Goal: Task Accomplishment & Management: Manage account settings

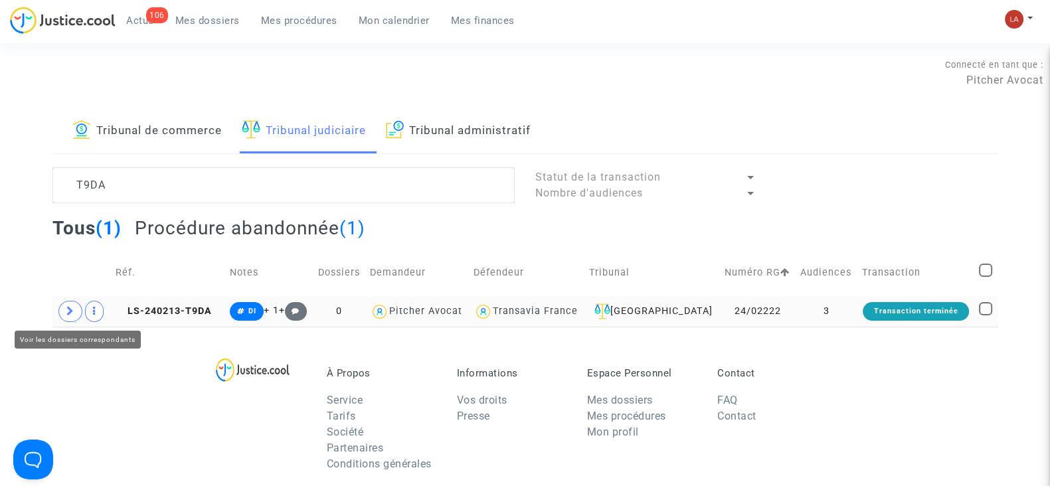
type textarea "T9DA"
drag, startPoint x: 69, startPoint y: 314, endPoint x: 80, endPoint y: 323, distance: 15.1
click at [69, 314] on icon at bounding box center [70, 311] width 8 height 10
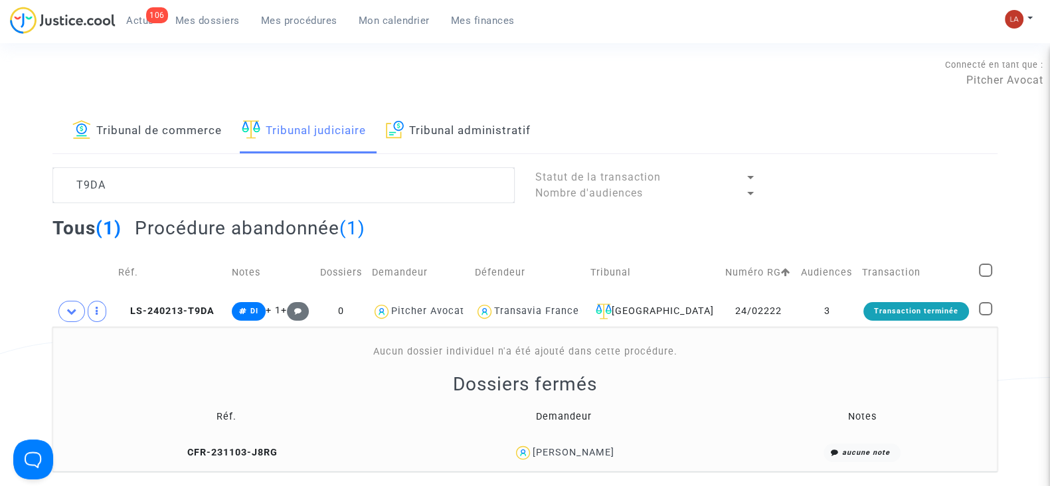
click at [240, 440] on td "CFR-231103-J8RG" at bounding box center [226, 453] width 339 height 29
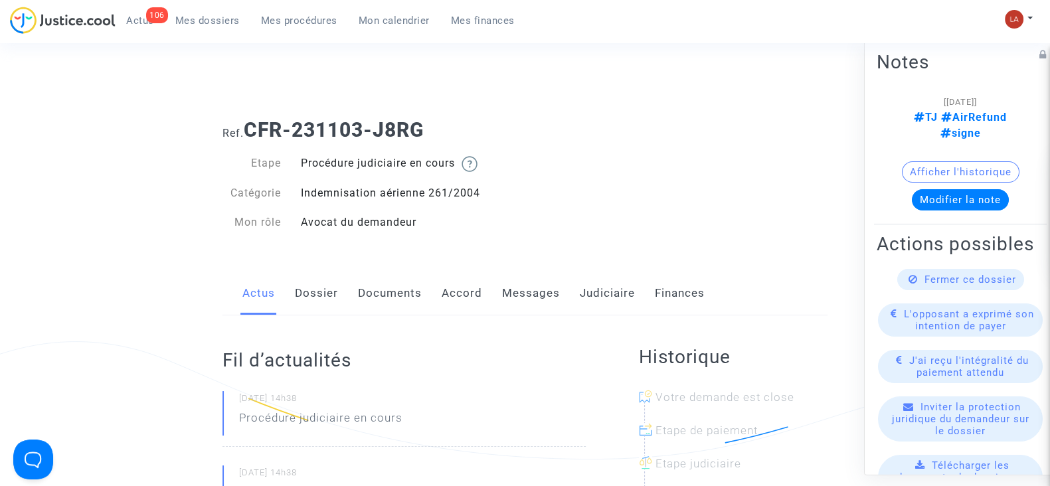
scroll to position [82, 0]
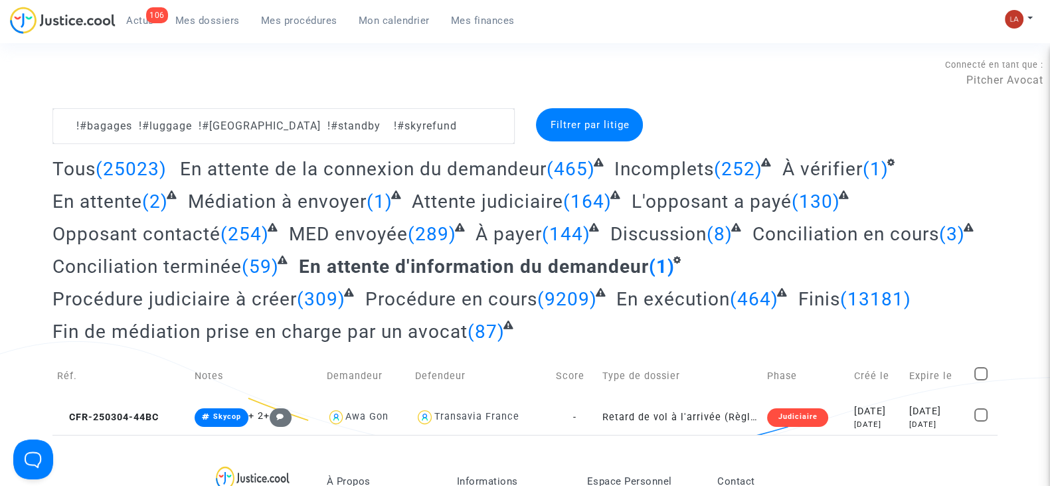
click at [484, 108] on div "Connecté en tant que : Pitcher Avocat" at bounding box center [521, 92] width 1043 height 32
click at [480, 121] on textarea at bounding box center [283, 126] width 462 height 36
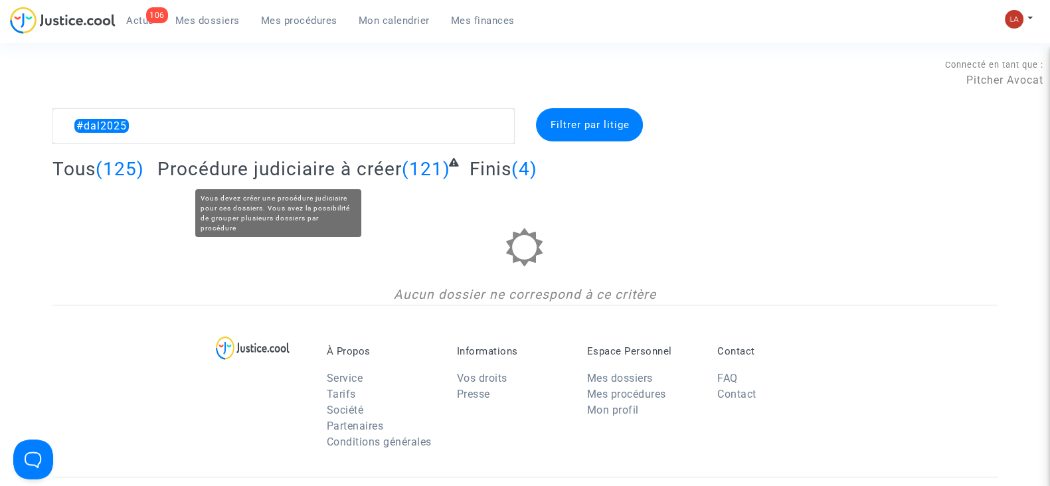
click at [304, 160] on span "Procédure judiciaire à créer" at bounding box center [279, 169] width 244 height 22
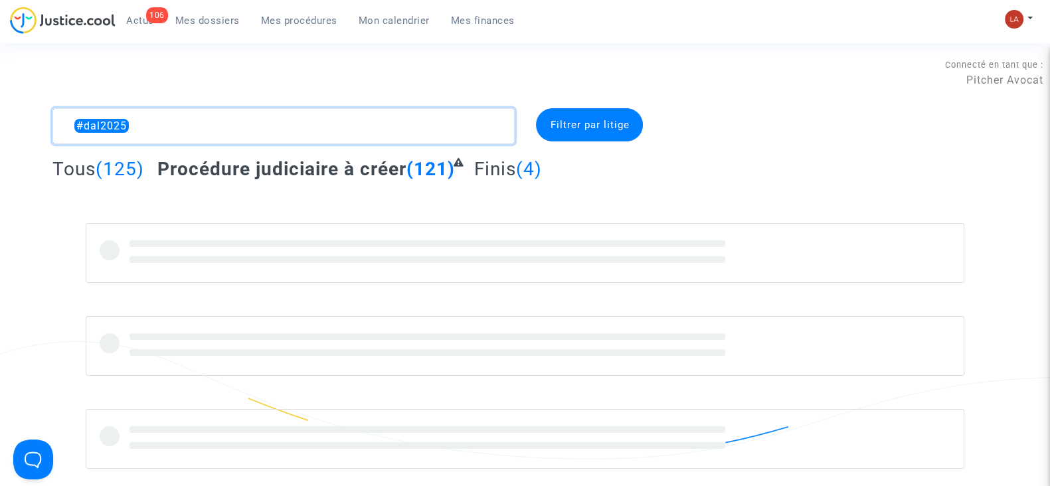
click at [173, 139] on textarea at bounding box center [283, 126] width 462 height 36
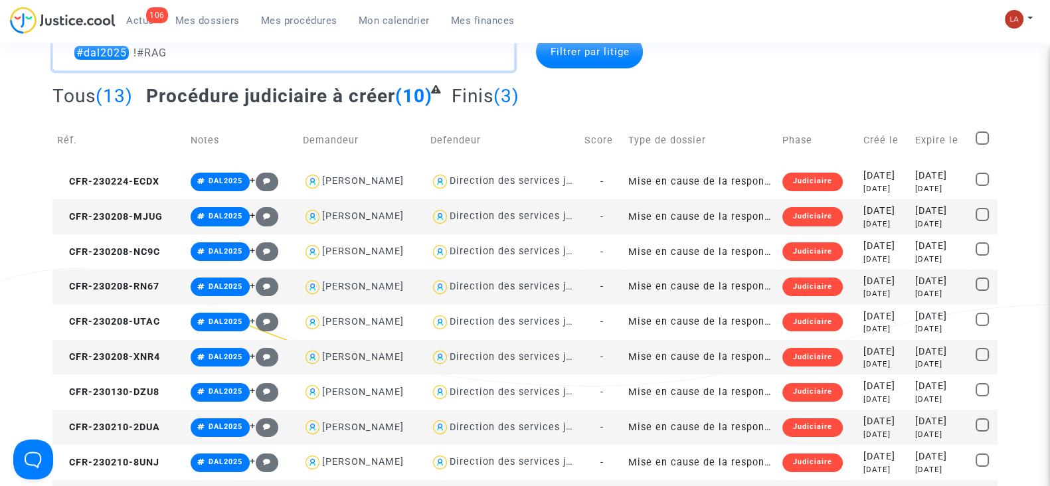
scroll to position [165, 0]
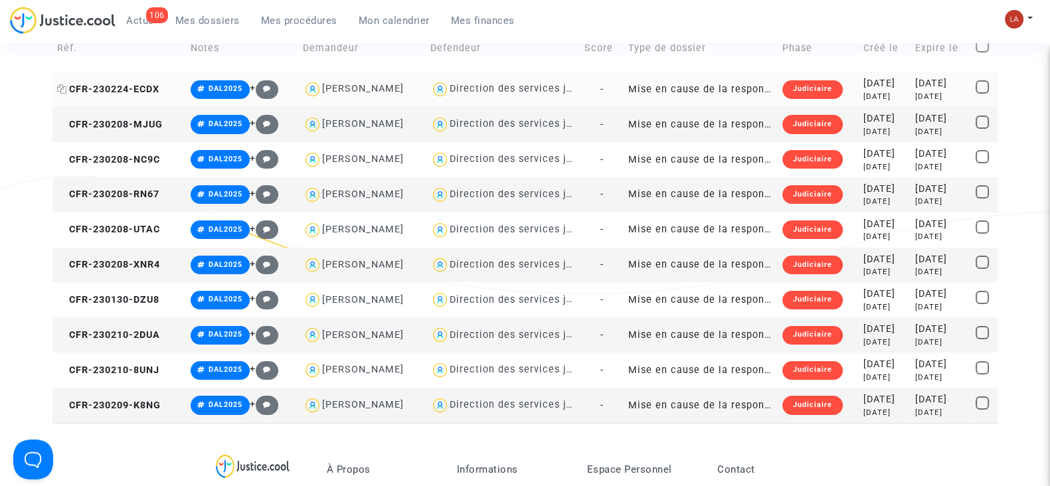
type textarea "#dal2025 !#RAG"
click at [112, 91] on span "CFR-230224-ECDX" at bounding box center [108, 89] width 102 height 11
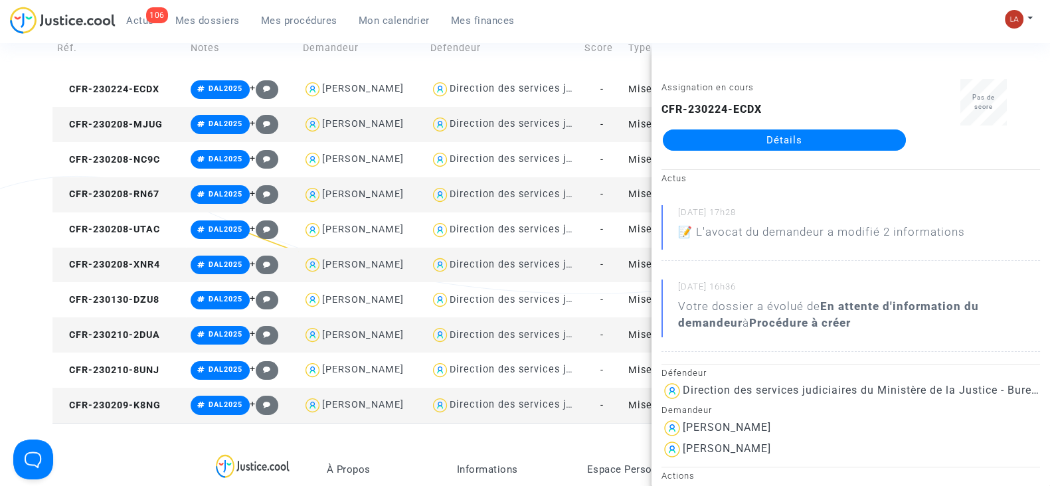
click at [120, 112] on td "CFR-230208-MJUG" at bounding box center [119, 124] width 134 height 35
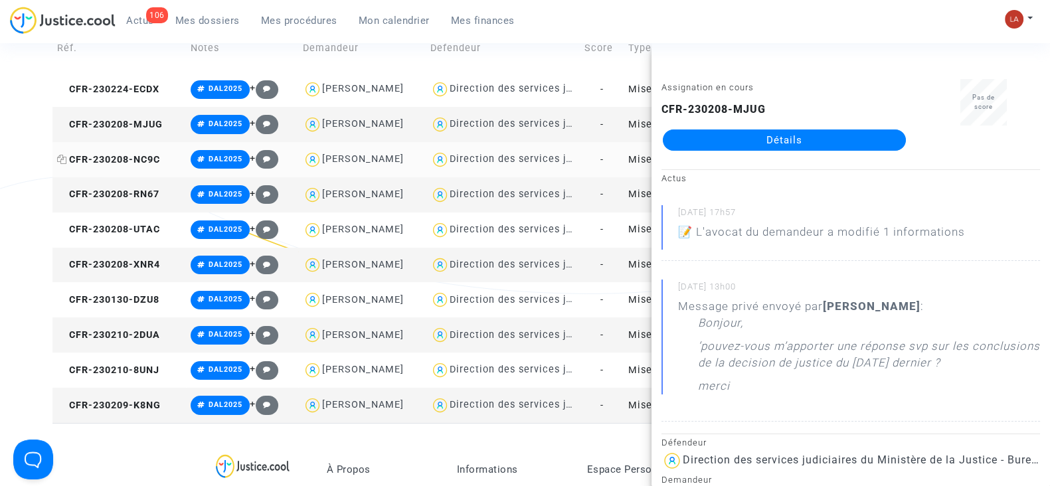
click at [144, 163] on span "CFR-230208-NC9C" at bounding box center [108, 159] width 103 height 11
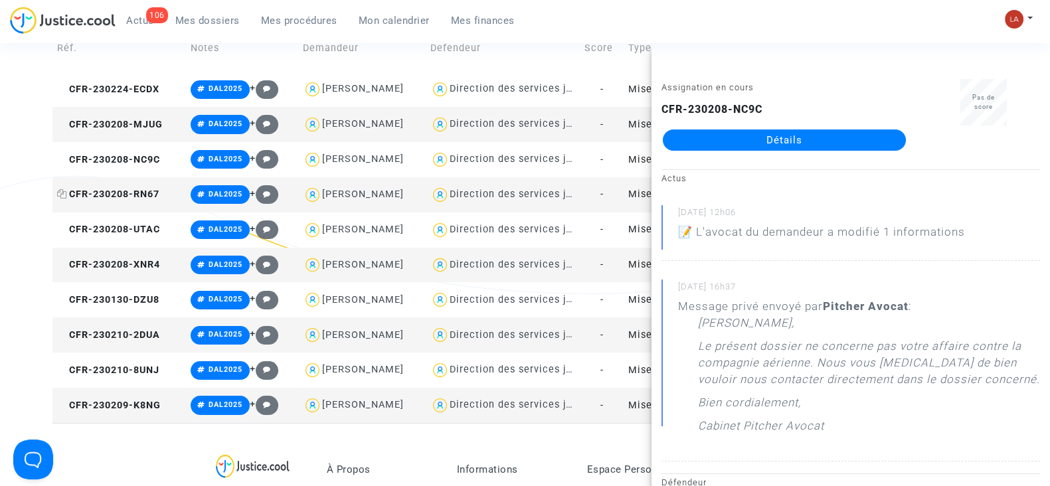
click at [153, 195] on span "CFR-230208-RN67" at bounding box center [108, 194] width 102 height 11
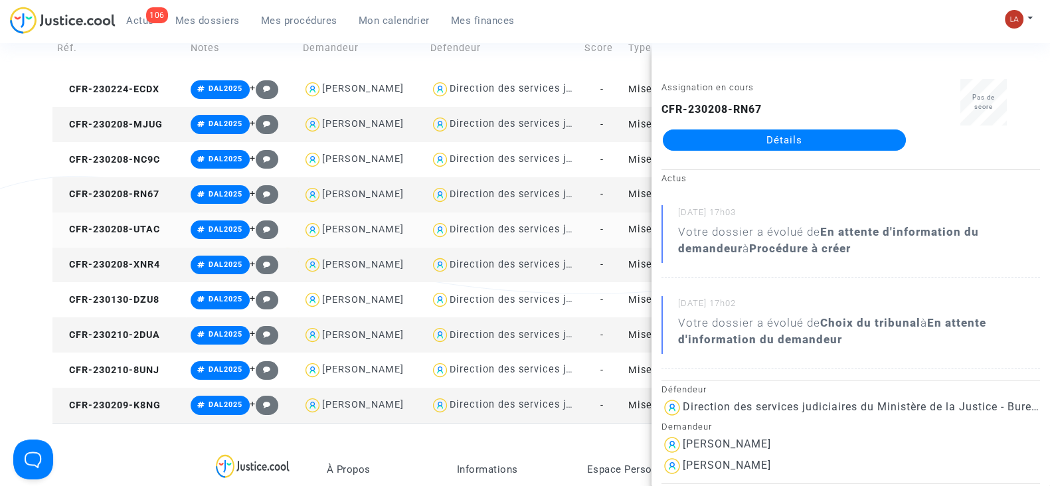
click at [119, 238] on td "CFR-230208-UTAC" at bounding box center [119, 230] width 134 height 35
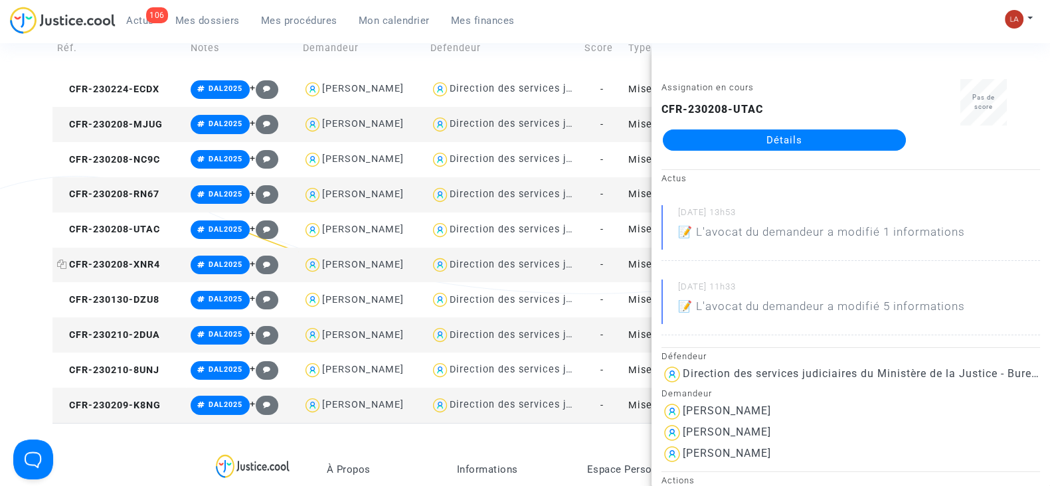
click at [139, 260] on span "CFR-230208-XNR4" at bounding box center [108, 264] width 103 height 11
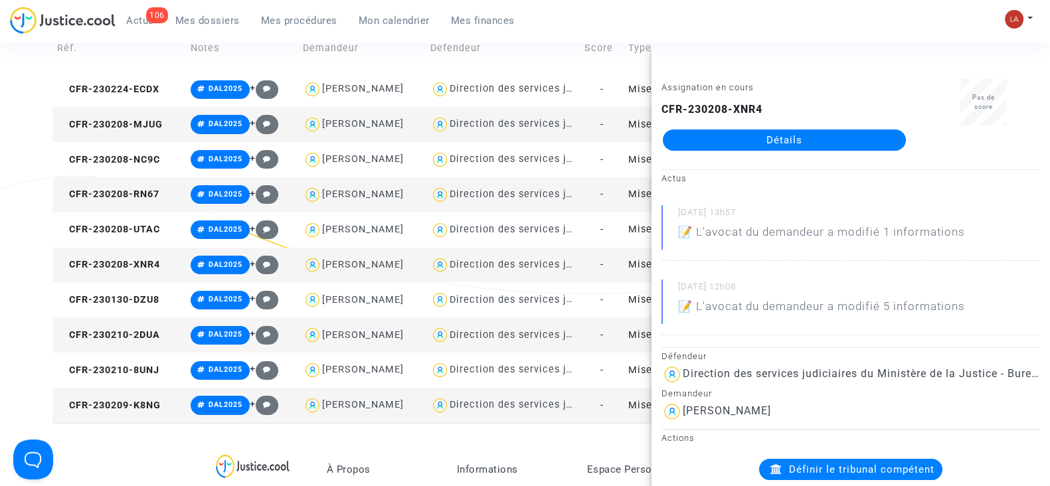
drag, startPoint x: 106, startPoint y: 298, endPoint x: 385, endPoint y: 249, distance: 283.3
click at [106, 298] on span "CFR-230130-DZU8" at bounding box center [108, 299] width 102 height 11
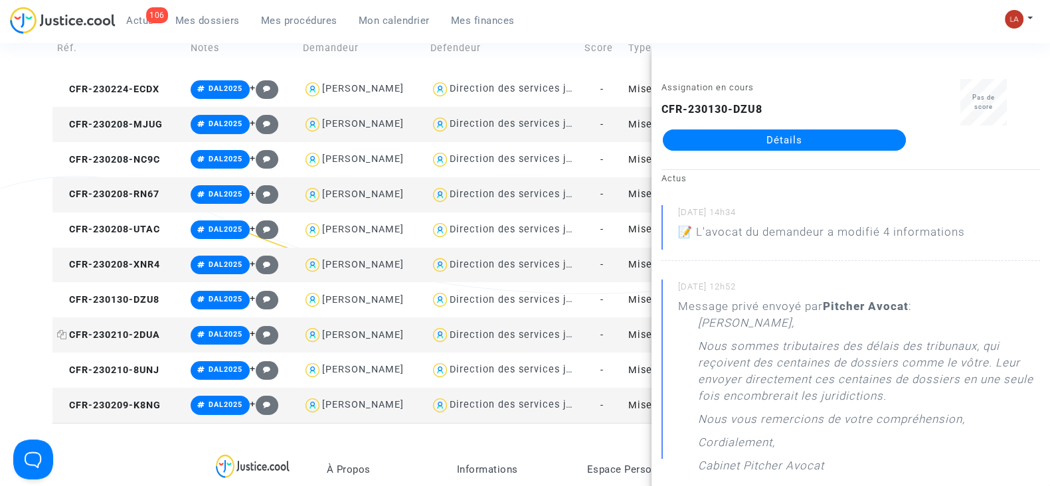
click at [140, 329] on span "CFR-230210-2DUA" at bounding box center [108, 334] width 103 height 11
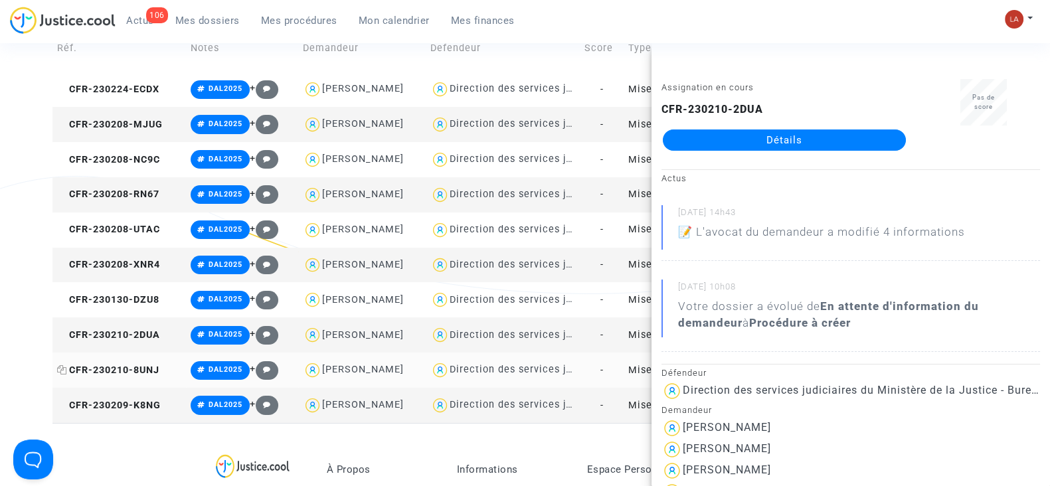
click at [143, 373] on span "CFR-230210-8UNJ" at bounding box center [108, 370] width 102 height 11
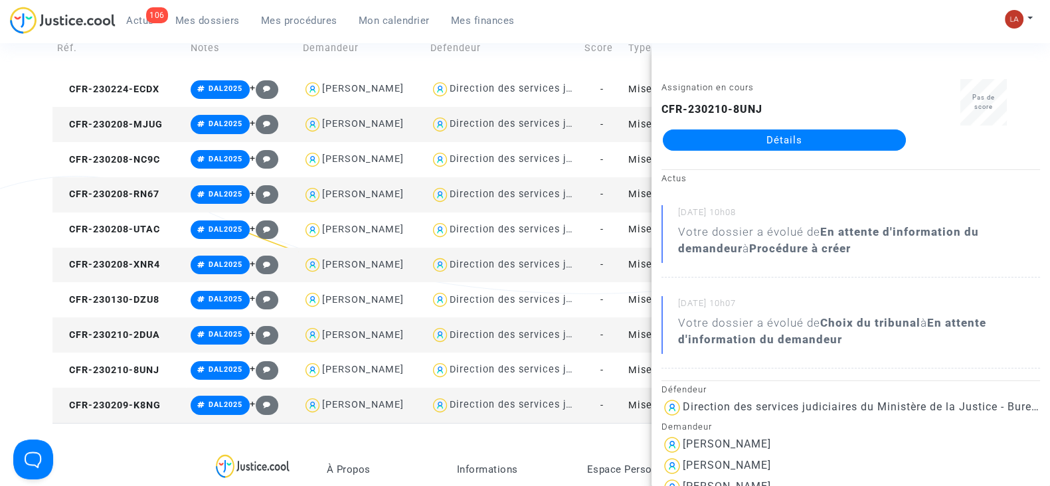
click at [159, 414] on td "CFR-230209-K8NG" at bounding box center [119, 405] width 134 height 35
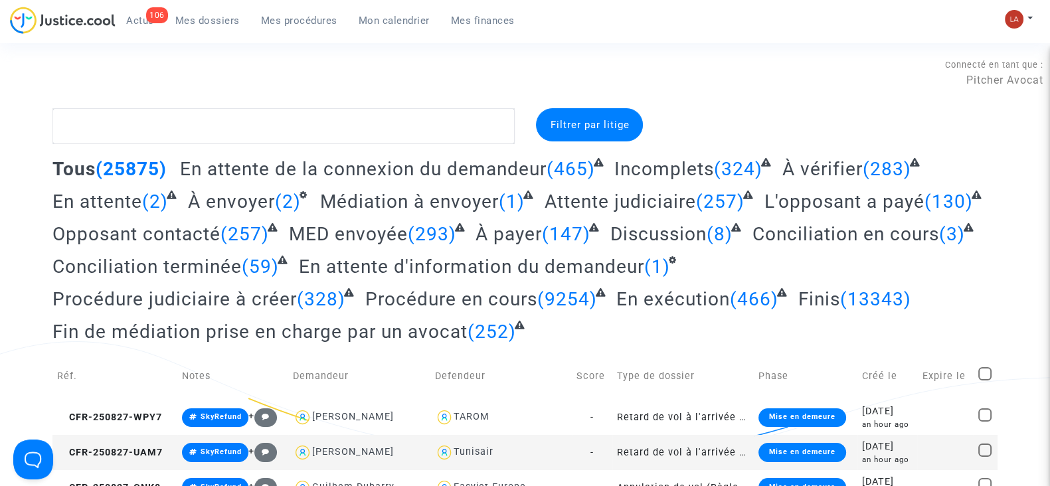
click at [268, 21] on span "Mes procédures" at bounding box center [299, 21] width 76 height 12
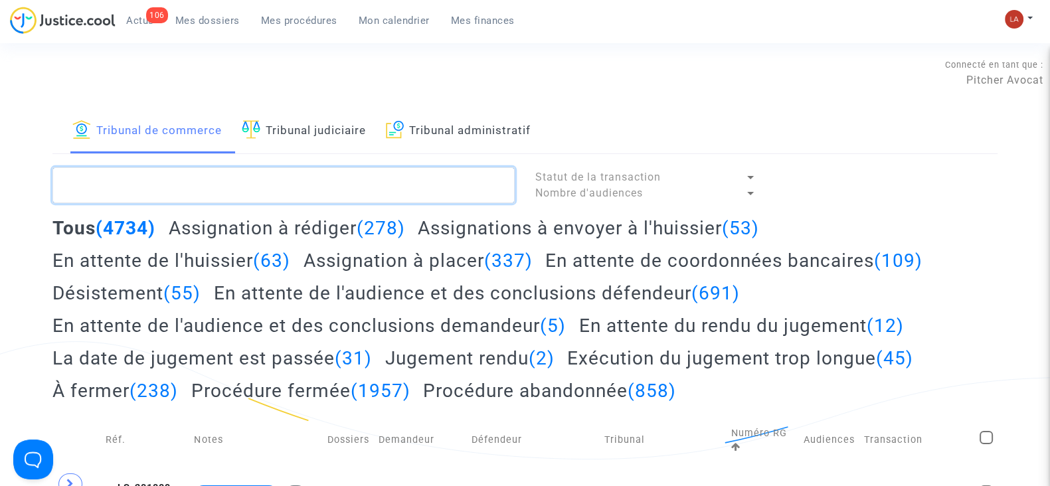
click at [319, 181] on textarea at bounding box center [283, 185] width 462 height 36
type textarea "§"
type textarea "!#projetenvoyé"
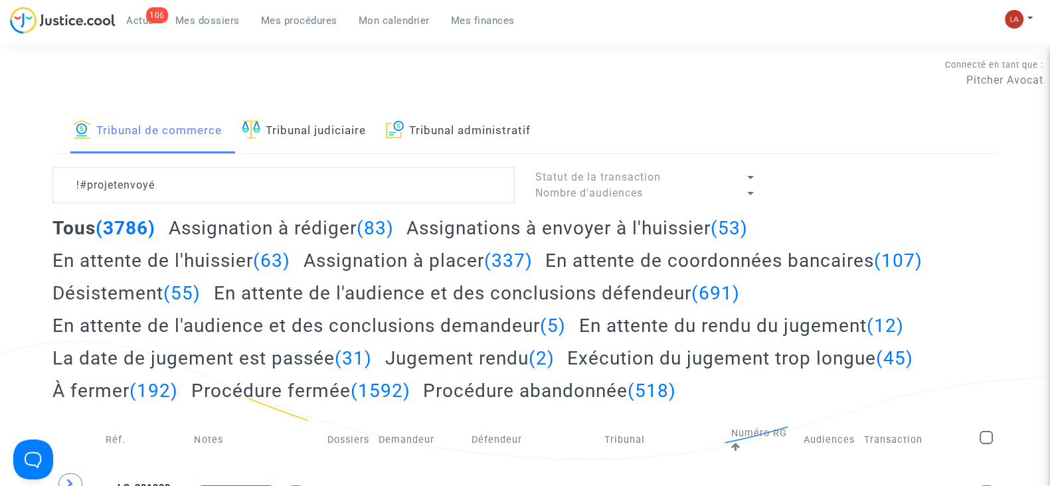
click at [333, 224] on h2 "Assignation à rédiger (83)" at bounding box center [281, 228] width 225 height 23
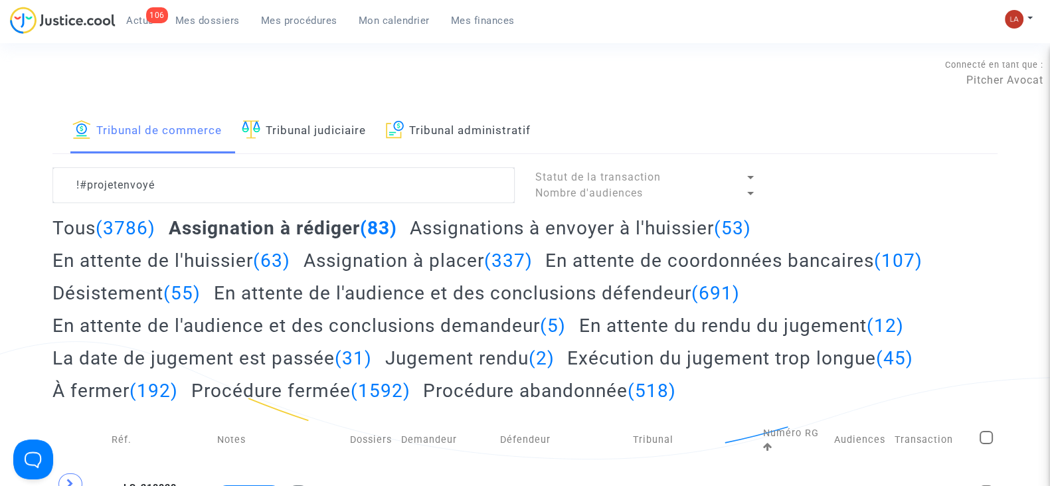
click at [551, 230] on h2 "Assignations à envoyer à l'huissier (53)" at bounding box center [580, 228] width 341 height 23
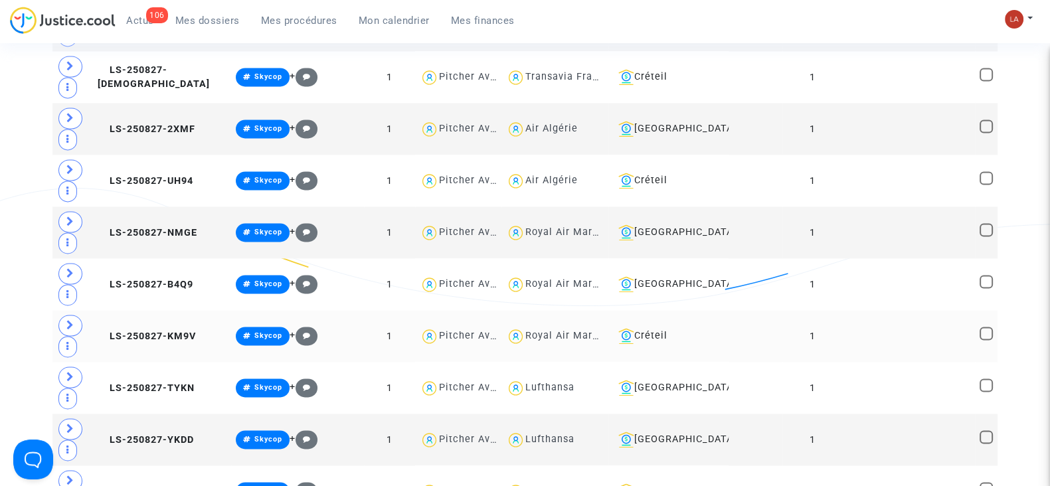
scroll to position [2656, 0]
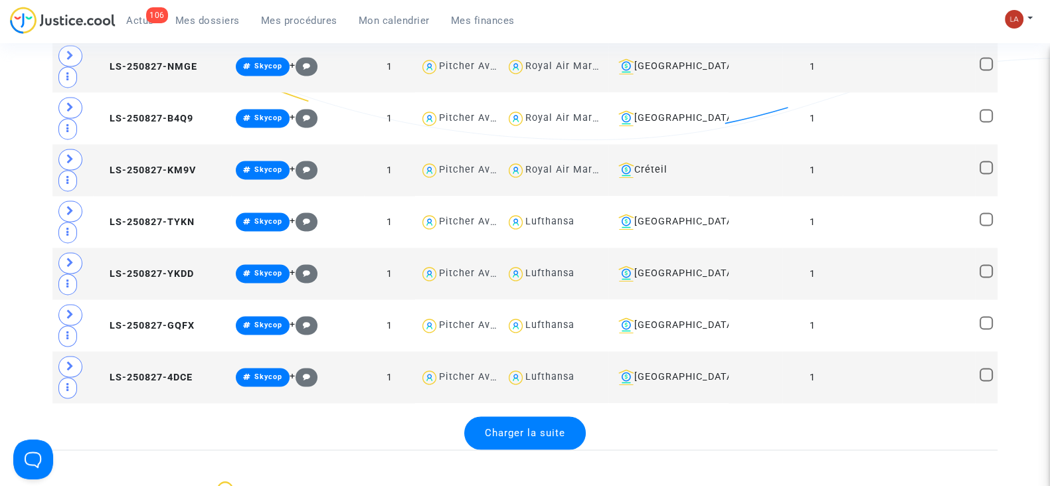
click at [565, 416] on div "Charger la suite" at bounding box center [525, 432] width 122 height 33
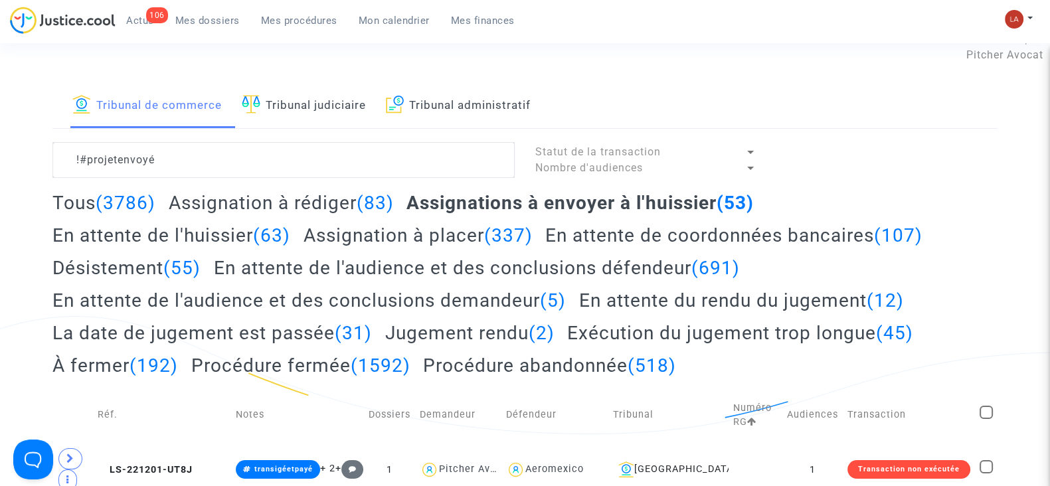
scroll to position [0, 0]
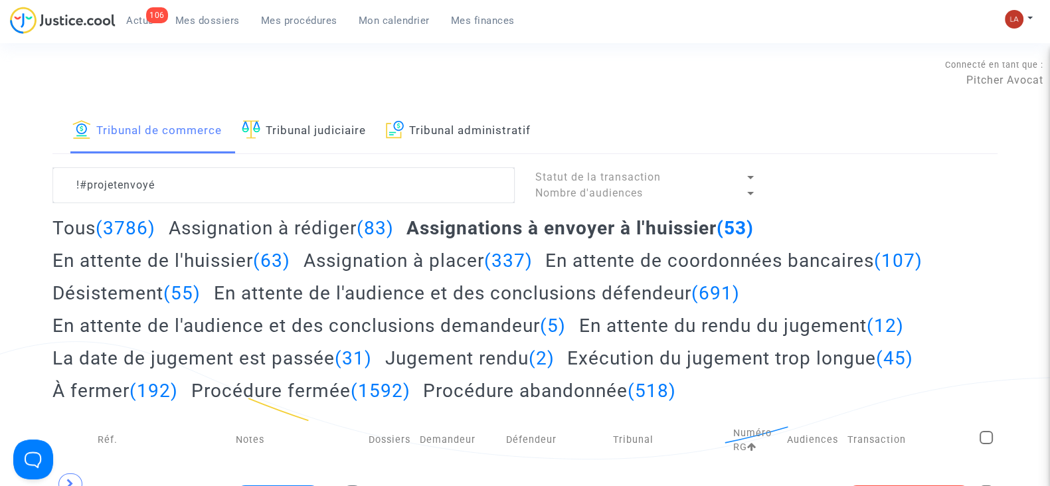
click at [312, 228] on h2 "Assignation à rédiger (83)" at bounding box center [281, 228] width 225 height 23
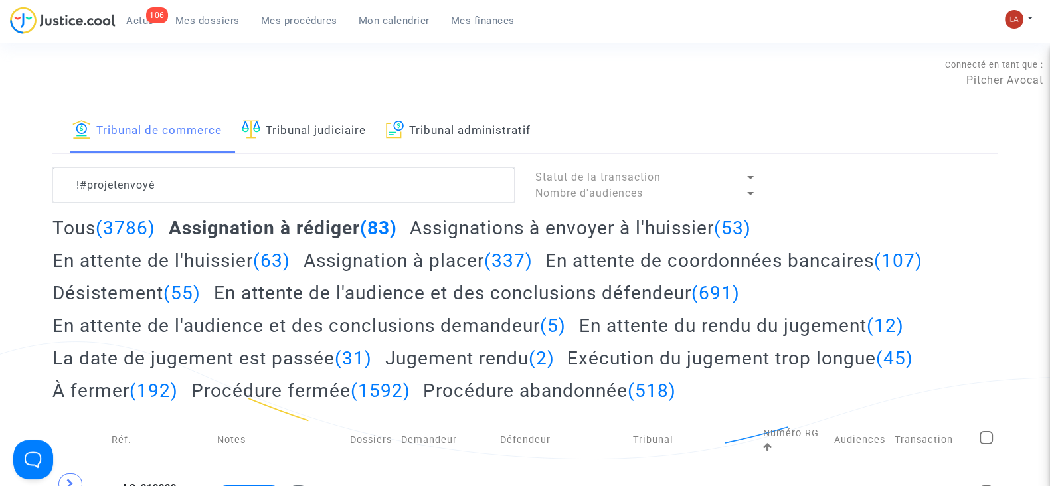
click at [485, 220] on h2 "Assignations à envoyer à l'huissier (53)" at bounding box center [580, 228] width 341 height 23
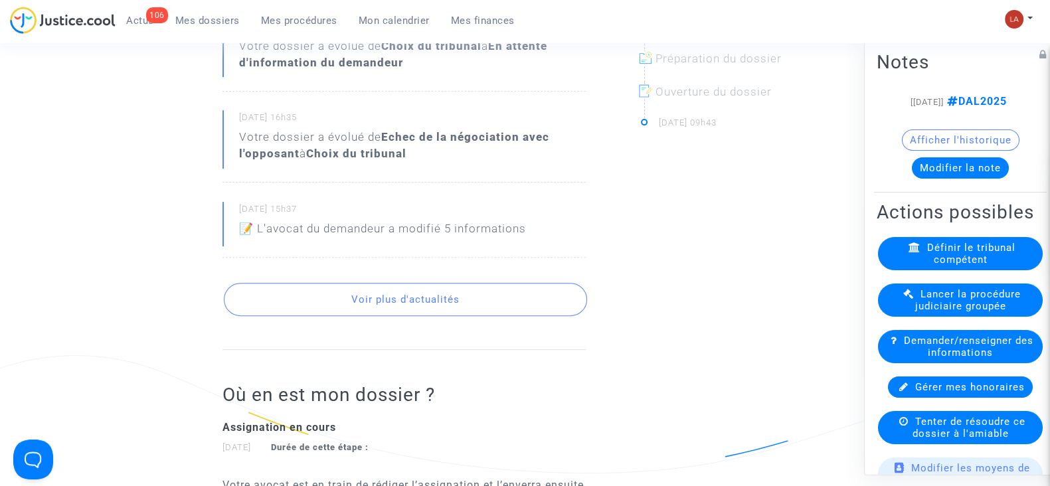
scroll to position [664, 0]
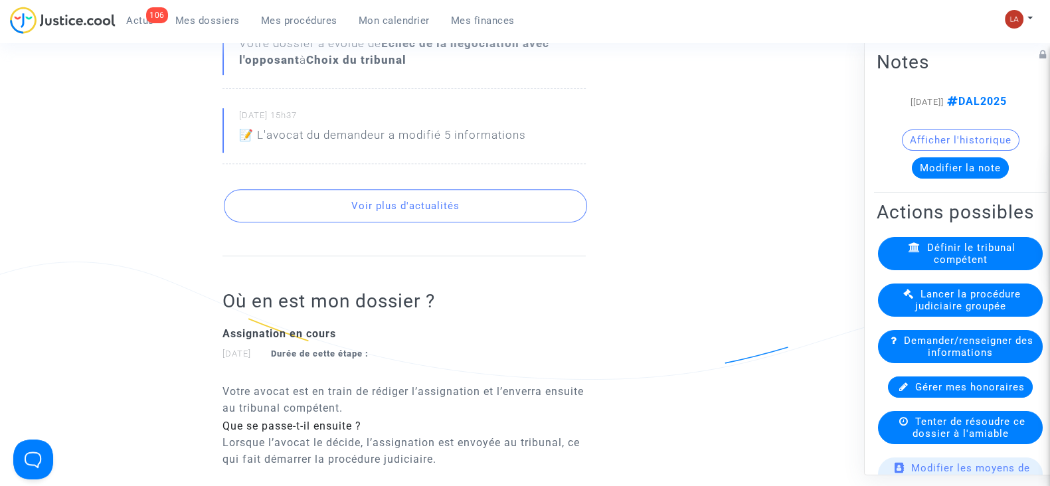
click at [442, 190] on button "Voir plus d'actualités" at bounding box center [405, 205] width 363 height 33
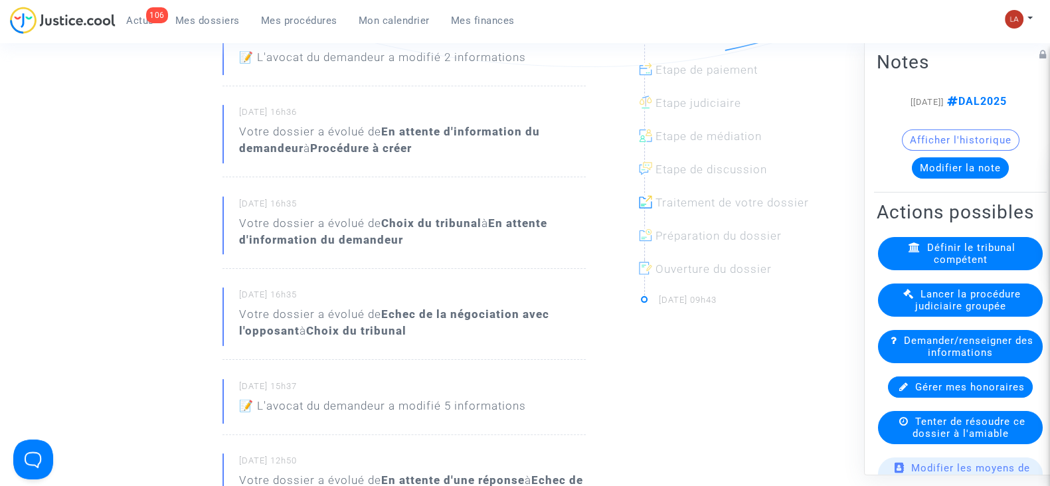
scroll to position [249, 0]
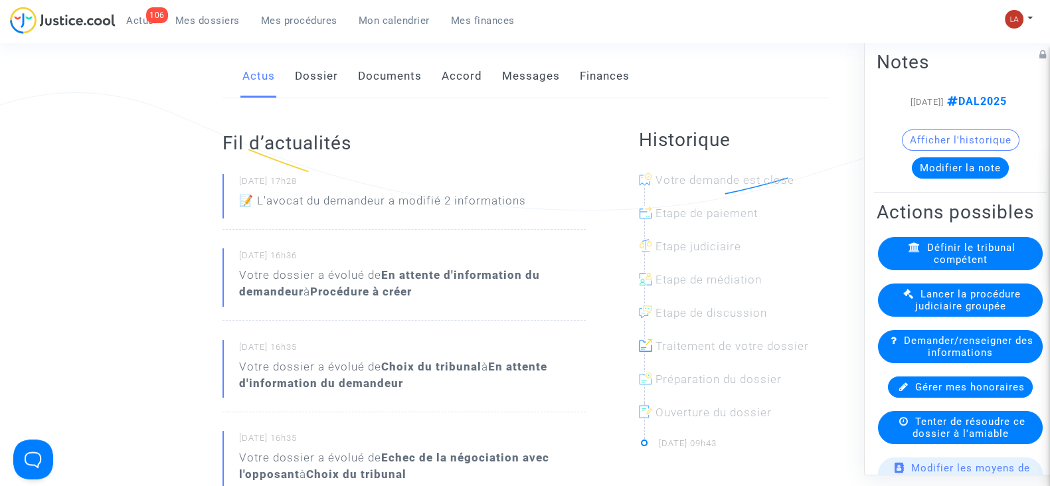
drag, startPoint x: 316, startPoint y: 60, endPoint x: 298, endPoint y: 80, distance: 27.3
click at [316, 60] on link "Dossier" at bounding box center [316, 76] width 43 height 44
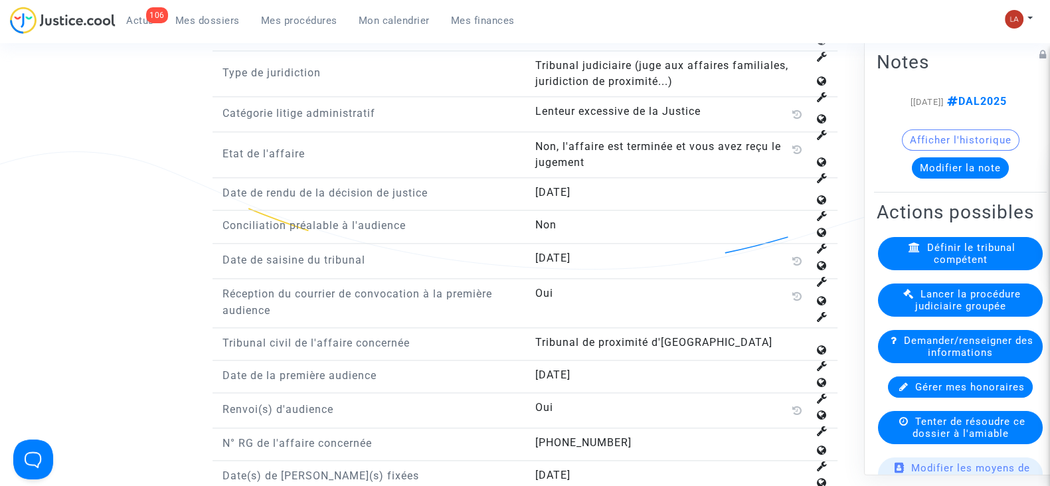
scroll to position [1910, 0]
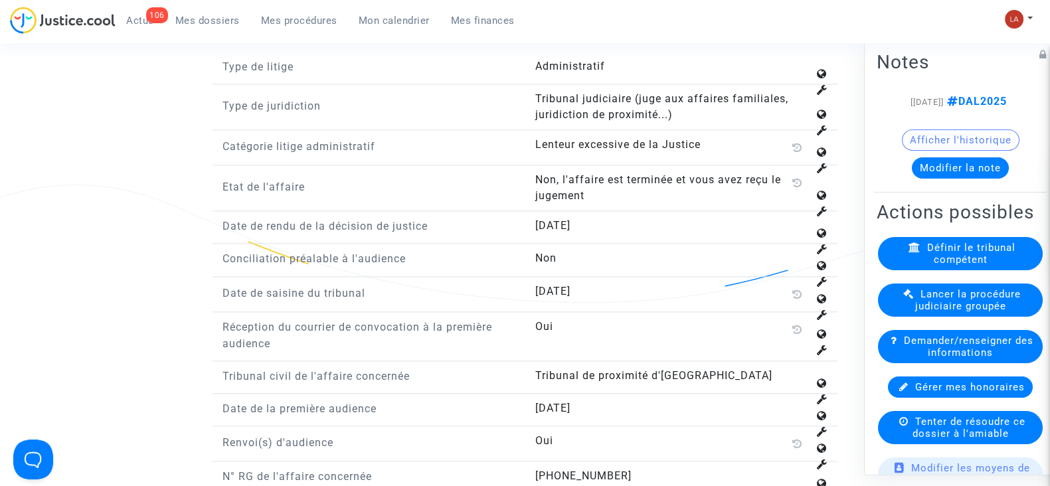
click at [675, 200] on div "Etat de l'affaire Non, l'affaire est terminée et vous avez reçu le jugement" at bounding box center [525, 191] width 625 height 39
click at [990, 179] on button "Modifier la note" at bounding box center [960, 167] width 97 height 21
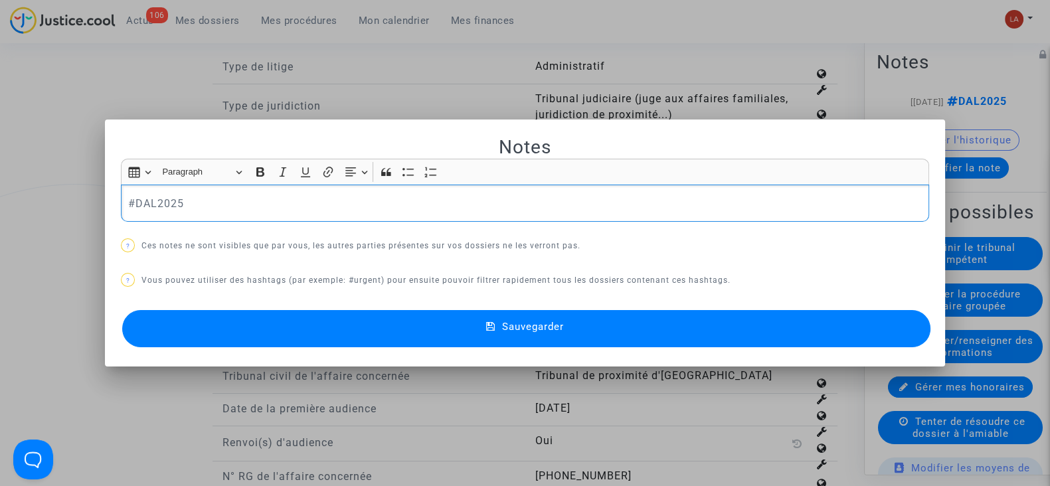
scroll to position [0, 0]
click at [264, 197] on p "#DAL2025" at bounding box center [525, 203] width 794 height 17
click at [374, 317] on button "Sauvegarder" at bounding box center [526, 328] width 808 height 37
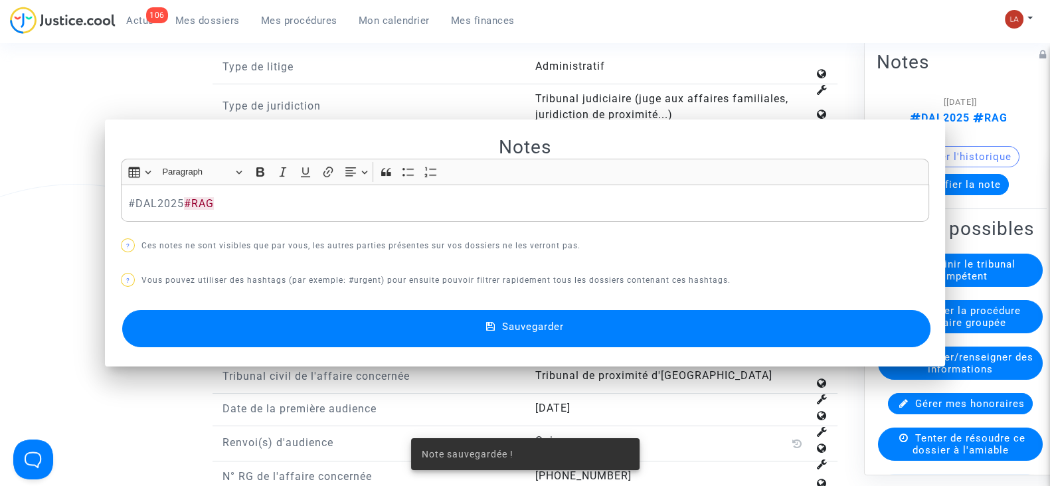
scroll to position [1910, 0]
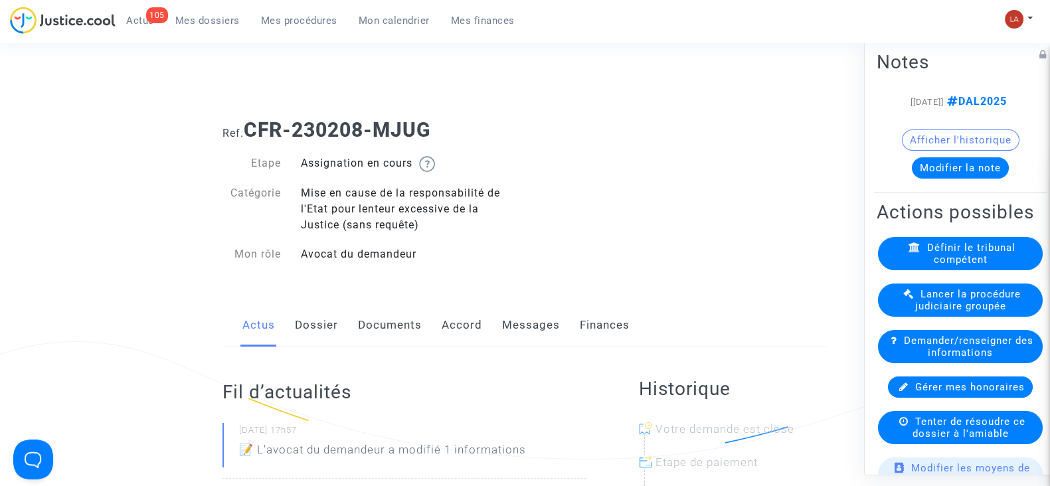
drag, startPoint x: 315, startPoint y: 319, endPoint x: 355, endPoint y: 303, distance: 42.6
click at [315, 320] on link "Dossier" at bounding box center [316, 326] width 43 height 44
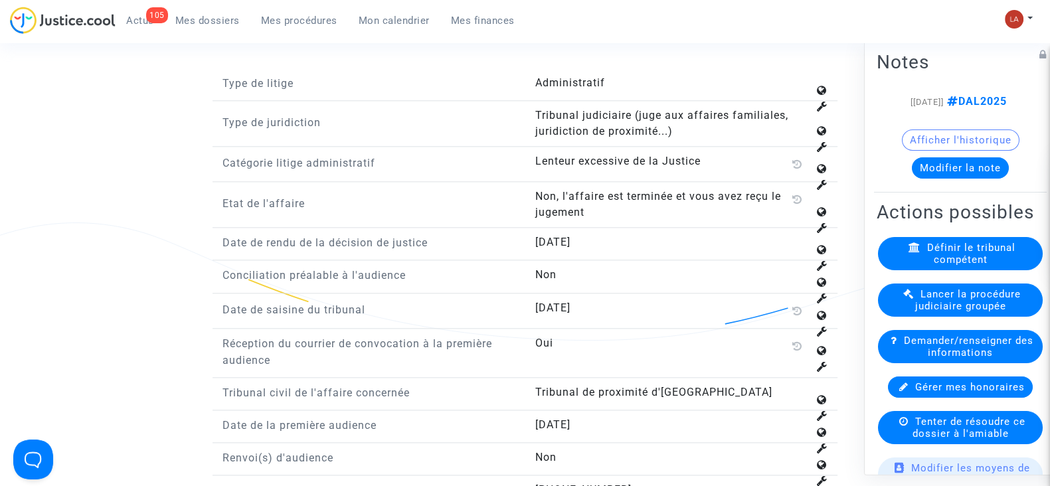
scroll to position [1910, 0]
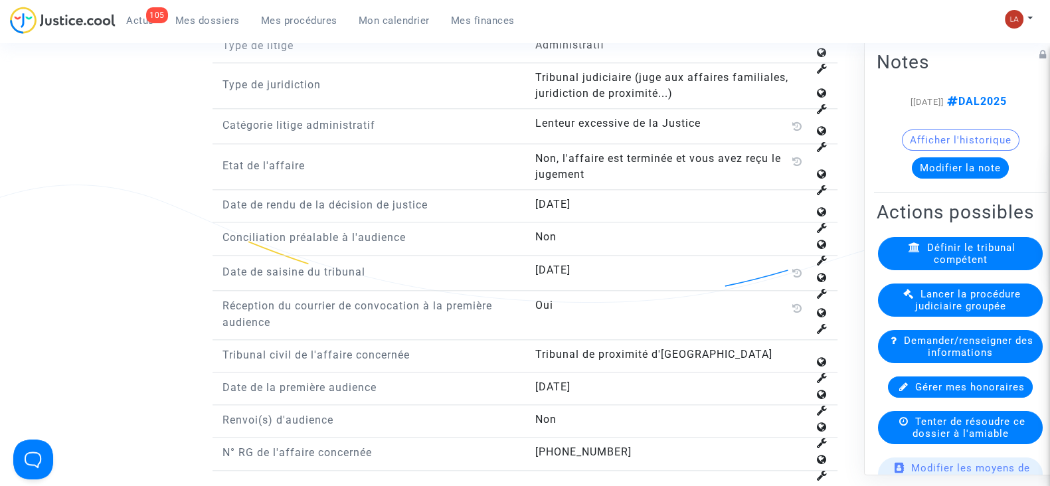
drag, startPoint x: 937, startPoint y: 183, endPoint x: 924, endPoint y: 183, distance: 12.6
click at [937, 179] on button "Modifier la note" at bounding box center [960, 167] width 97 height 21
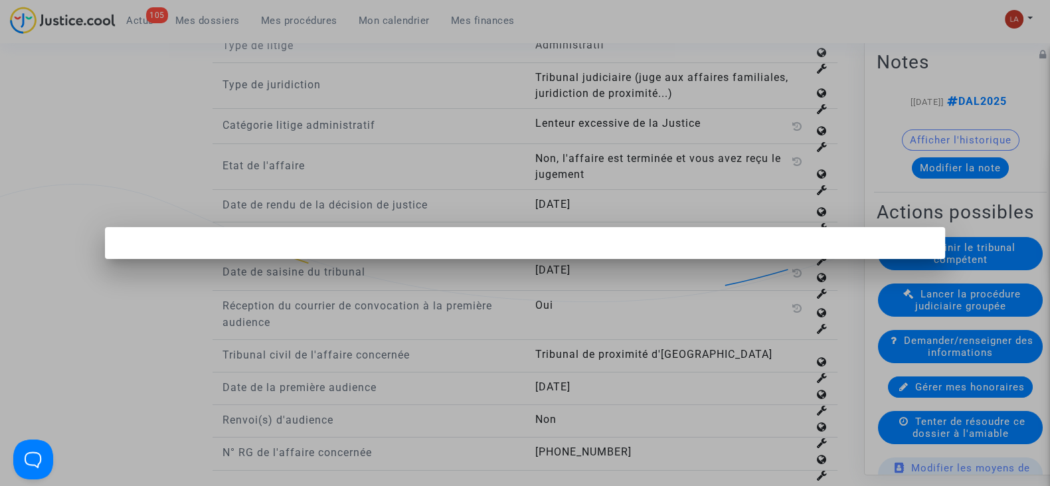
scroll to position [0, 0]
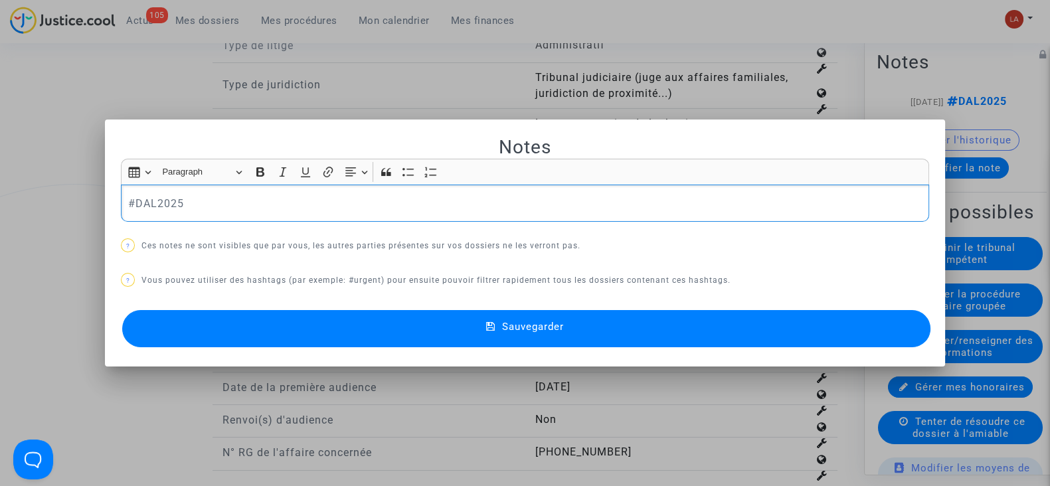
click at [351, 195] on p "#DAL2025" at bounding box center [525, 203] width 794 height 17
drag, startPoint x: 339, startPoint y: 325, endPoint x: 74, endPoint y: 300, distance: 266.3
click at [337, 325] on button "Sauvegarder" at bounding box center [526, 328] width 808 height 37
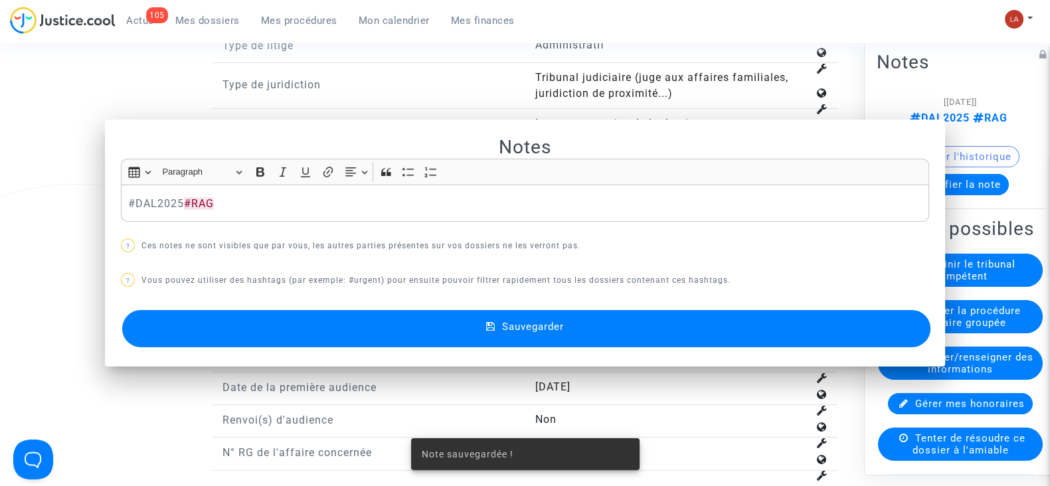
scroll to position [1910, 0]
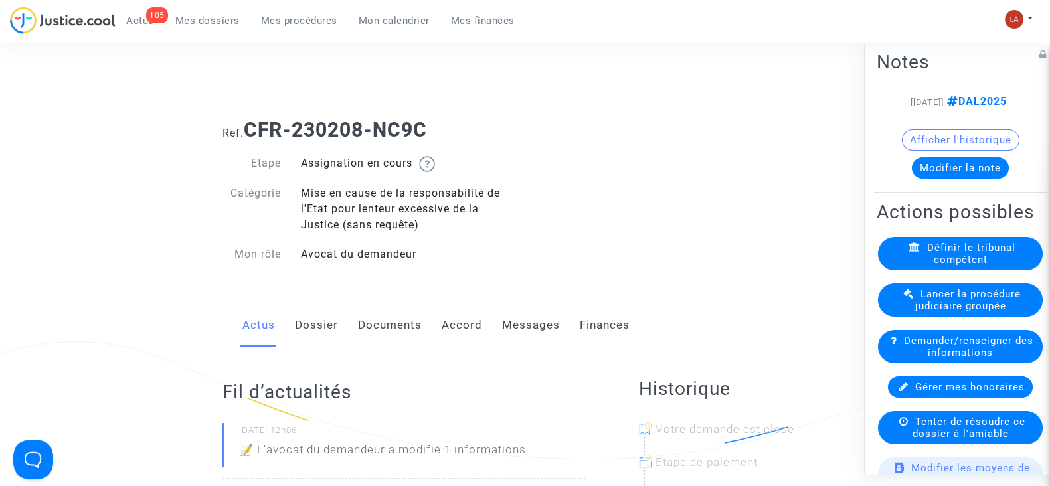
click at [307, 329] on link "Dossier" at bounding box center [316, 326] width 43 height 44
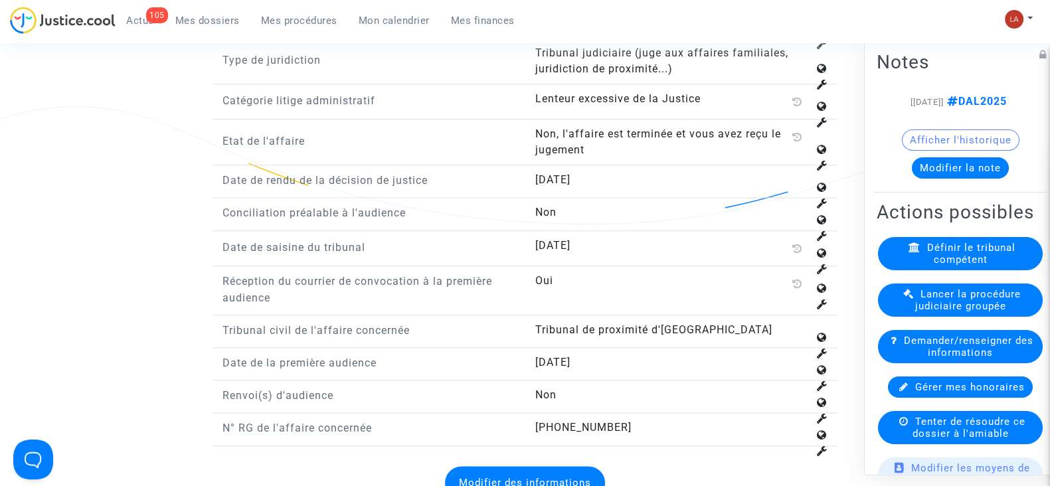
scroll to position [1993, 0]
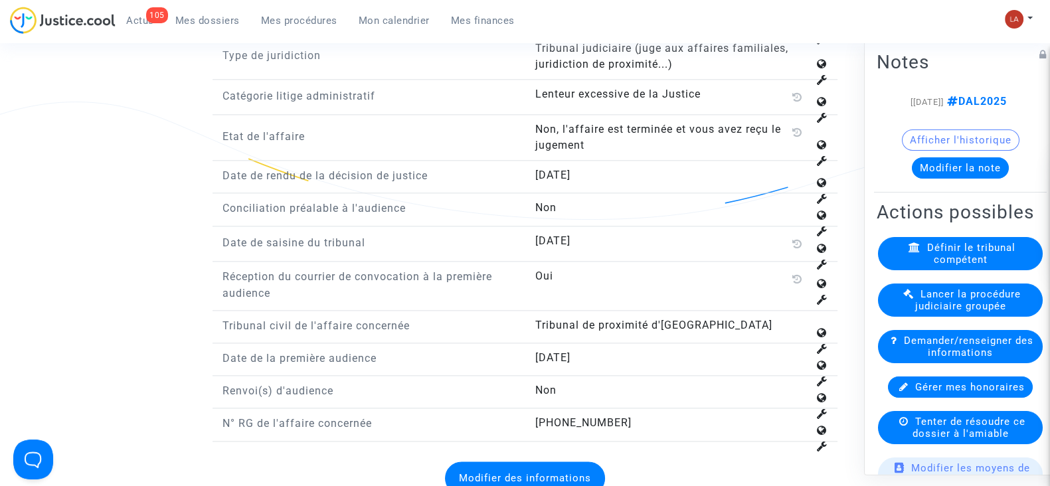
click at [963, 179] on button "Modifier la note" at bounding box center [960, 167] width 97 height 21
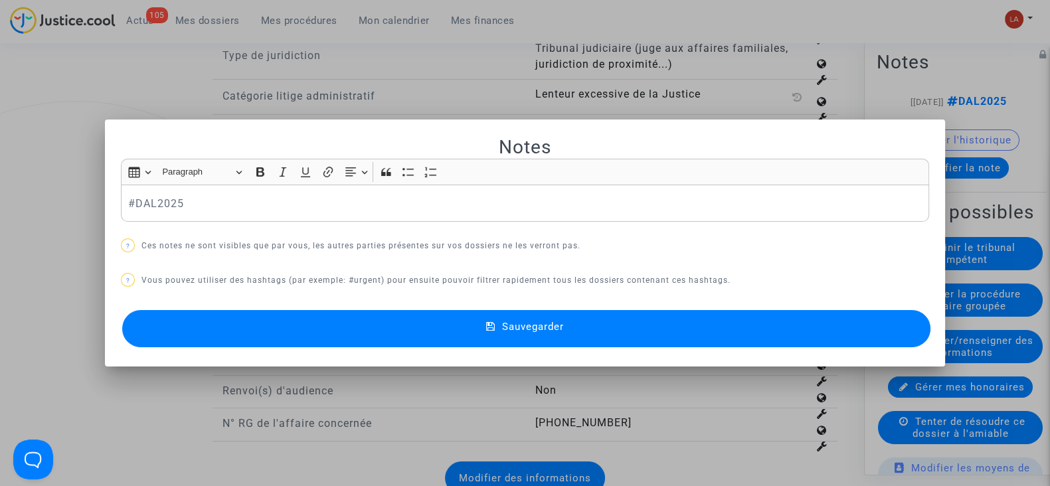
scroll to position [0, 0]
click at [211, 211] on p "#DAL2025" at bounding box center [525, 203] width 794 height 17
click at [238, 328] on button "Sauvegarder" at bounding box center [526, 328] width 808 height 37
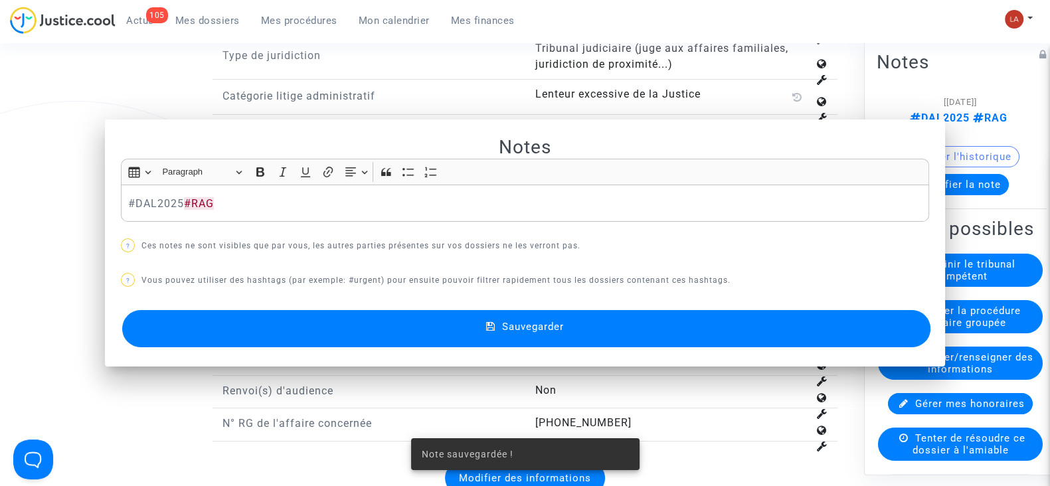
scroll to position [1993, 0]
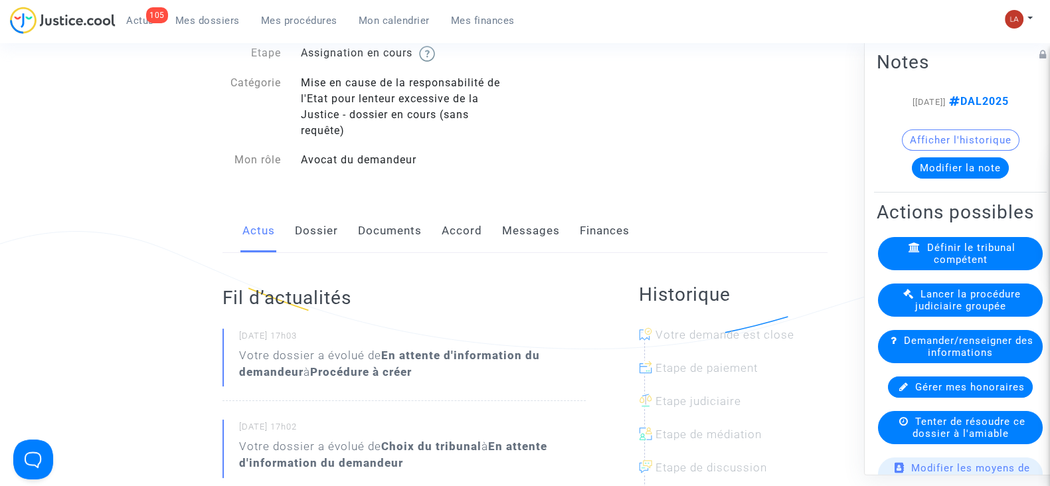
scroll to position [82, 0]
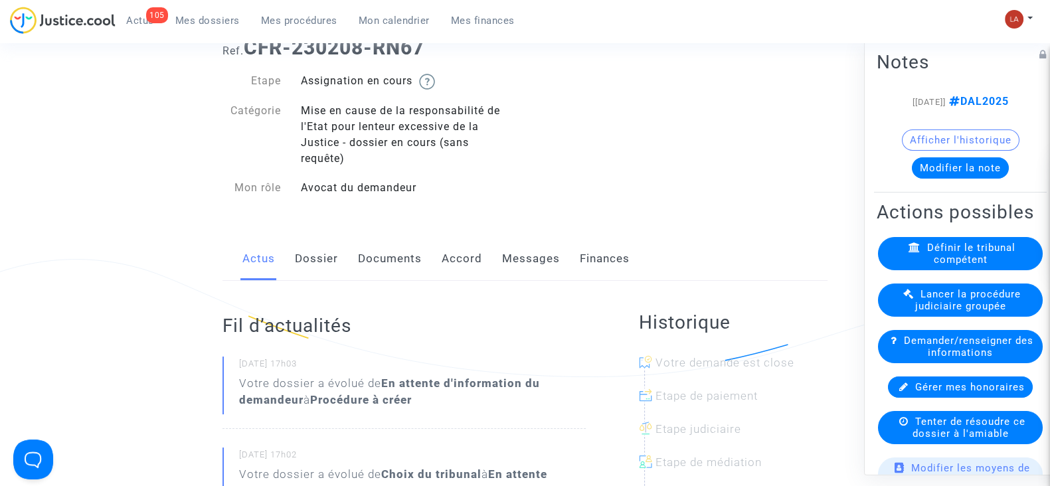
click at [302, 262] on link "Dossier" at bounding box center [316, 259] width 43 height 44
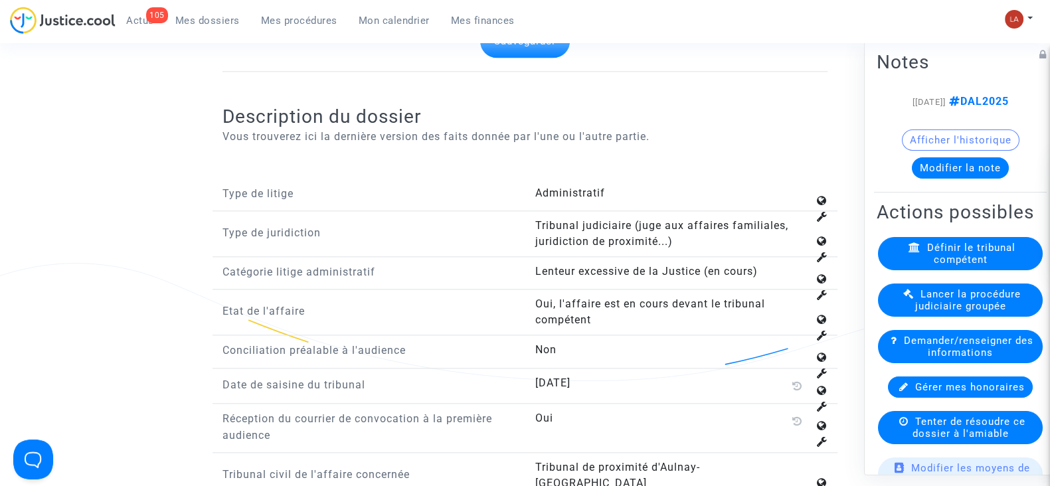
scroll to position [2075, 0]
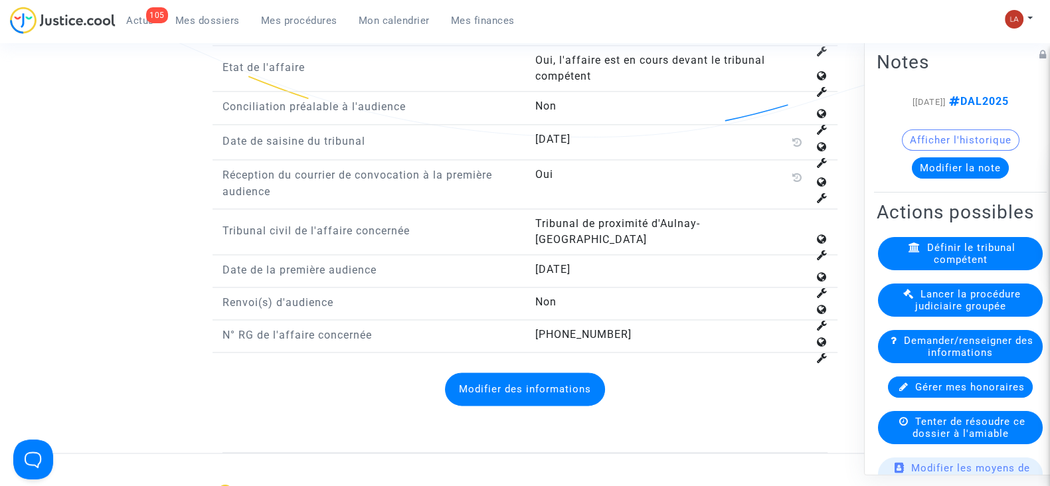
click at [565, 373] on button "Modifier des informations" at bounding box center [525, 389] width 160 height 33
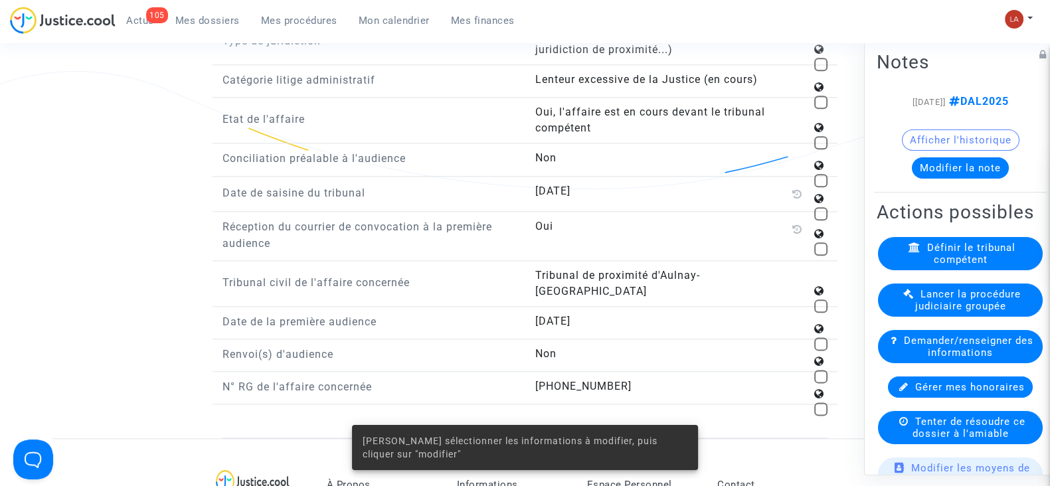
scroll to position [1993, 0]
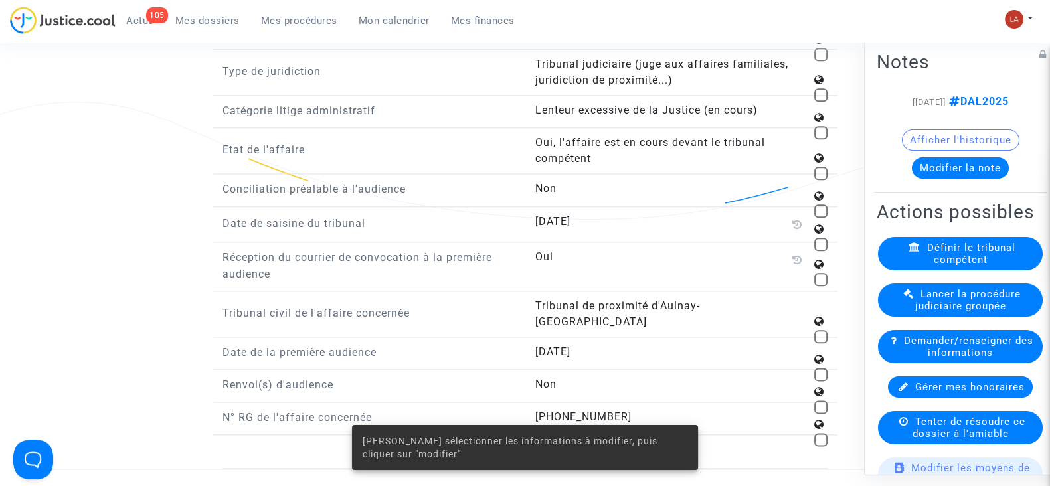
click at [821, 167] on span at bounding box center [820, 173] width 13 height 13
click at [821, 180] on input "checkbox" at bounding box center [820, 180] width 1 height 1
checkbox input "true"
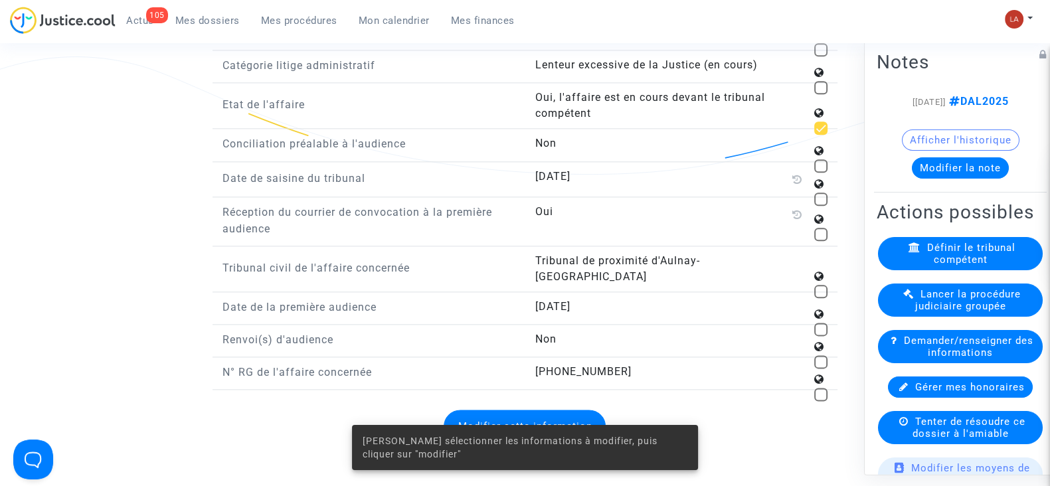
scroll to position [2075, 0]
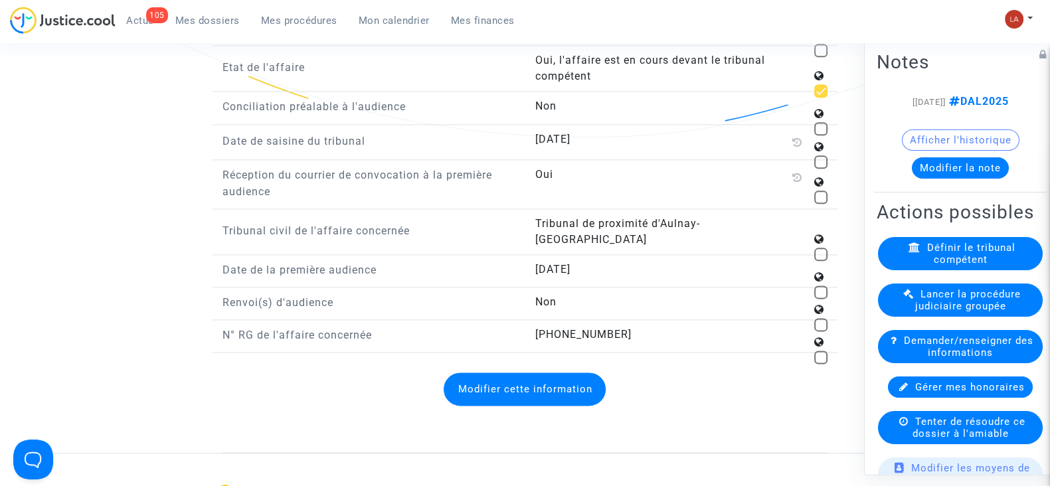
click at [534, 373] on button "Modifier cette information" at bounding box center [525, 389] width 162 height 33
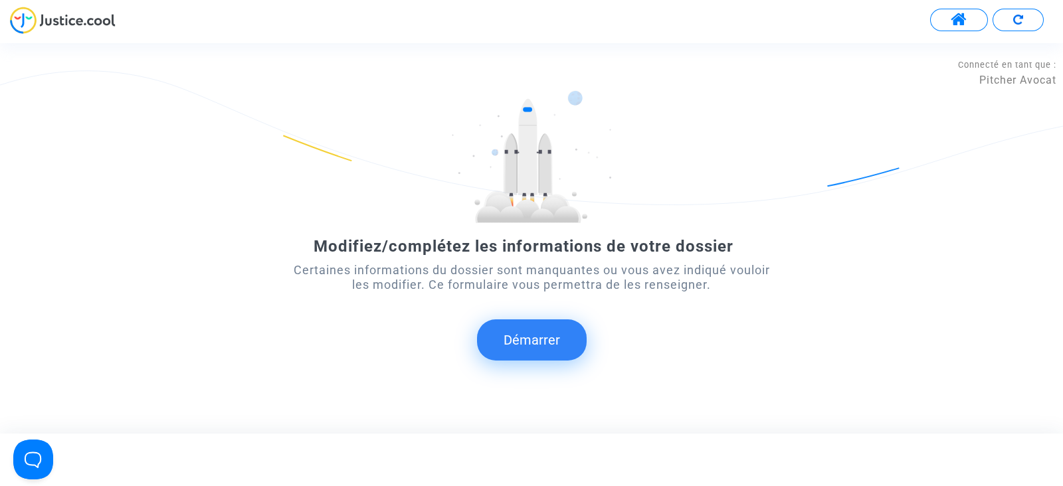
click at [520, 359] on button "Démarrer" at bounding box center [532, 339] width 110 height 41
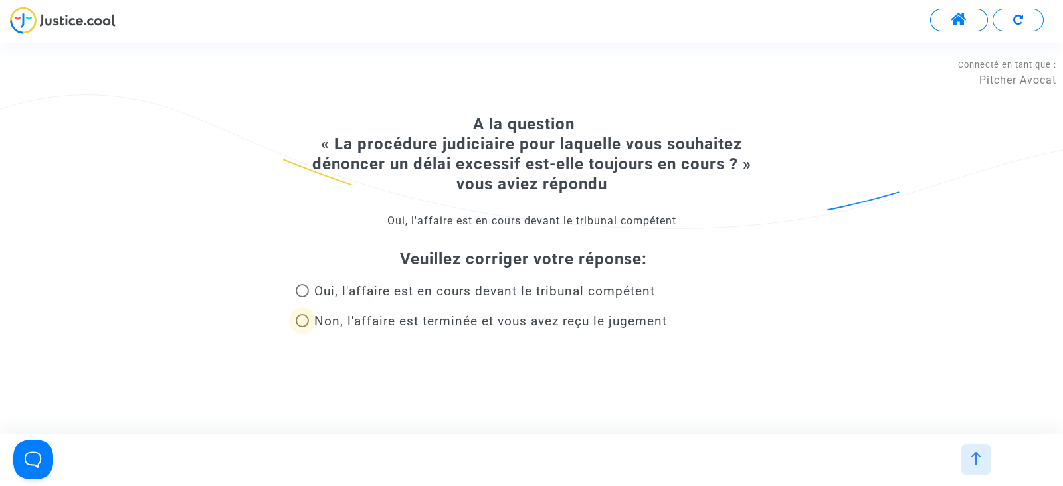
click at [415, 329] on span "Non, l'affaire est terminée et vous avez reçu le jugement" at bounding box center [488, 321] width 358 height 18
click at [302, 328] on input "Non, l'affaire est terminée et vous avez reçu le jugement" at bounding box center [302, 327] width 1 height 1
radio input "true"
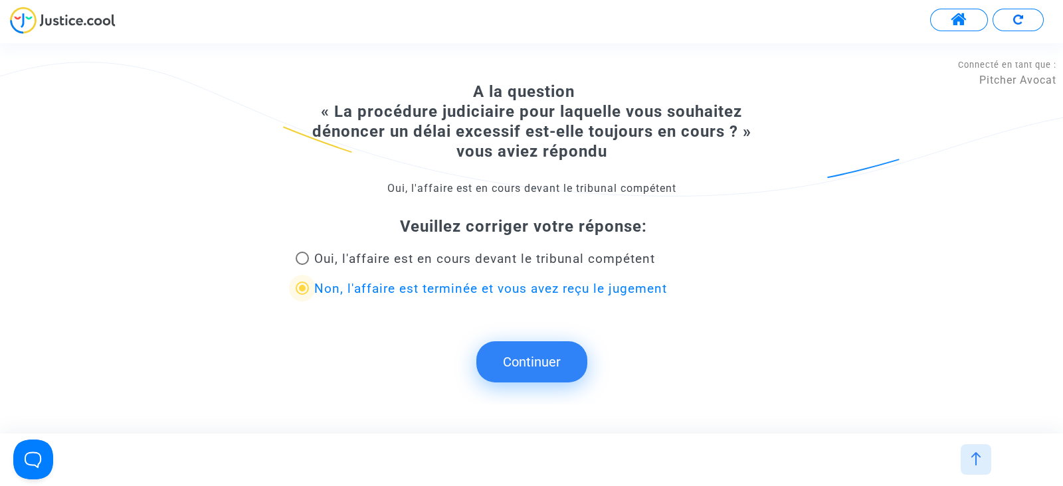
click at [507, 370] on button "Continuer" at bounding box center [531, 361] width 111 height 41
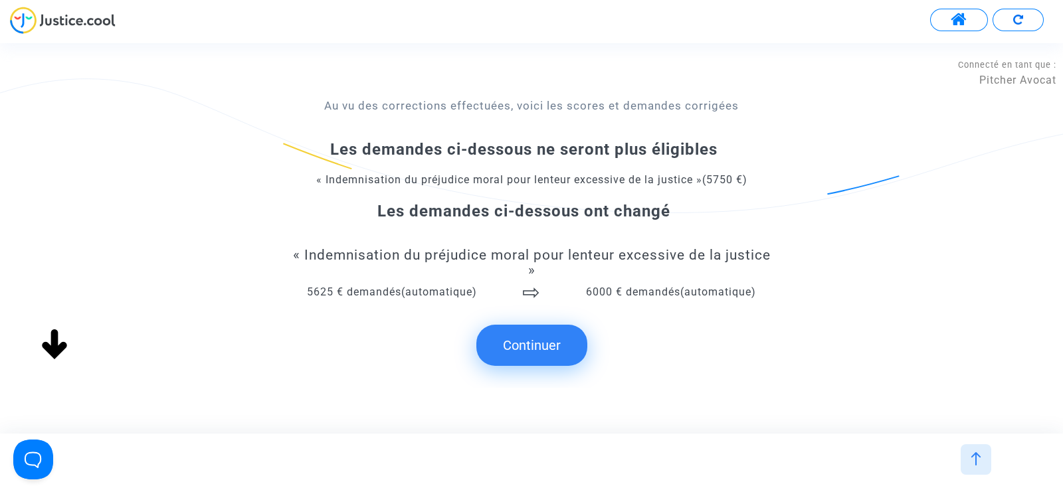
click at [493, 340] on button "Continuer" at bounding box center [531, 345] width 111 height 41
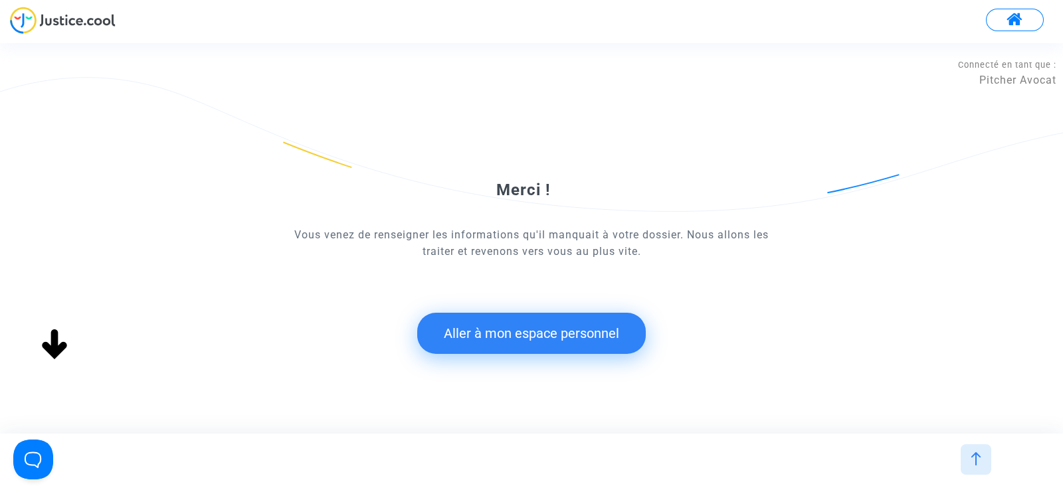
click at [528, 310] on form "Merci ! Vous venez de renseigner les informations qu'il manquait à votre dossie…" at bounding box center [531, 226] width 478 height 258
click at [527, 323] on button "Aller à mon espace personnel" at bounding box center [531, 333] width 228 height 41
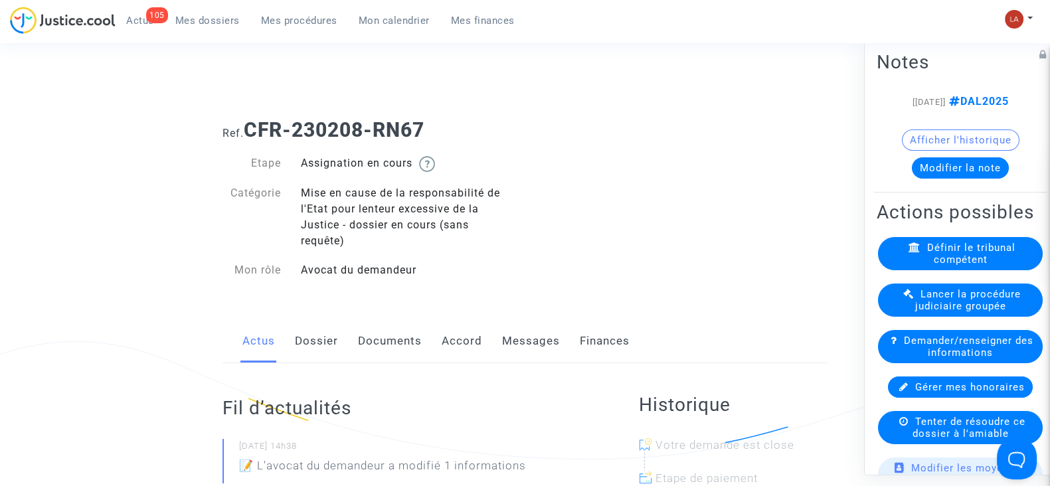
click at [312, 352] on link "Dossier" at bounding box center [316, 341] width 43 height 44
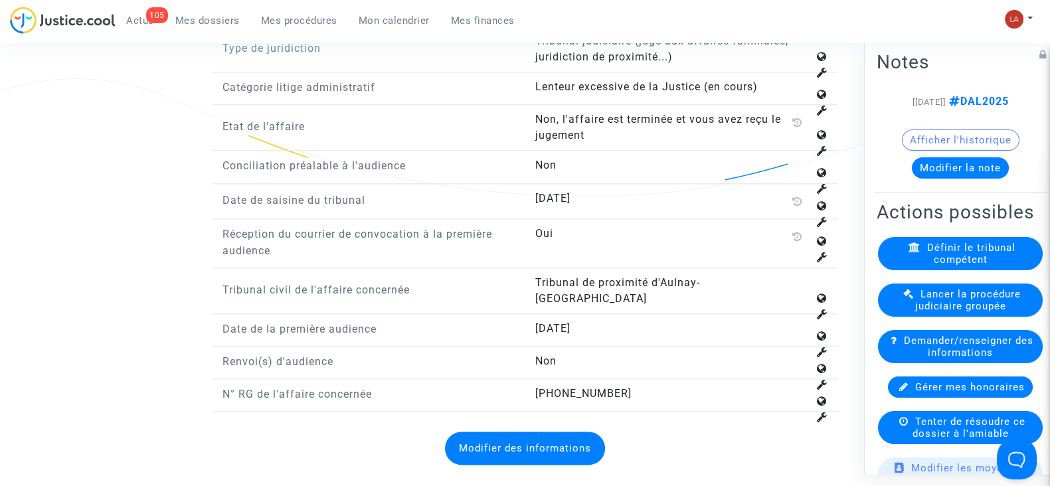
scroll to position [1993, 0]
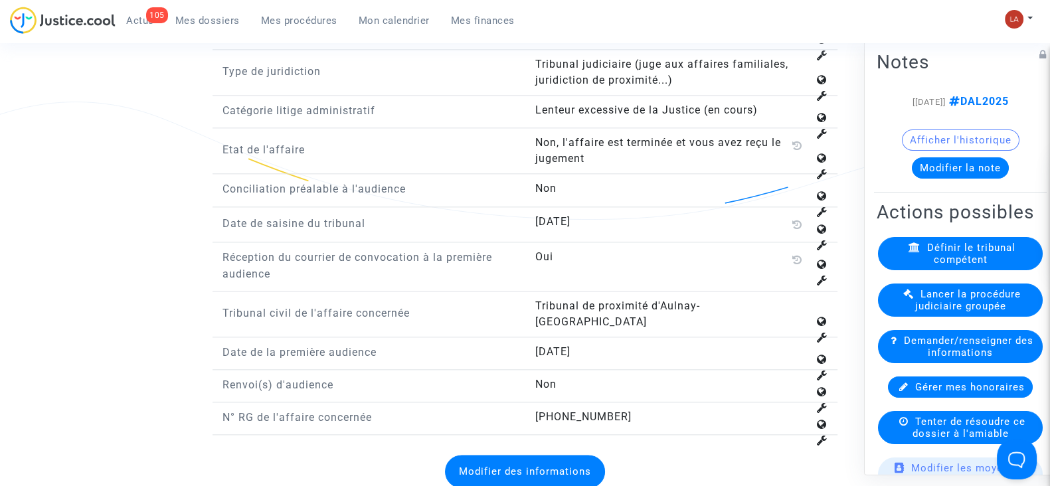
click at [929, 179] on button "Modifier la note" at bounding box center [960, 167] width 97 height 21
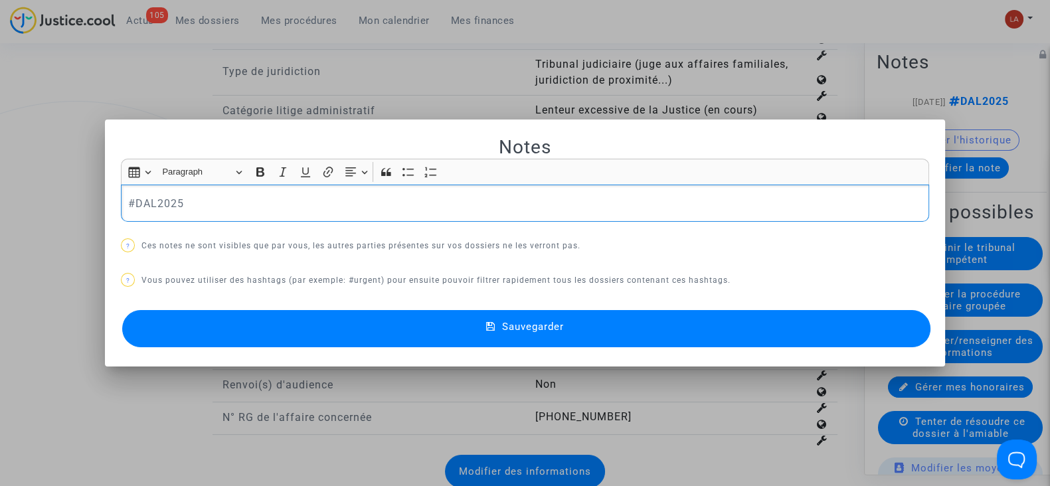
scroll to position [0, 0]
click at [318, 197] on p "#DAL2025" at bounding box center [525, 203] width 794 height 17
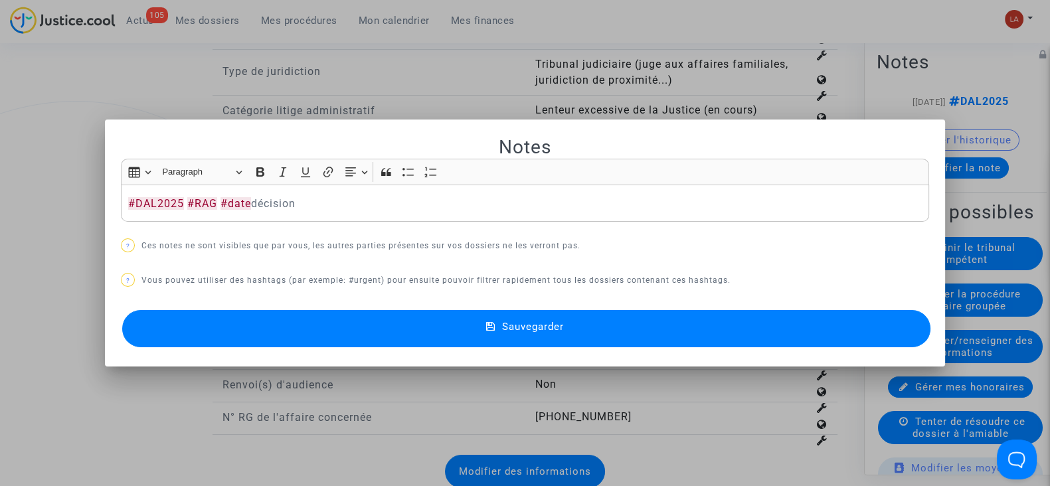
click at [306, 206] on p "#DAL2025 #RAG #date décision" at bounding box center [525, 203] width 794 height 17
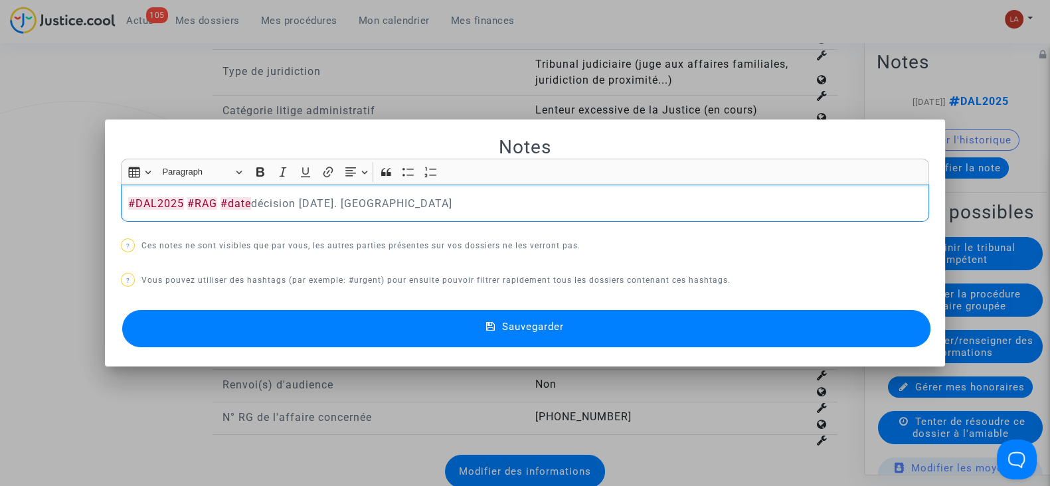
click at [474, 304] on div "Notes Rich Text Editor Insert table Insert table Heading Paragraph Paragraph He…" at bounding box center [525, 243] width 808 height 216
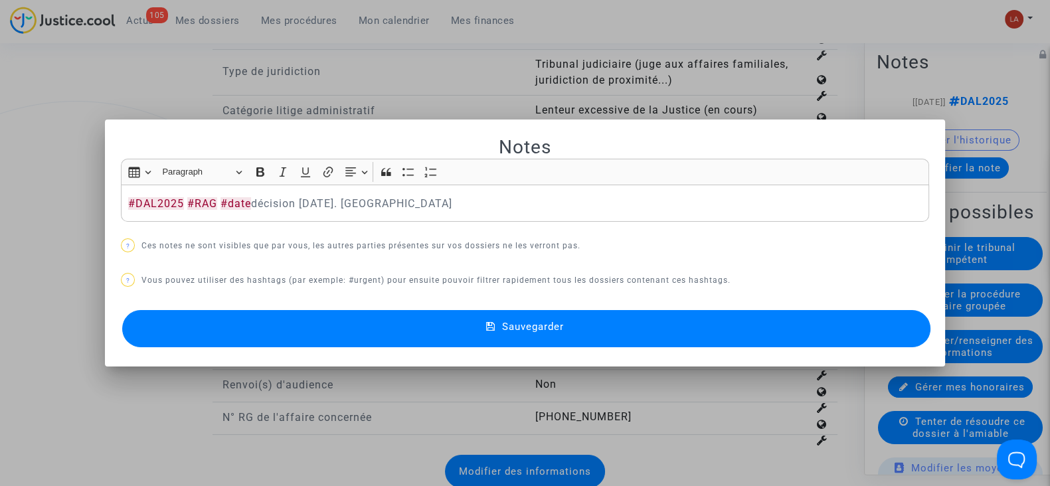
drag, startPoint x: 474, startPoint y: 322, endPoint x: 517, endPoint y: 289, distance: 54.5
click at [474, 323] on button "Sauvegarder" at bounding box center [526, 328] width 808 height 37
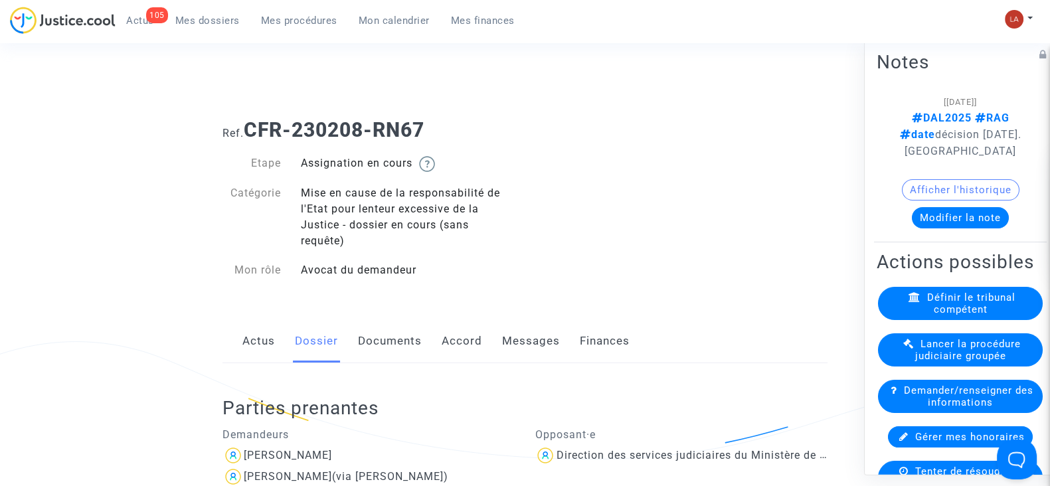
drag, startPoint x: 452, startPoint y: 137, endPoint x: 252, endPoint y: 129, distance: 200.1
click at [252, 129] on h1 "Ref. CFR-230208-RN67" at bounding box center [525, 130] width 605 height 24
copy b "CFR-230208-RN67"
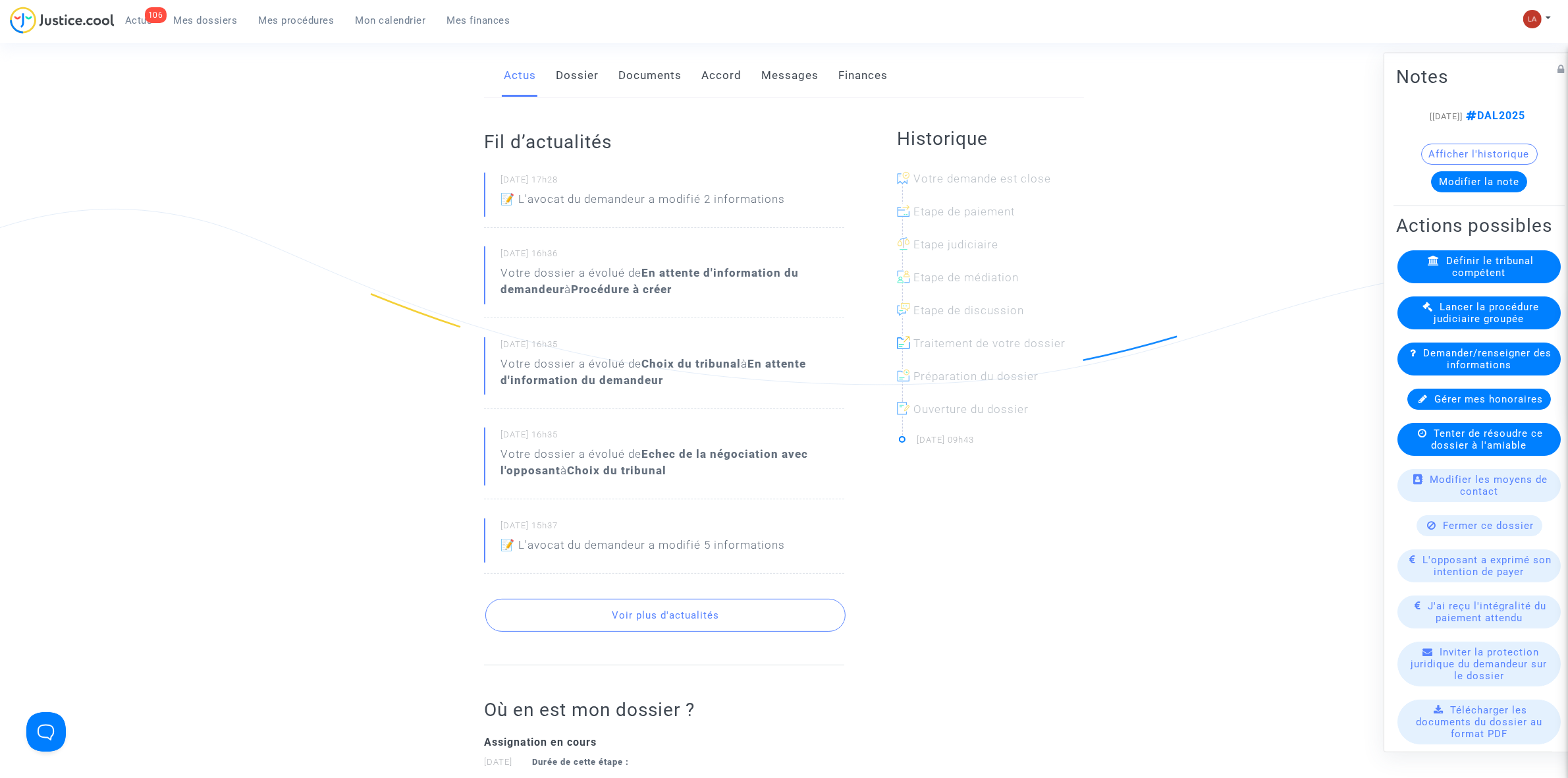
click at [643, 79] on link "Documents" at bounding box center [651, 75] width 63 height 44
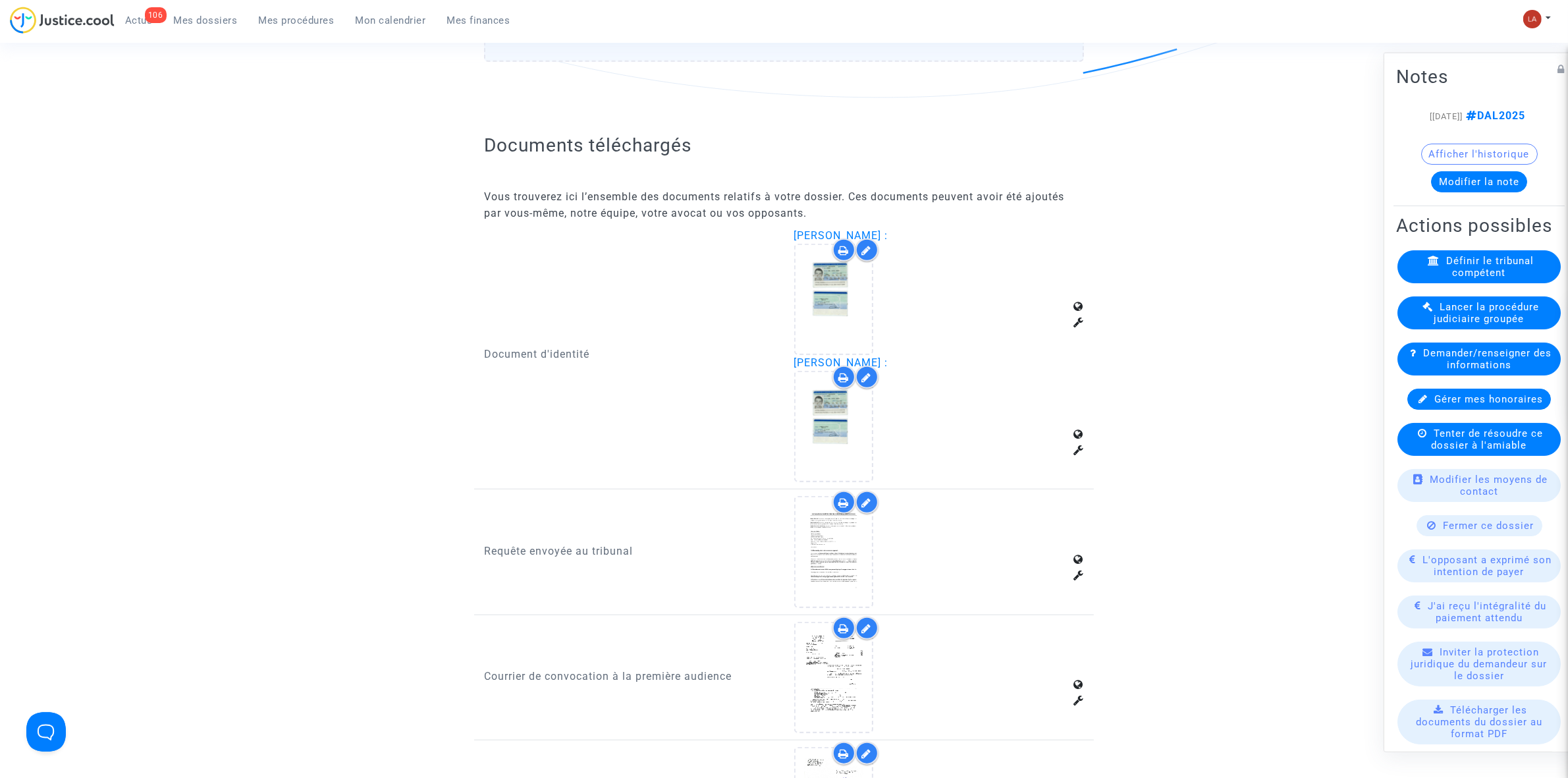
scroll to position [1565, 0]
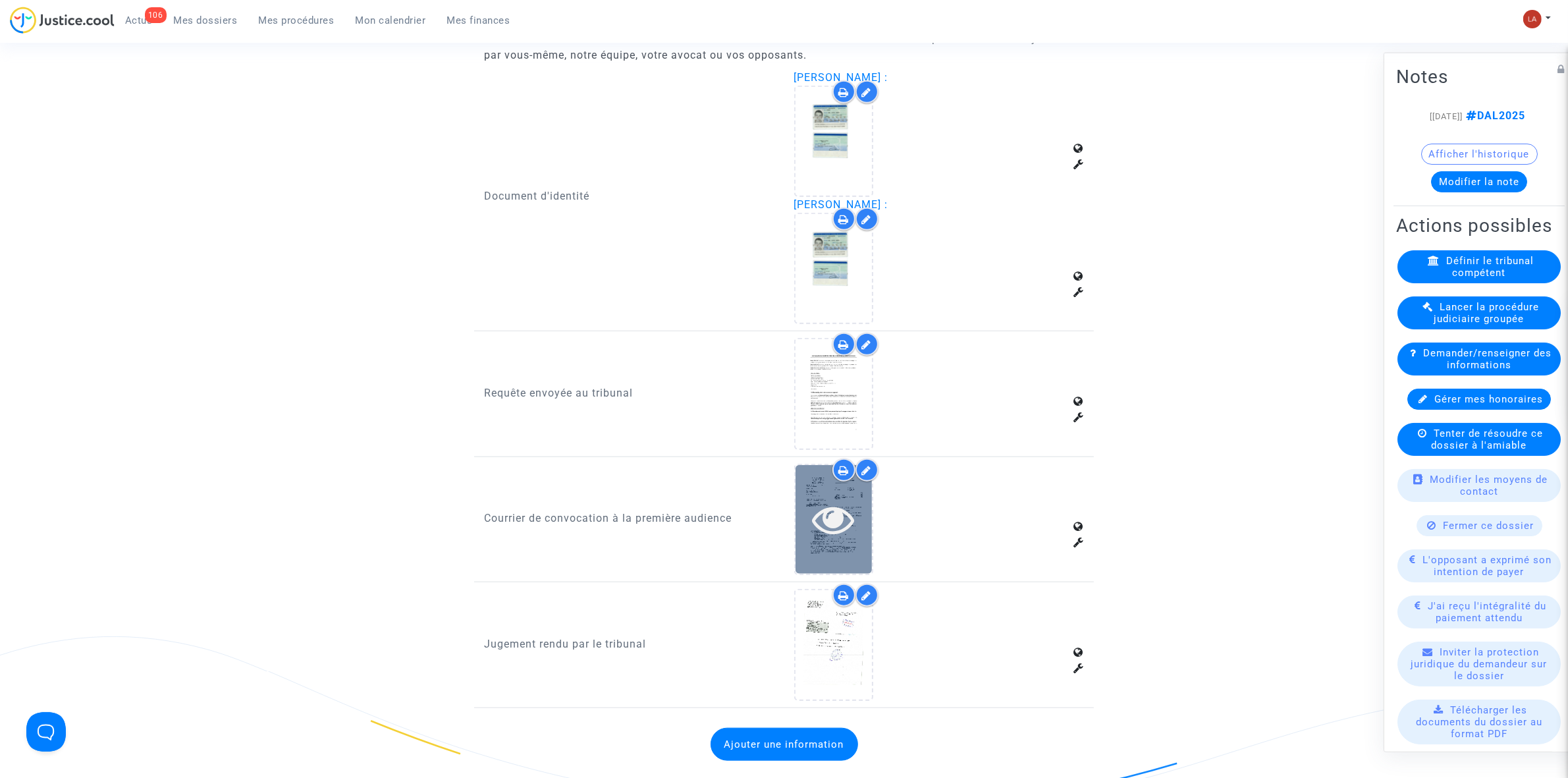
click at [841, 481] on icon at bounding box center [833, 519] width 43 height 43
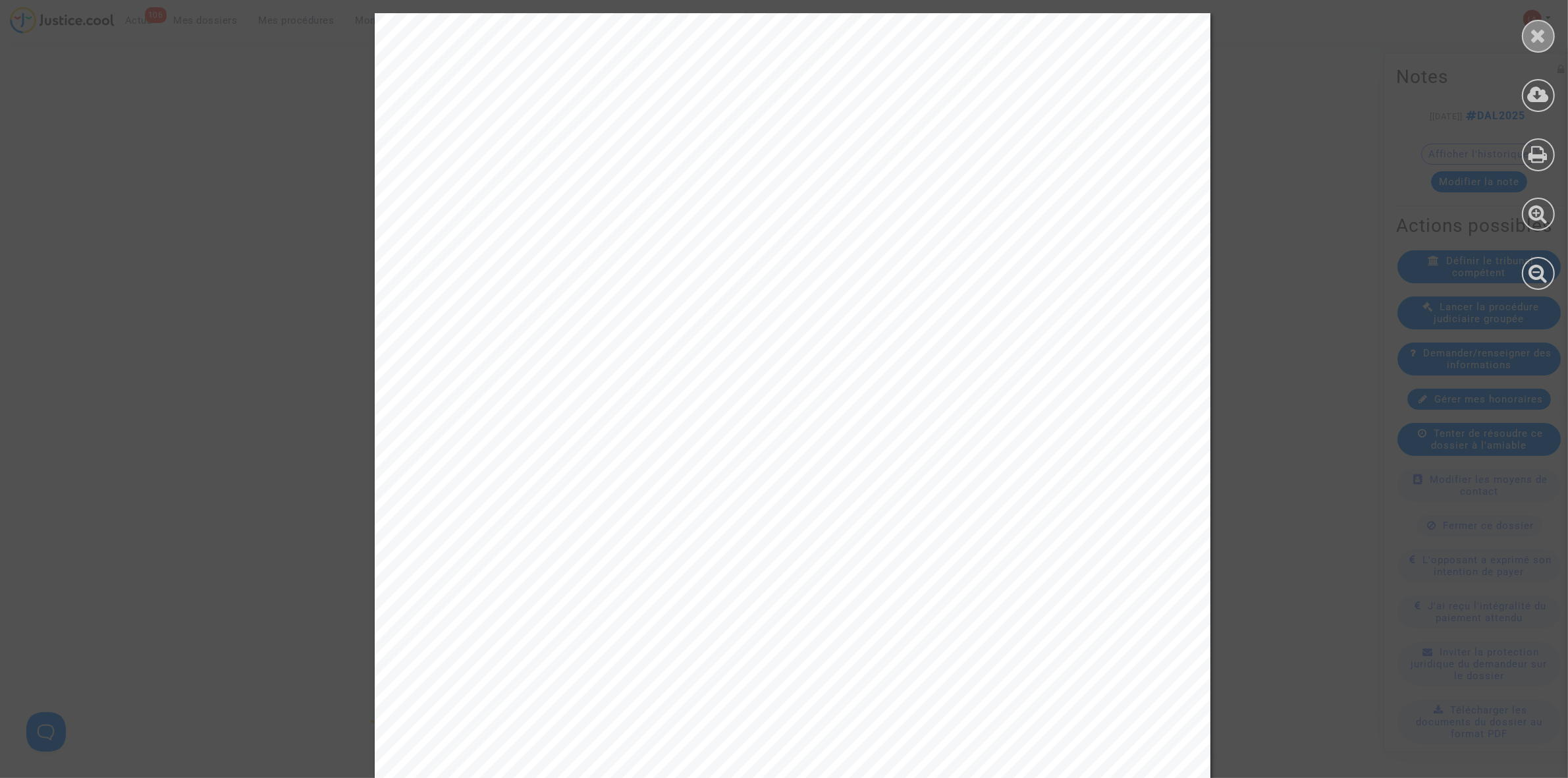
click at [1040, 31] on icon at bounding box center [1539, 36] width 17 height 20
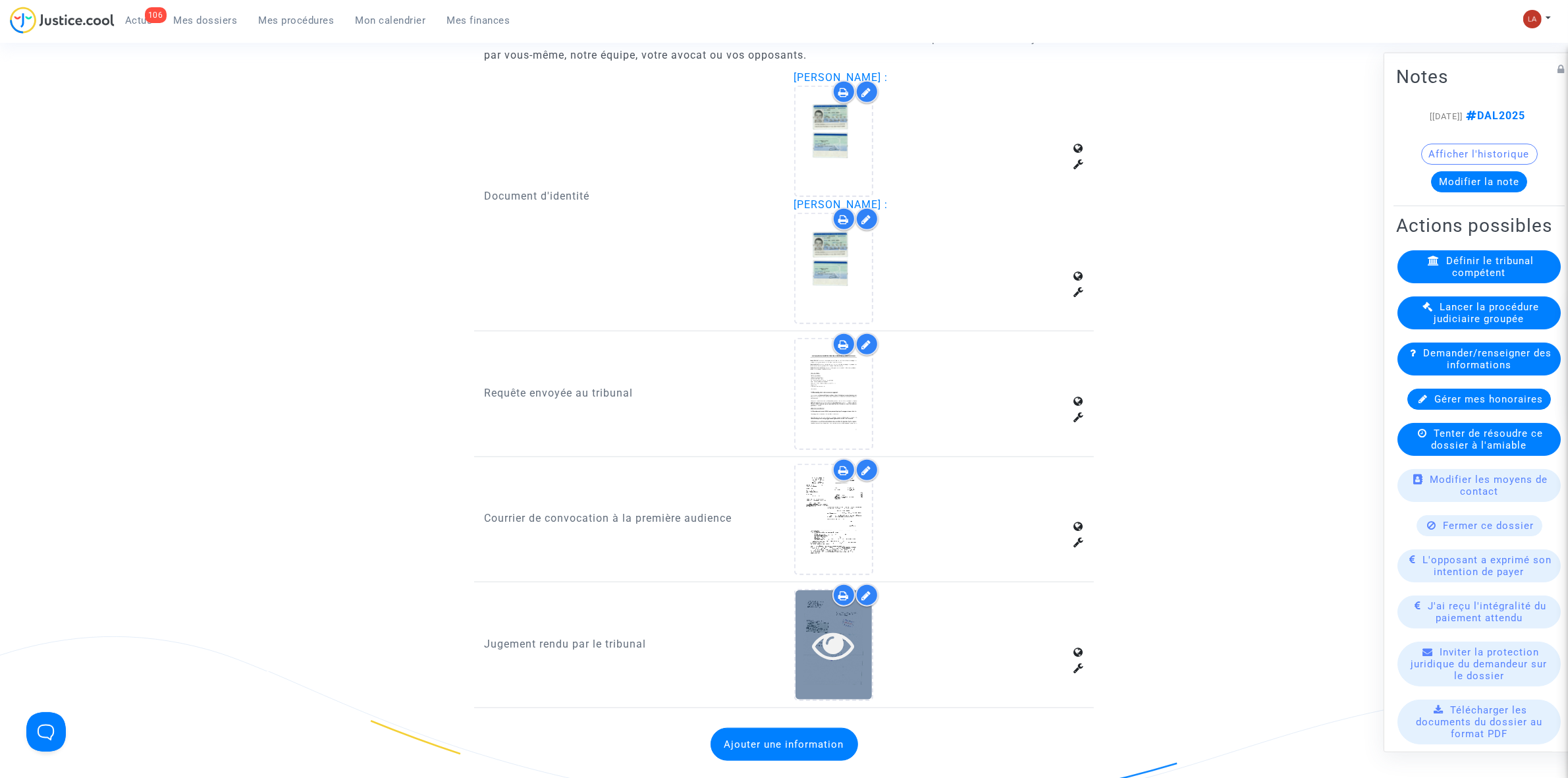
click at [811, 481] on div at bounding box center [833, 645] width 76 height 43
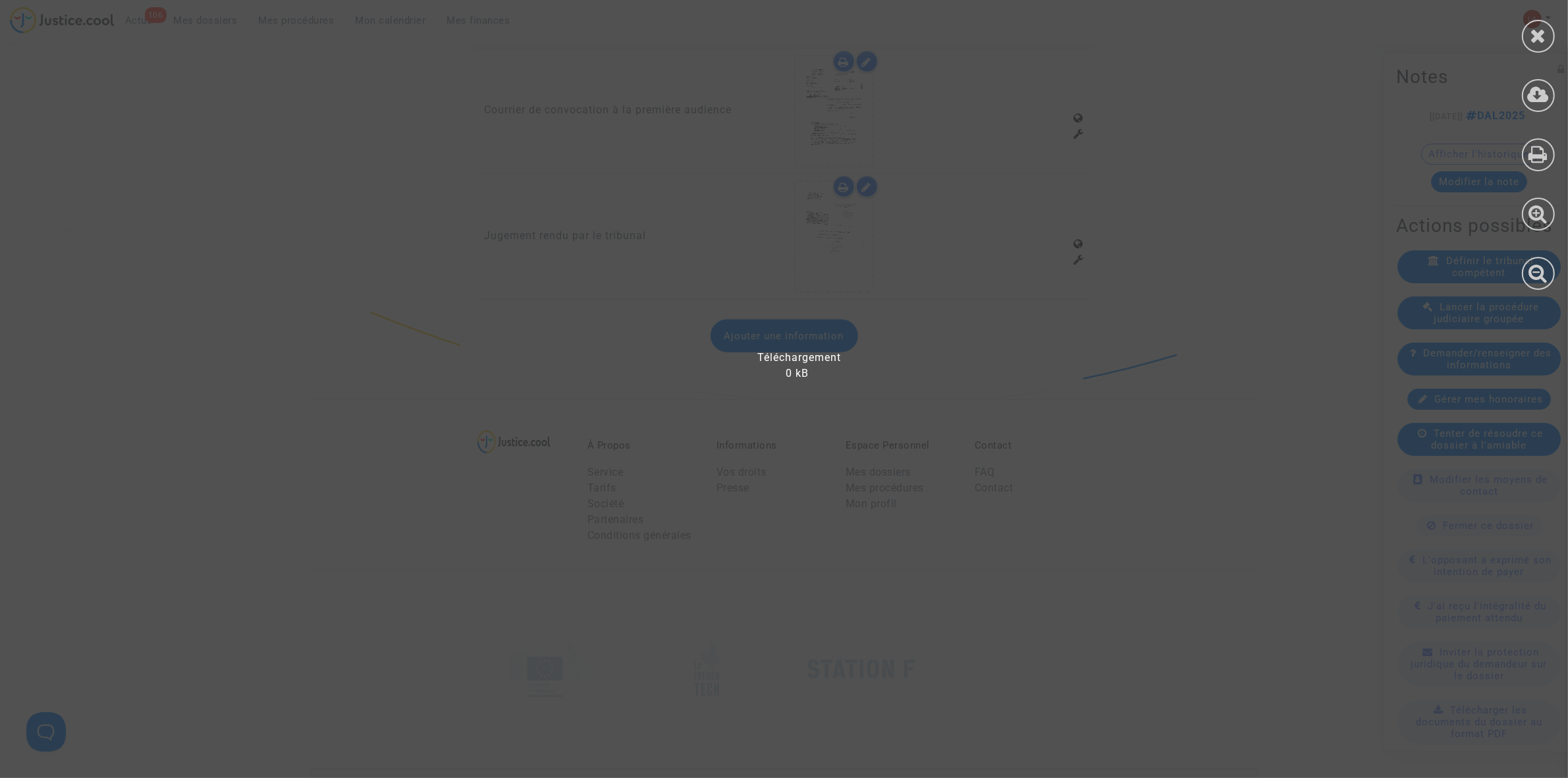
scroll to position [1731, 0]
click at [1535, 27] on icon at bounding box center [1539, 36] width 17 height 20
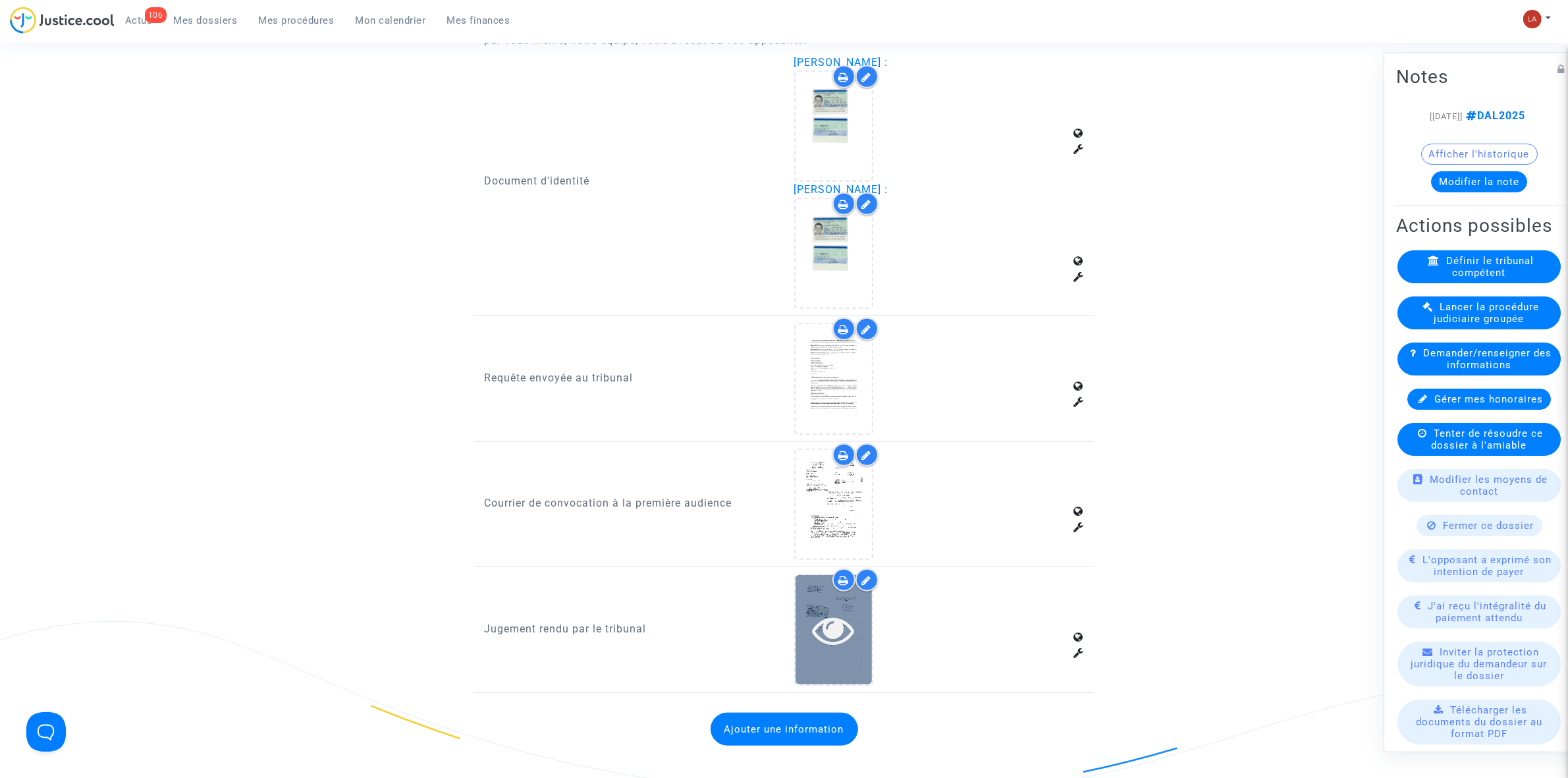
click at [819, 623] on icon at bounding box center [833, 630] width 43 height 43
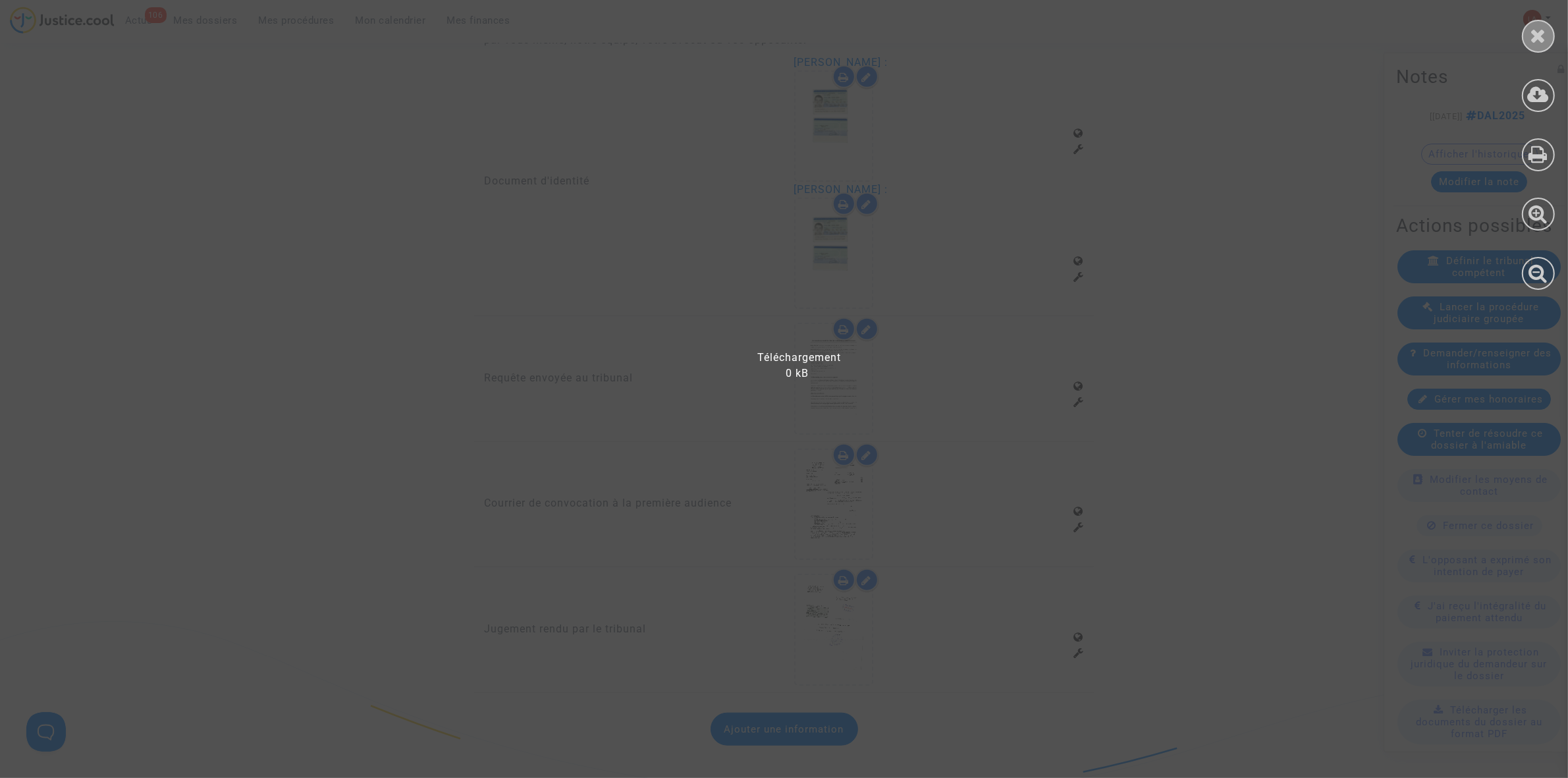
click at [1523, 30] on div at bounding box center [1538, 36] width 33 height 33
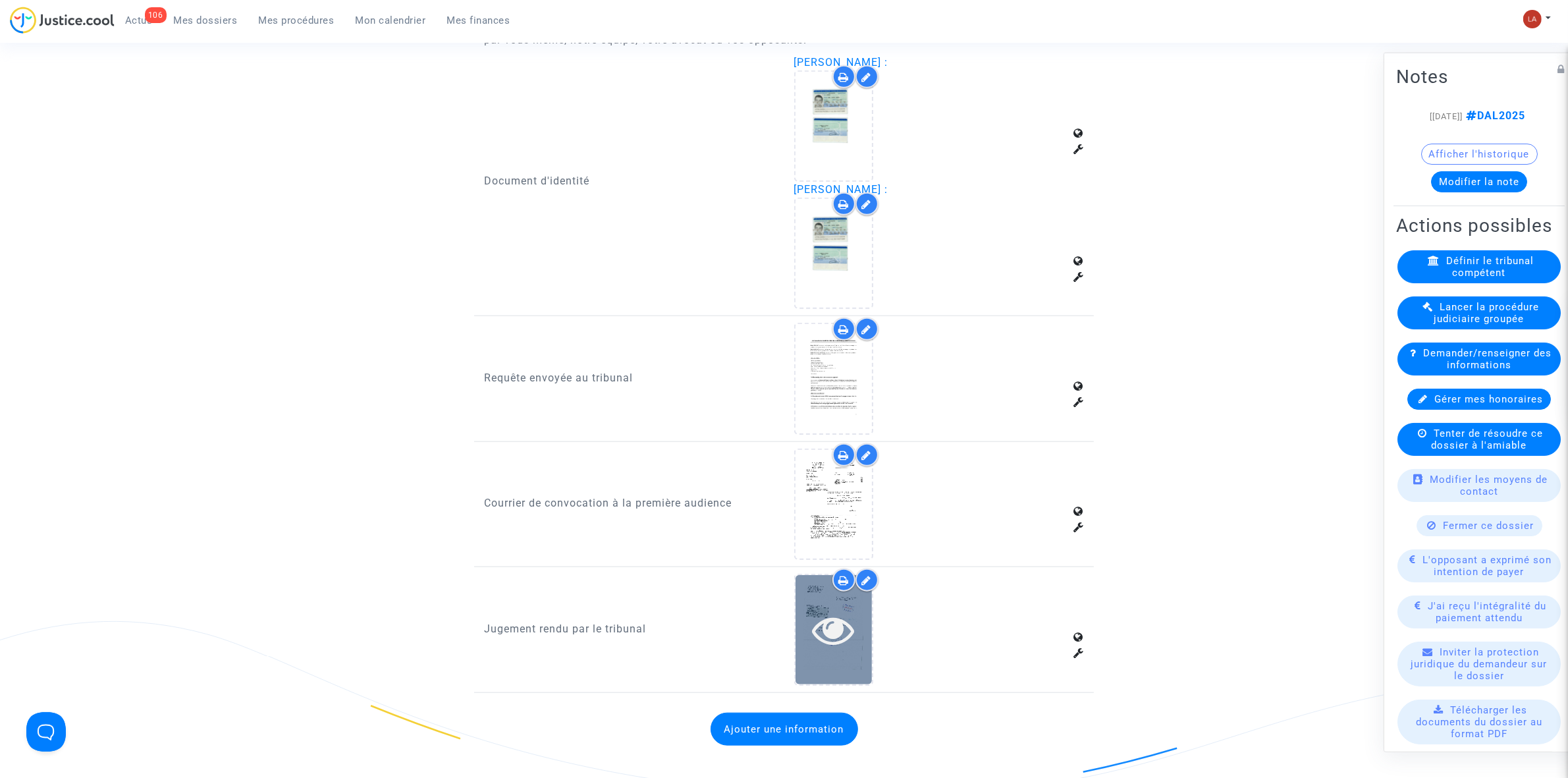
click at [815, 609] on icon at bounding box center [833, 630] width 43 height 43
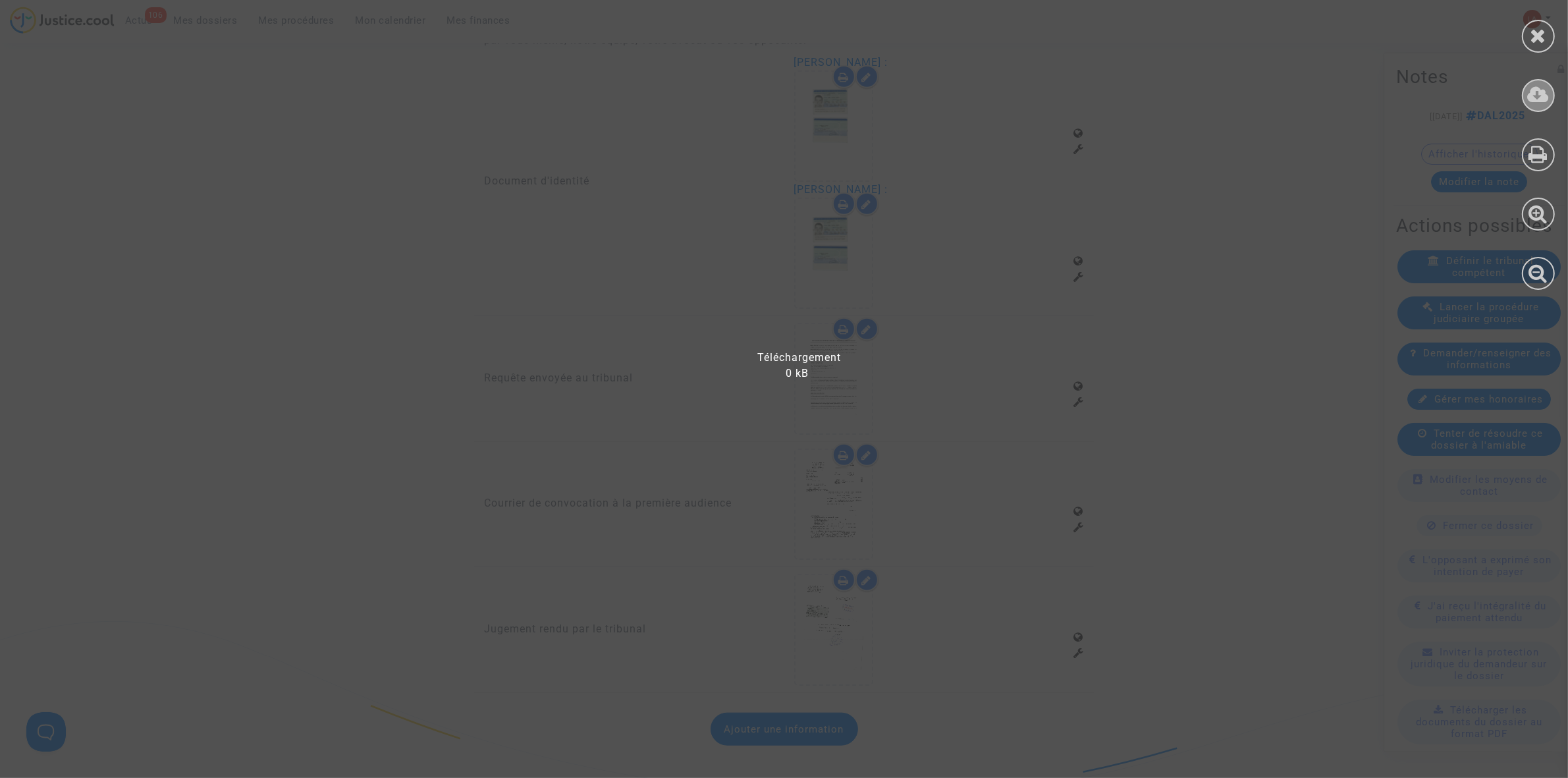
click at [1545, 87] on icon at bounding box center [1539, 95] width 22 height 20
click at [1538, 31] on icon at bounding box center [1539, 36] width 17 height 20
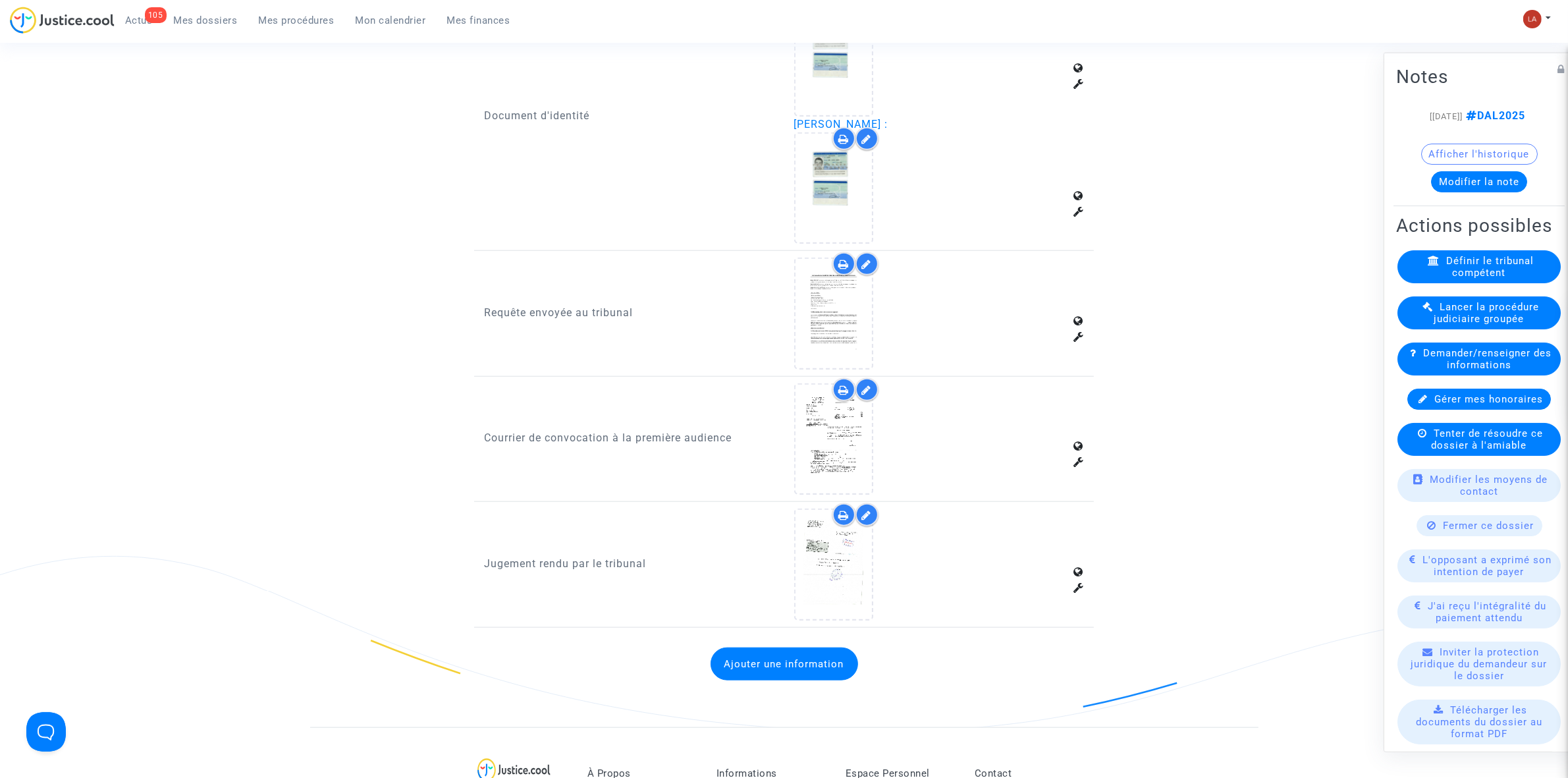
scroll to position [1910, 0]
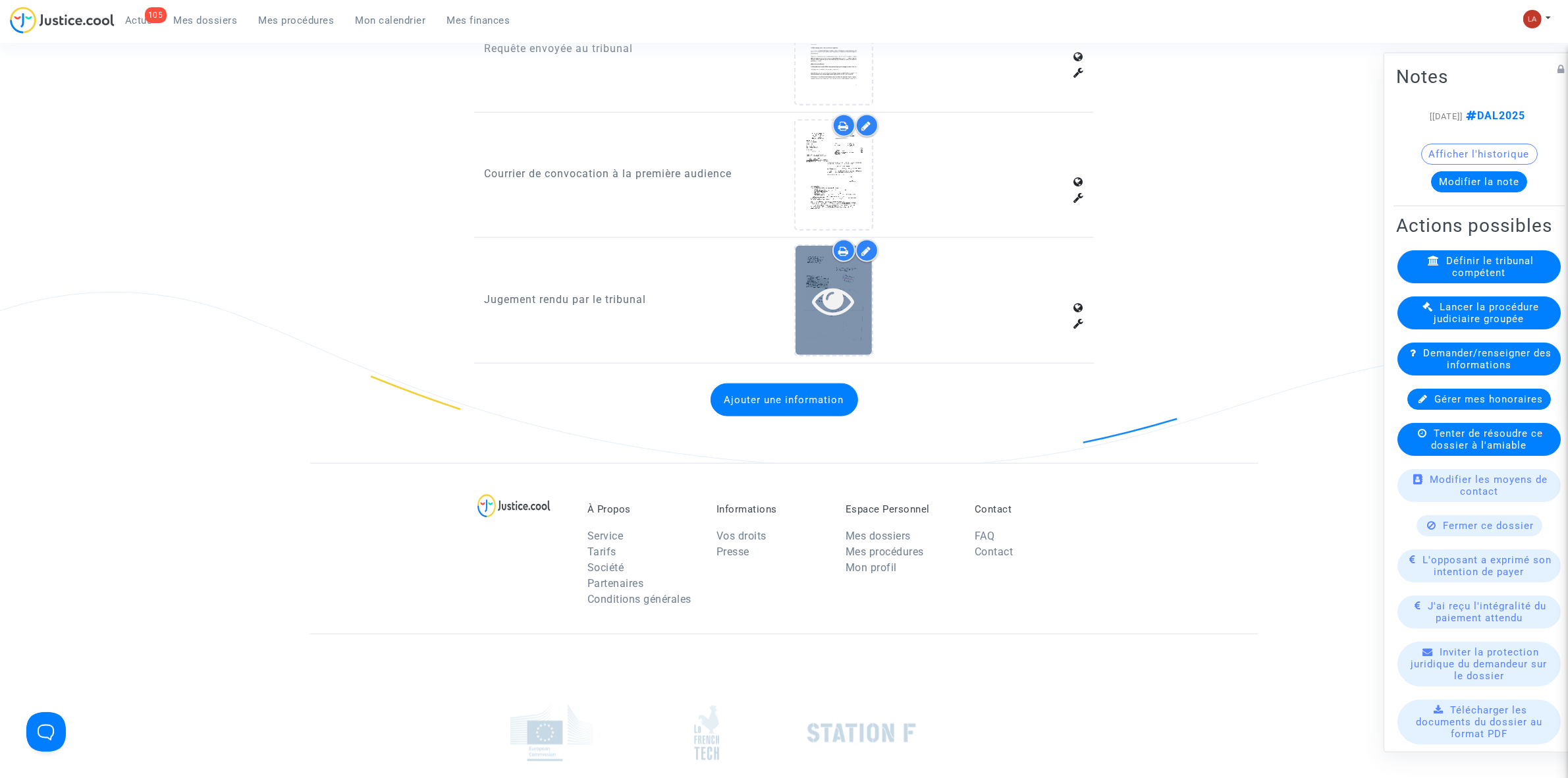
click at [827, 302] on icon at bounding box center [833, 301] width 43 height 43
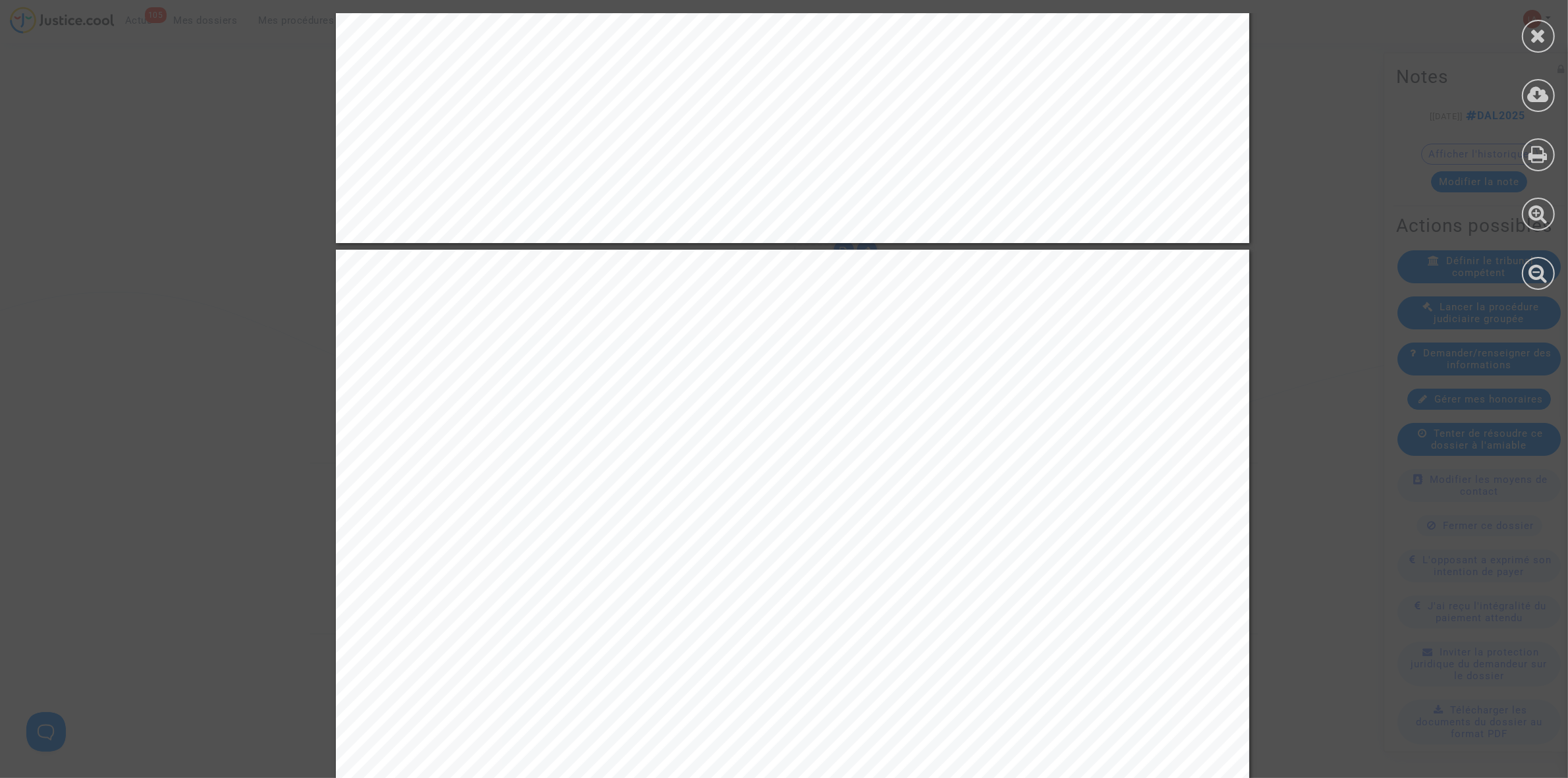
scroll to position [2142, 0]
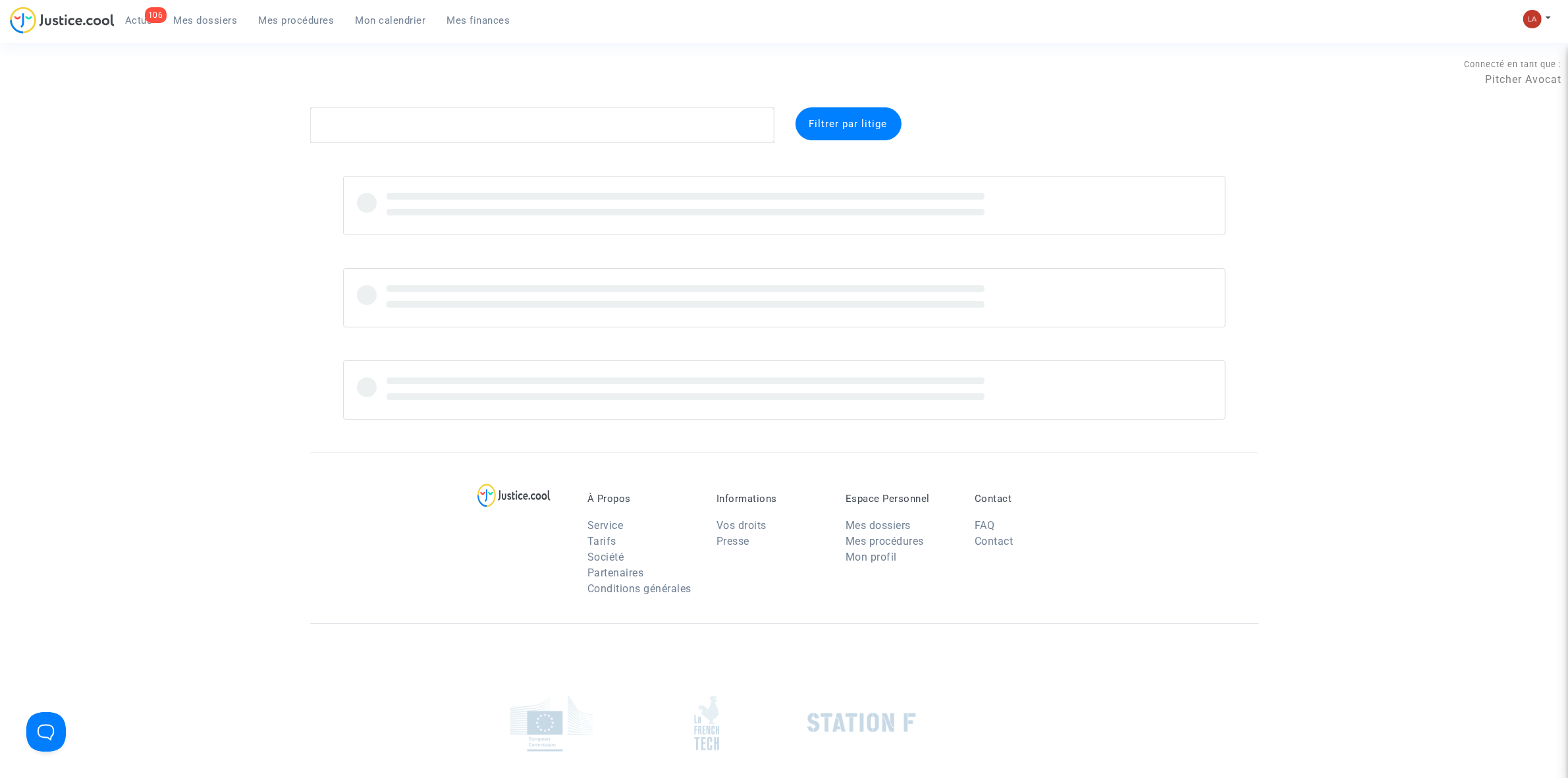
click at [150, 21] on div "106" at bounding box center [156, 15] width 22 height 16
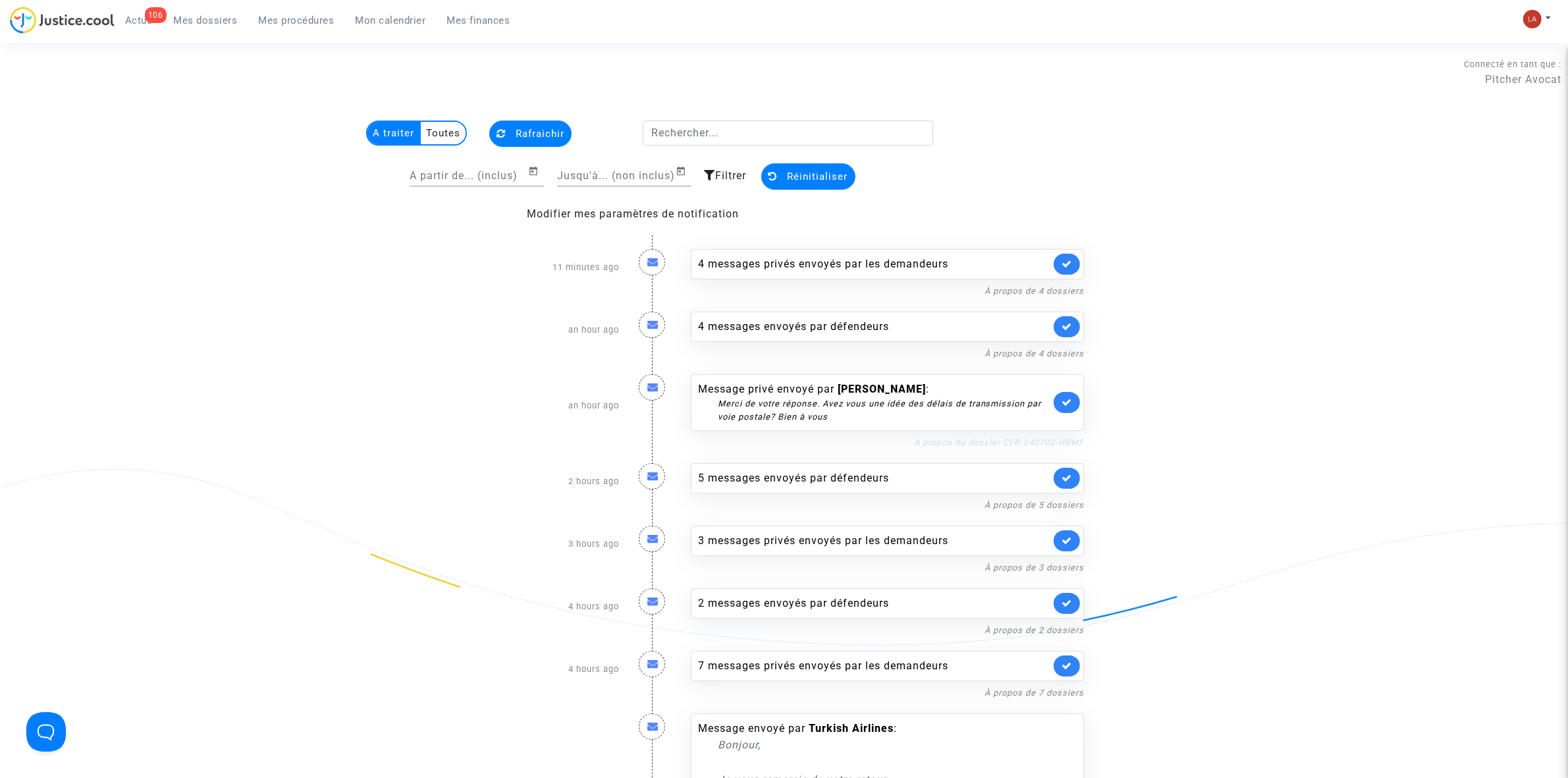
click at [978, 439] on link "À propos du dossier CFR-240702-HBMF" at bounding box center [999, 443] width 170 height 10
click at [985, 264] on div "4 messages privés envoyés par les demandeurs" at bounding box center [874, 264] width 352 height 16
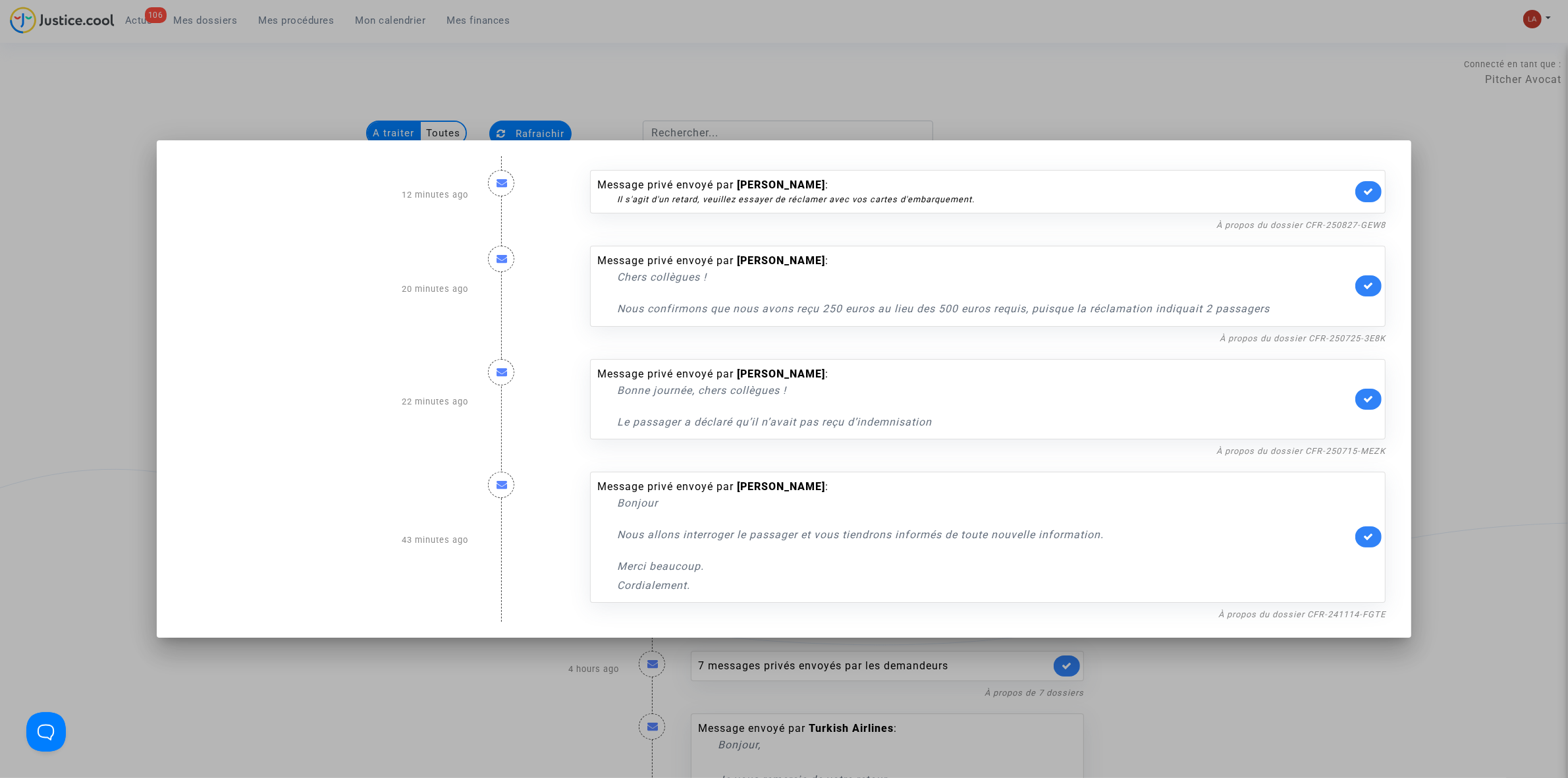
drag, startPoint x: 917, startPoint y: 65, endPoint x: 929, endPoint y: 79, distance: 18.4
click at [917, 65] on div at bounding box center [784, 389] width 1568 height 778
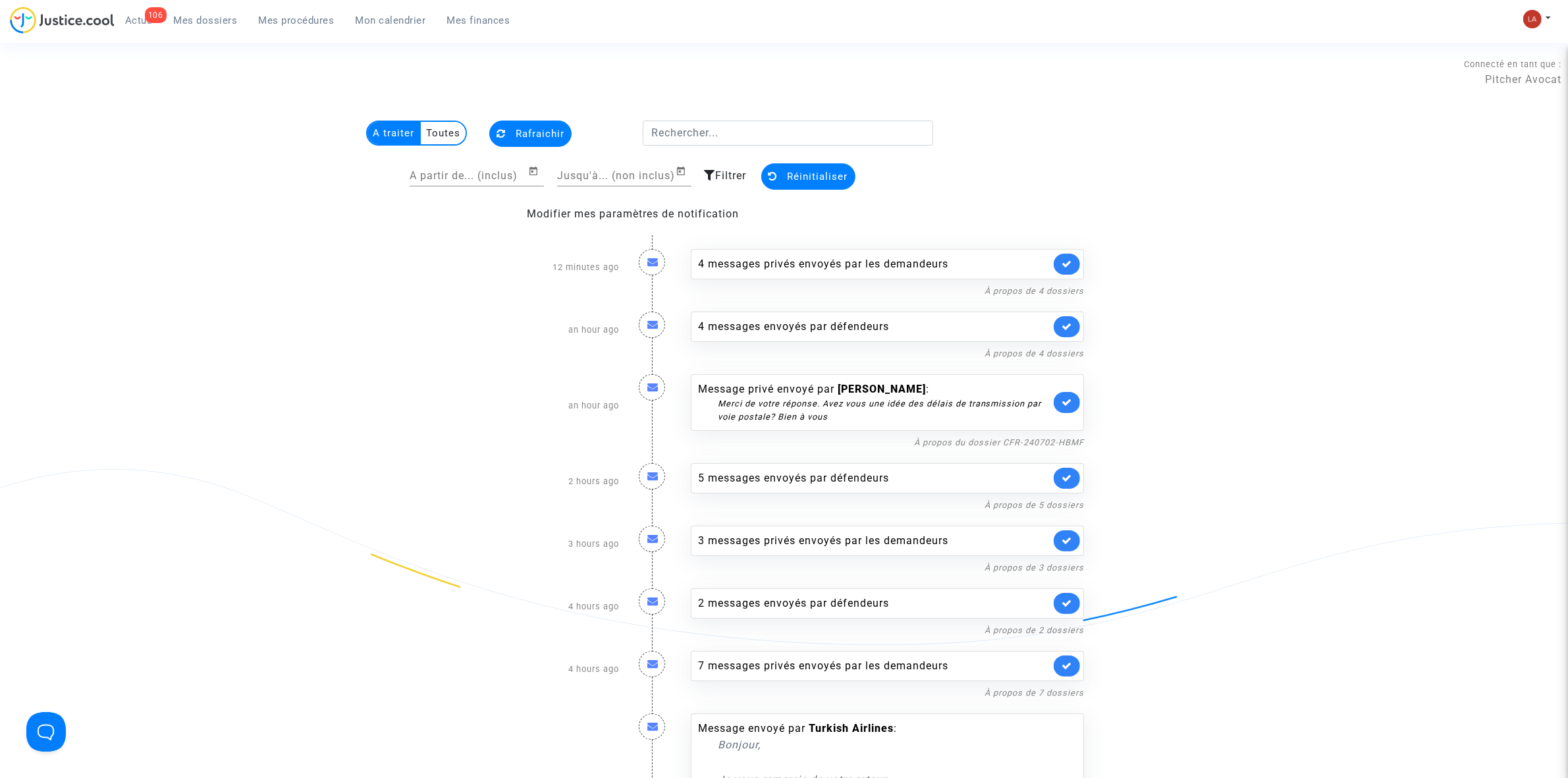
click at [1056, 400] on link at bounding box center [1067, 402] width 27 height 21
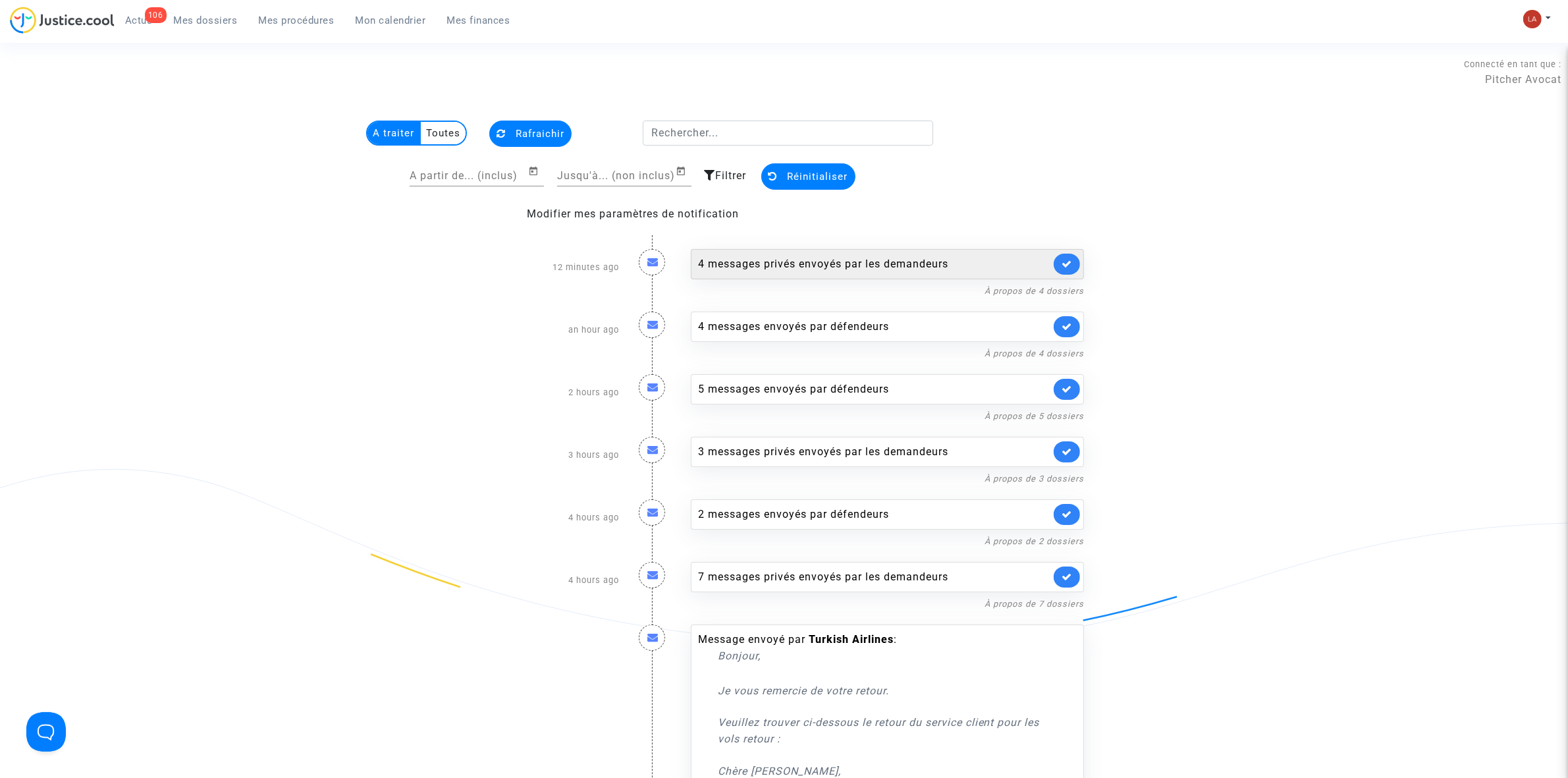
click at [913, 264] on div "4 messages privés envoyés par les demandeurs" at bounding box center [874, 264] width 352 height 16
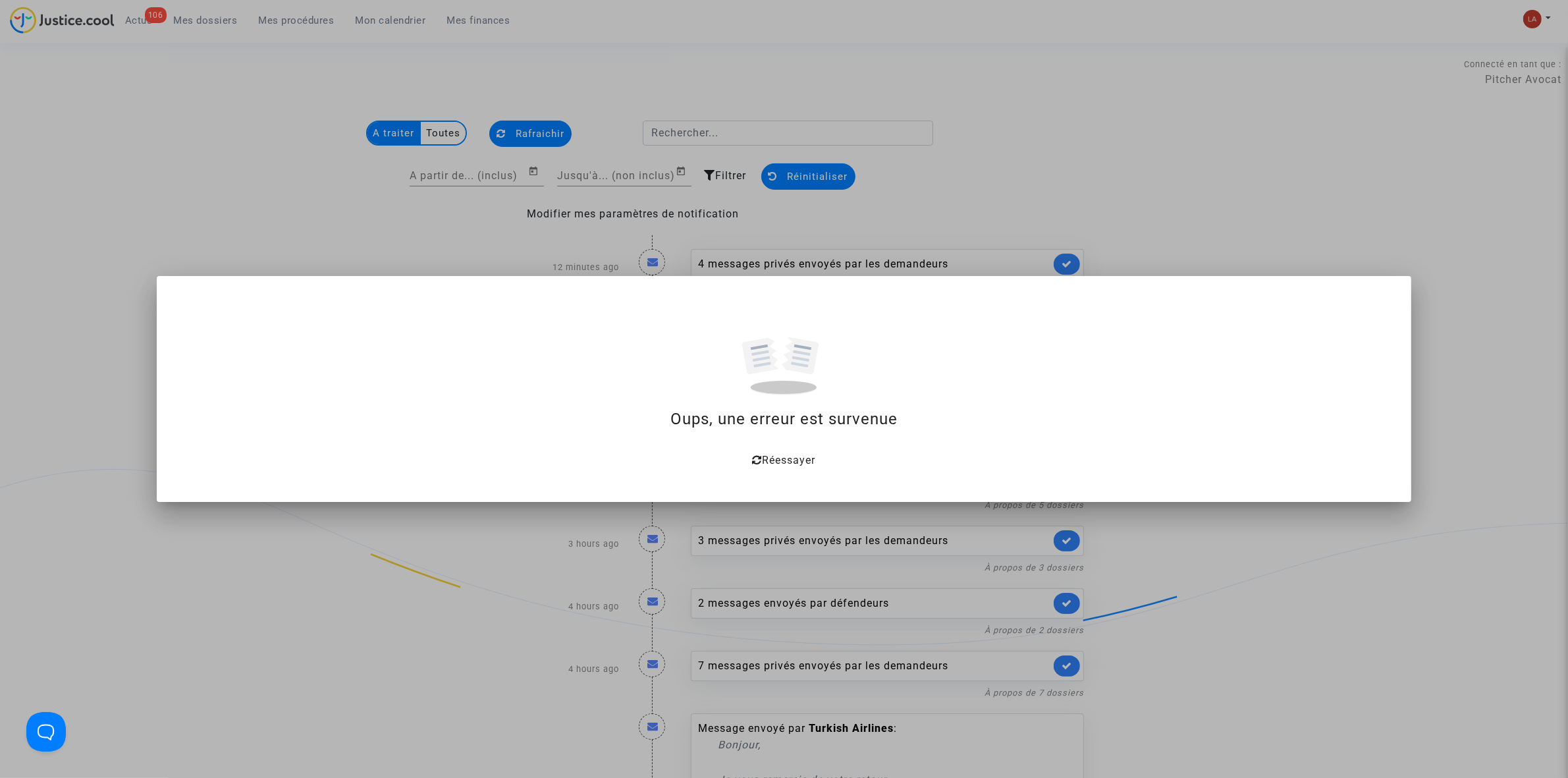
click at [534, 201] on div at bounding box center [784, 389] width 1568 height 778
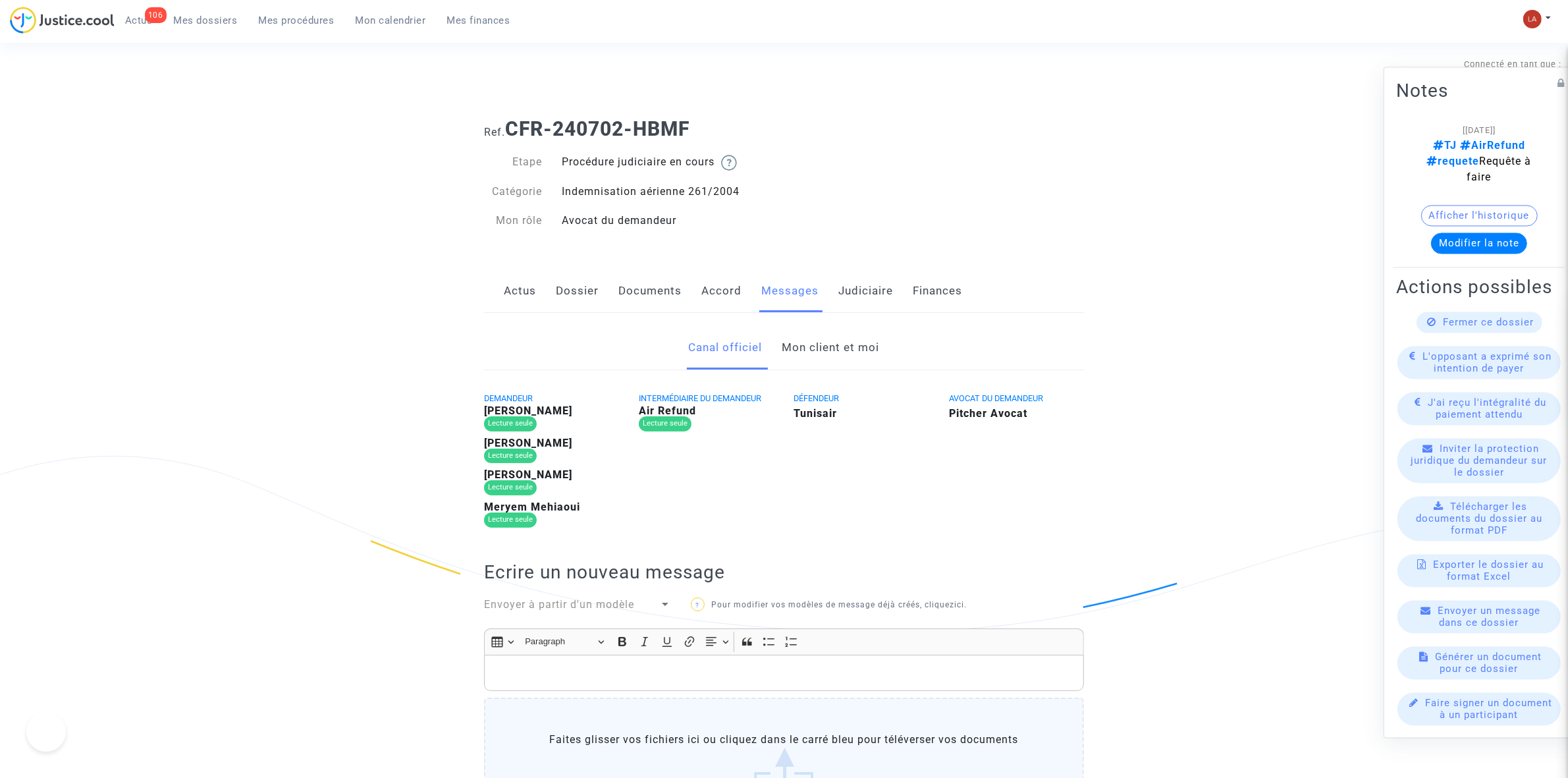
drag, startPoint x: 0, startPoint y: 0, endPoint x: 819, endPoint y: 350, distance: 890.7
click at [817, 354] on link "Mon client et moi" at bounding box center [831, 348] width 97 height 44
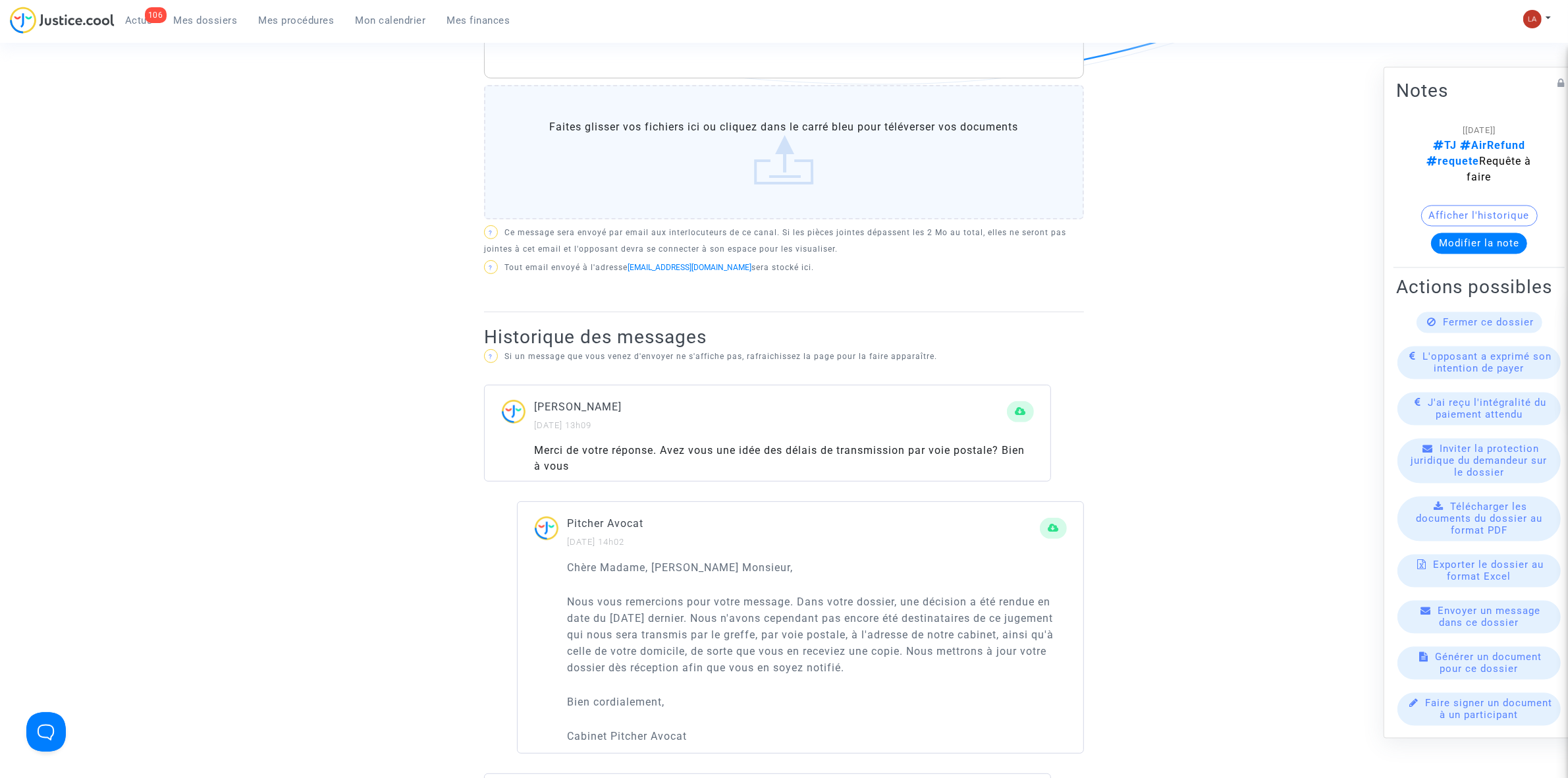
scroll to position [494, 0]
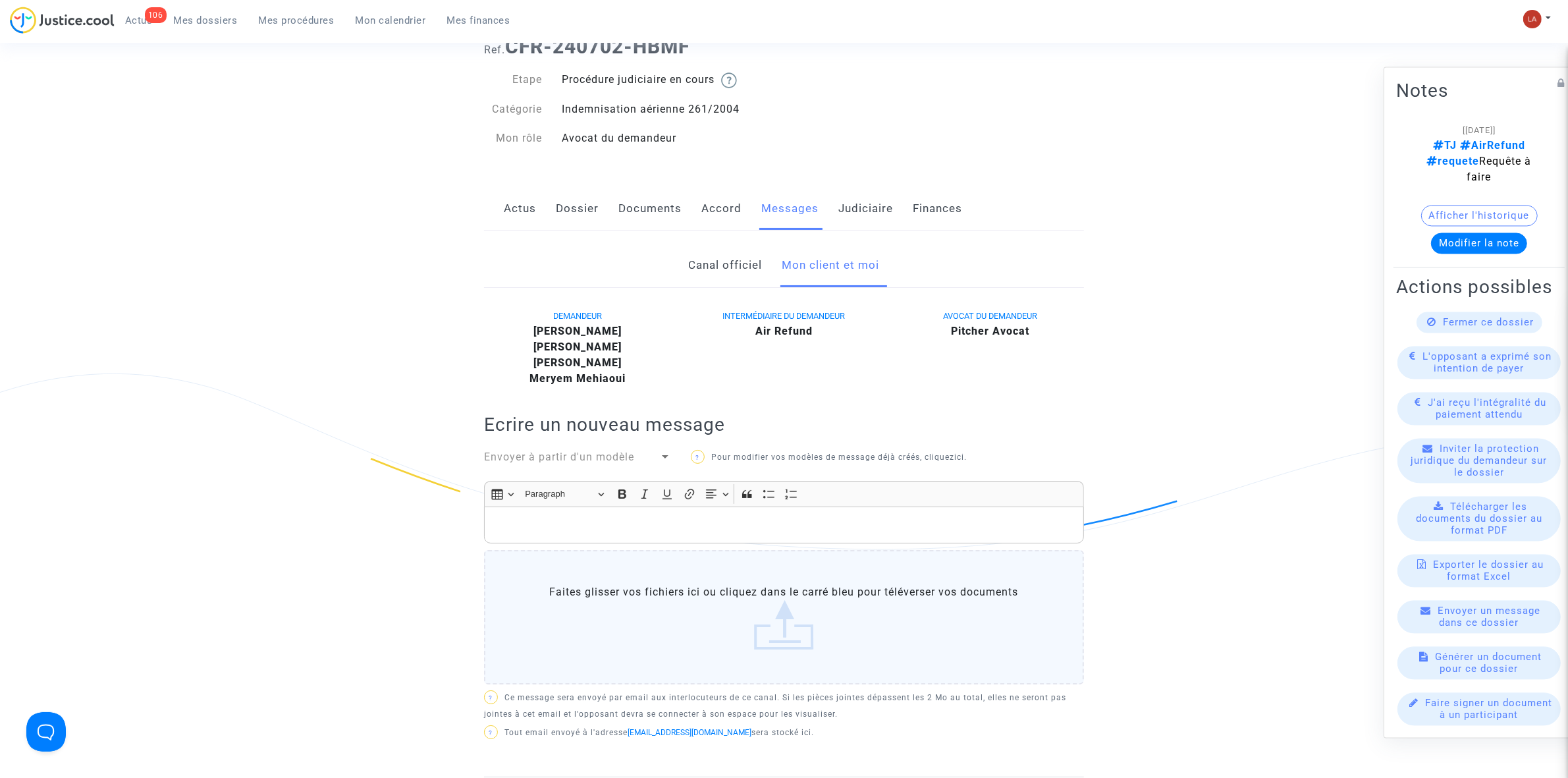
click at [864, 218] on link "Judiciaire" at bounding box center [866, 209] width 55 height 44
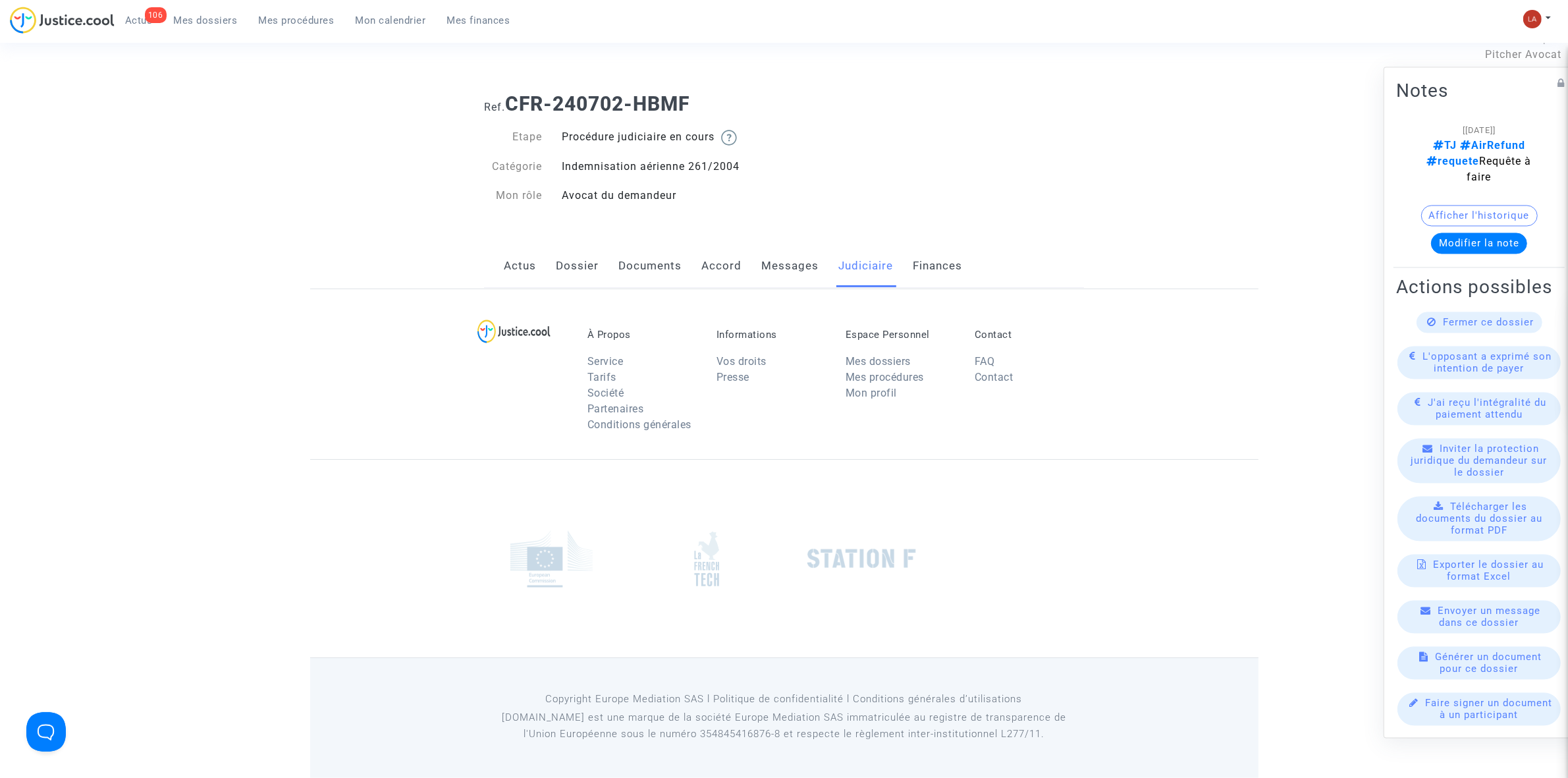
scroll to position [82, 0]
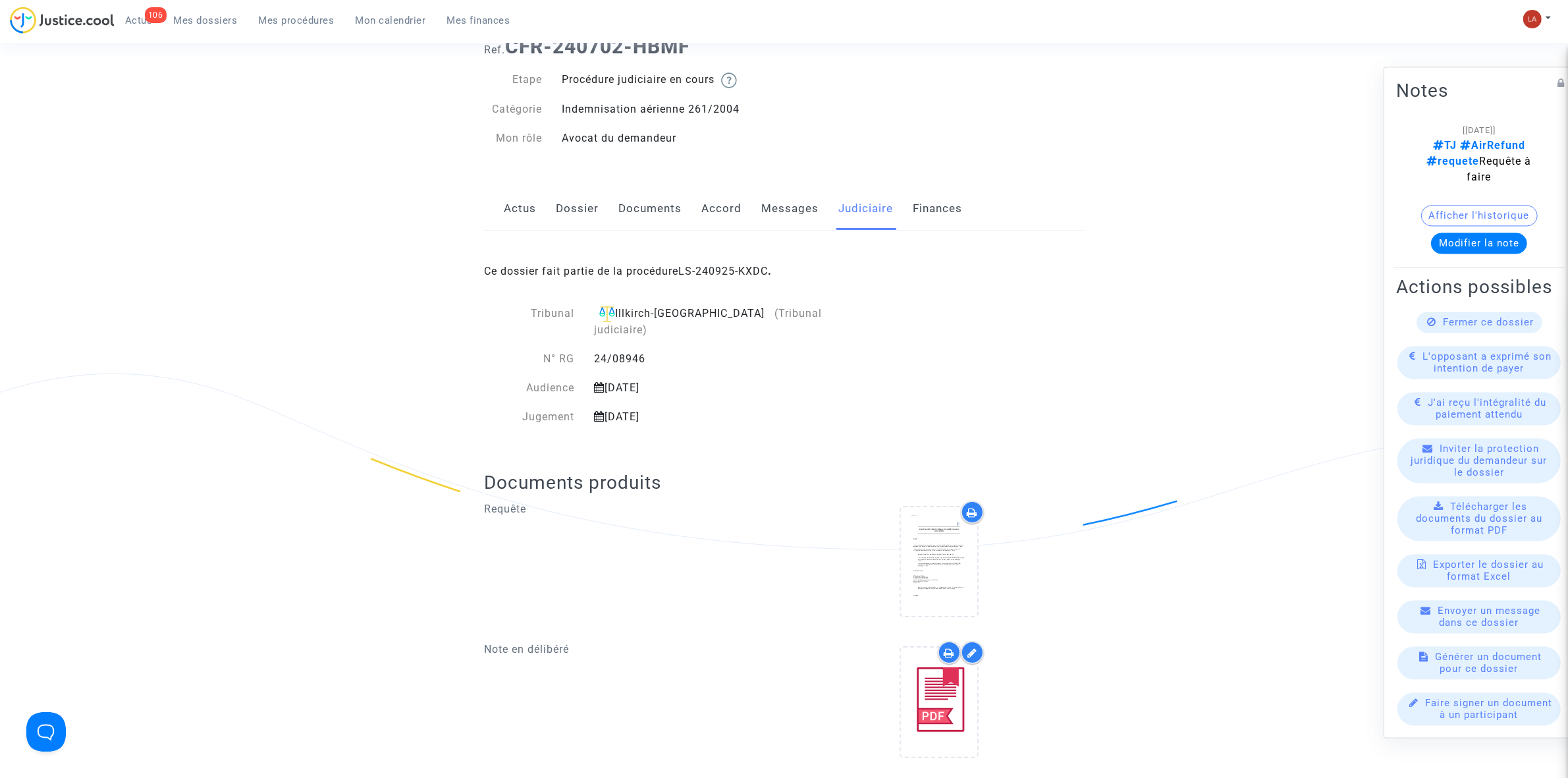
click at [780, 215] on link "Messages" at bounding box center [790, 209] width 58 height 44
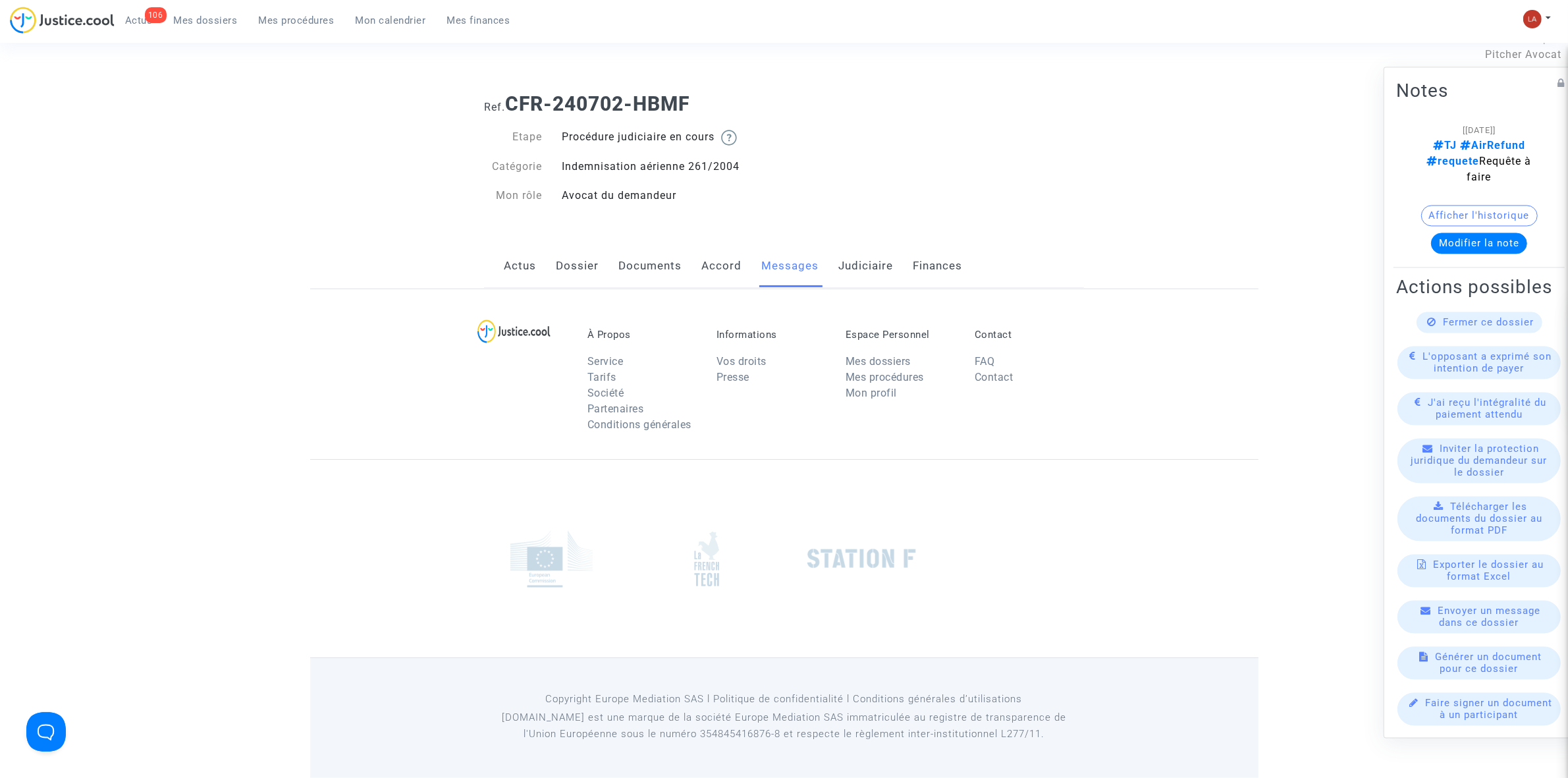
scroll to position [82, 0]
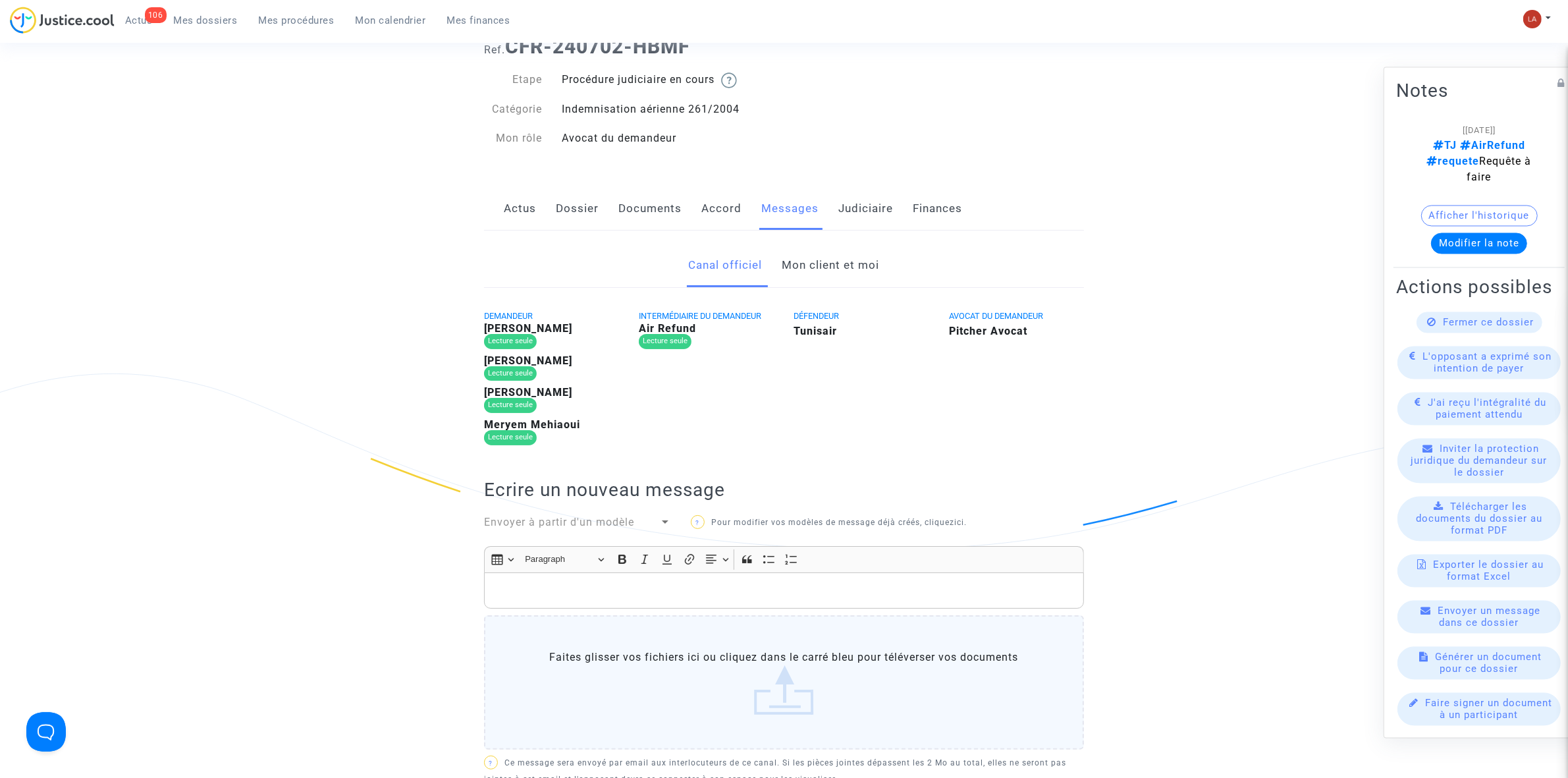
click at [838, 281] on link "Mon client et moi" at bounding box center [831, 266] width 97 height 44
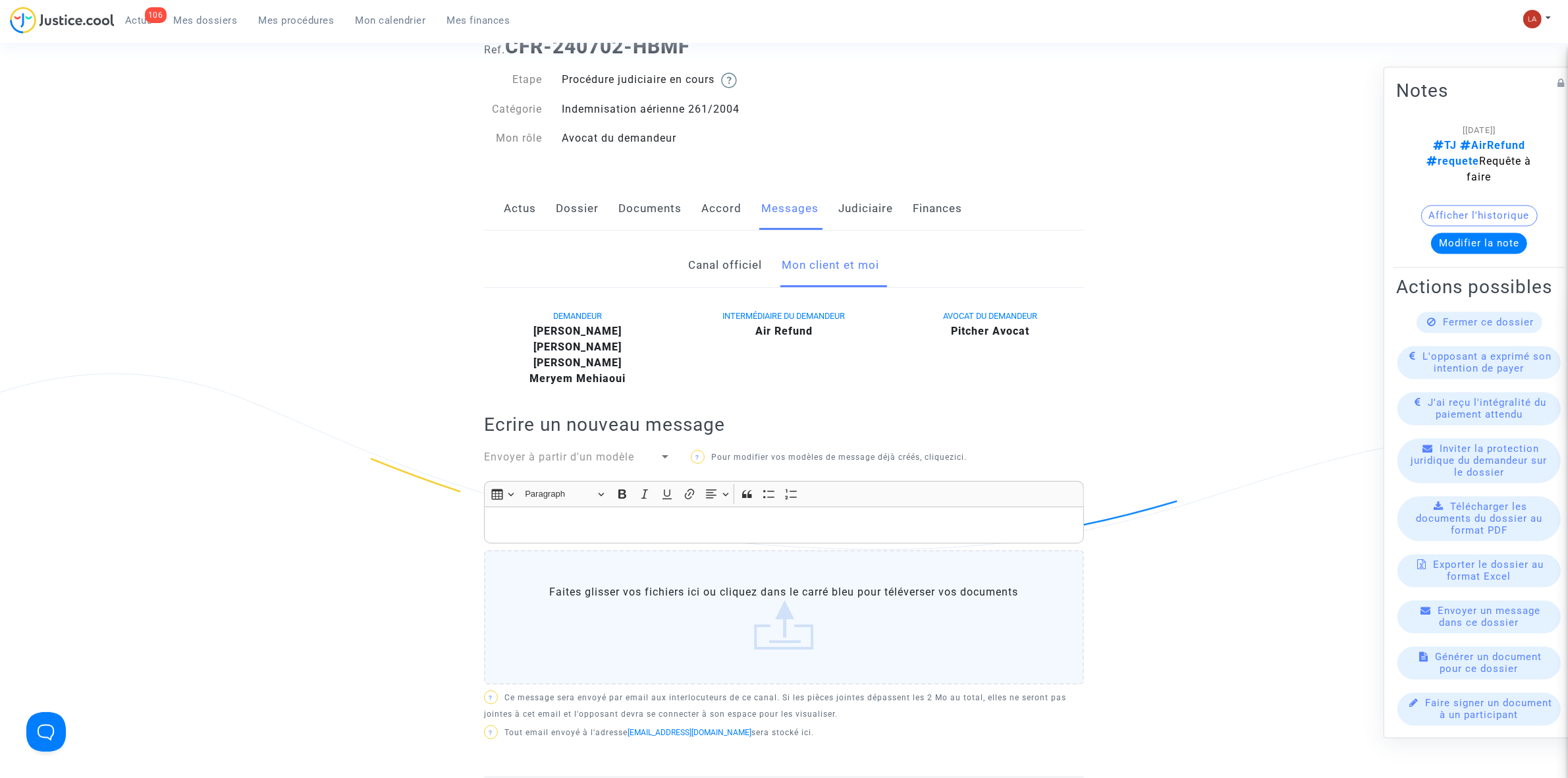
scroll to position [412, 0]
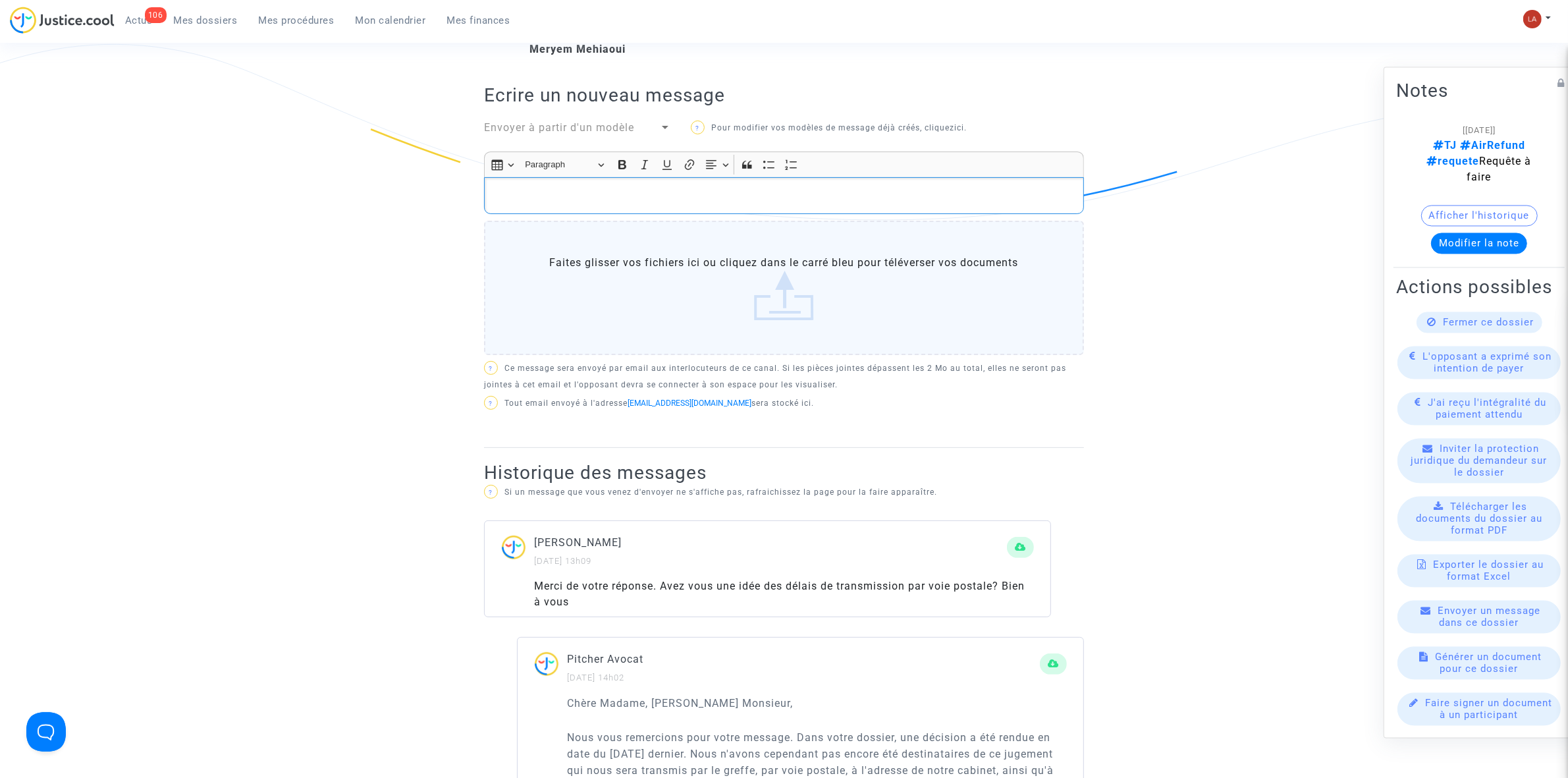
click at [854, 196] on p "Rich Text Editor, main" at bounding box center [784, 195] width 586 height 17
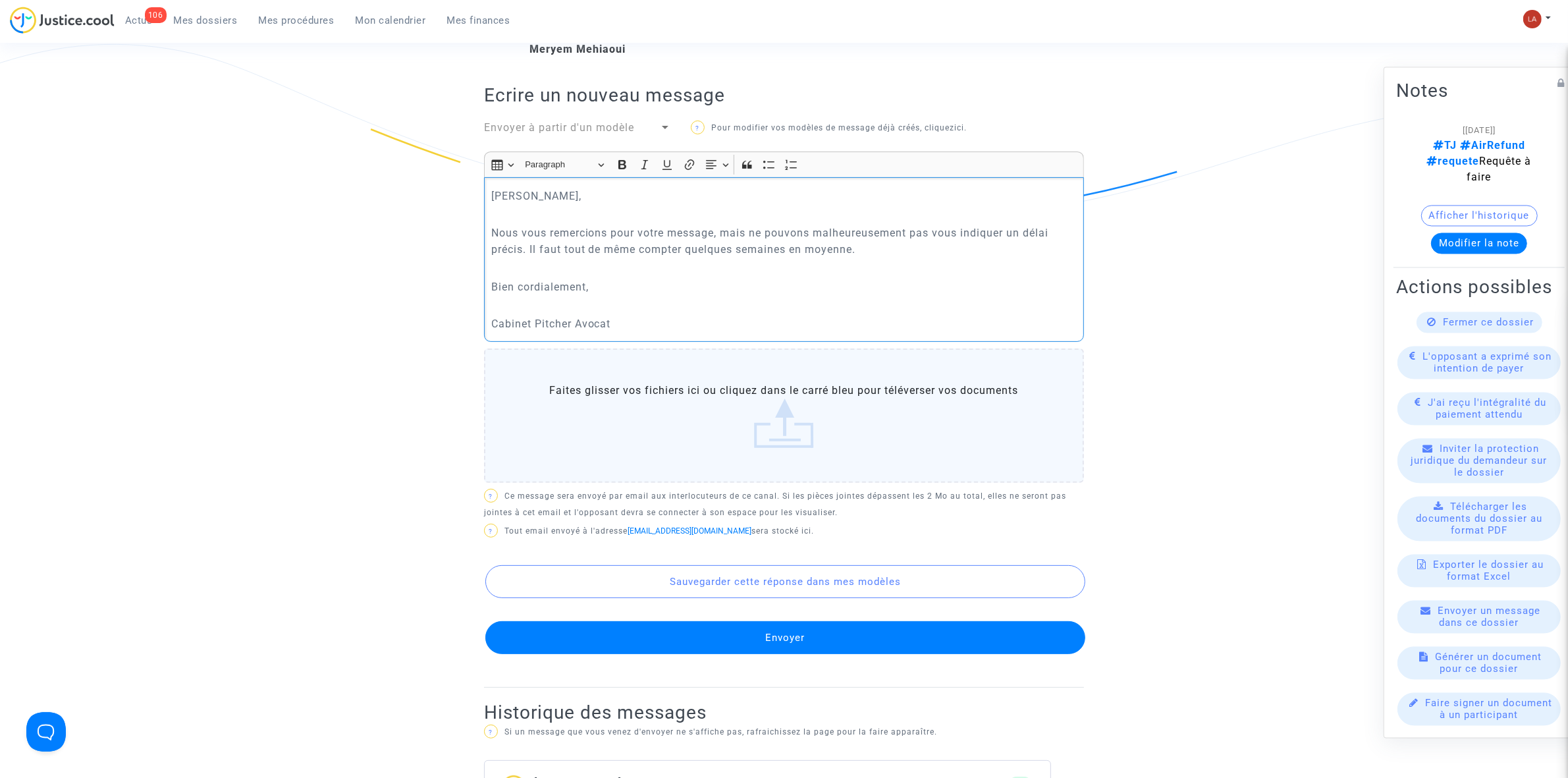
click at [927, 637] on button "Envoyer" at bounding box center [785, 637] width 600 height 33
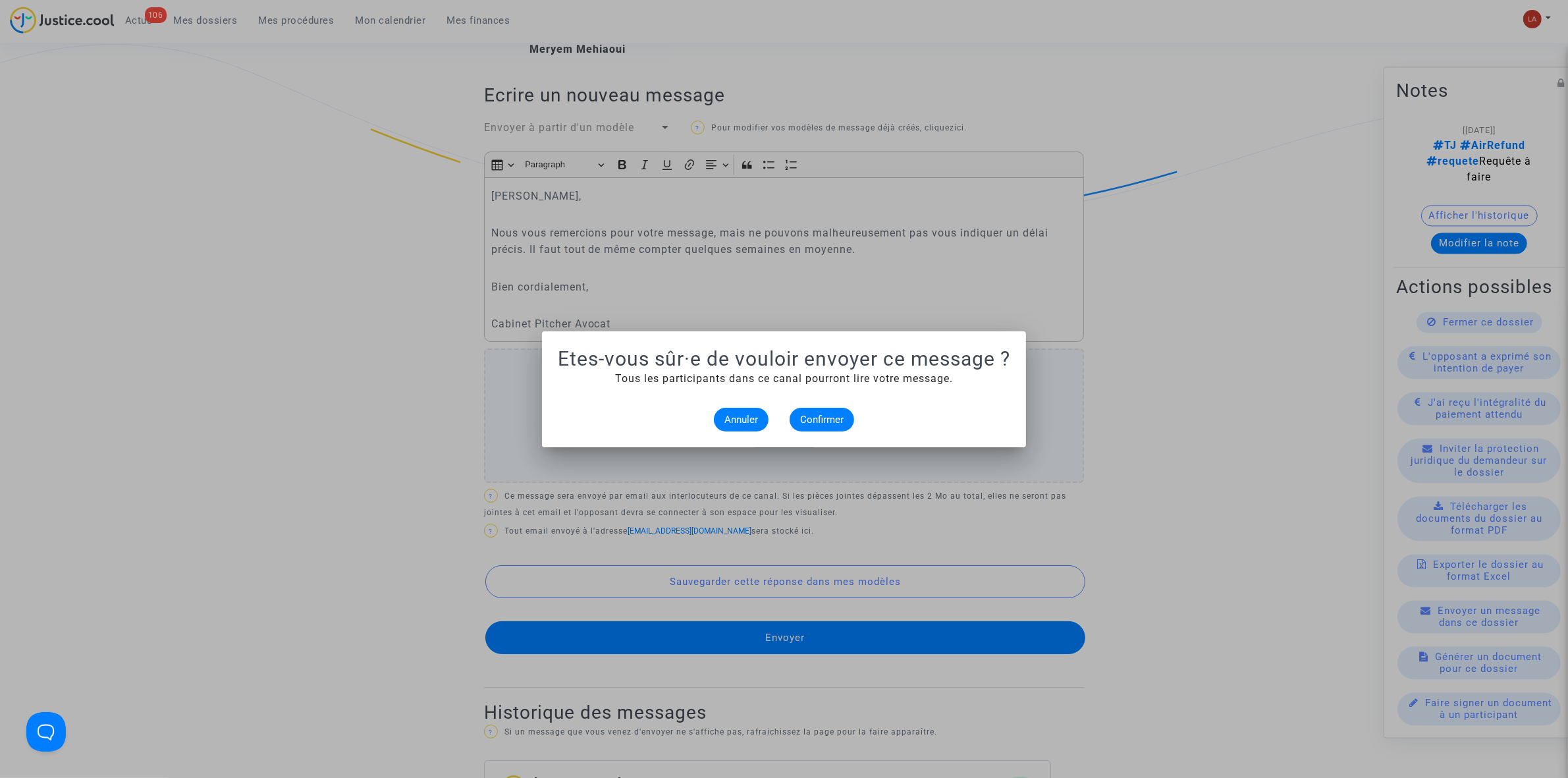
scroll to position [0, 0]
drag, startPoint x: 829, startPoint y: 419, endPoint x: 677, endPoint y: 134, distance: 323.0
click at [827, 419] on span "Confirmer" at bounding box center [822, 420] width 44 height 12
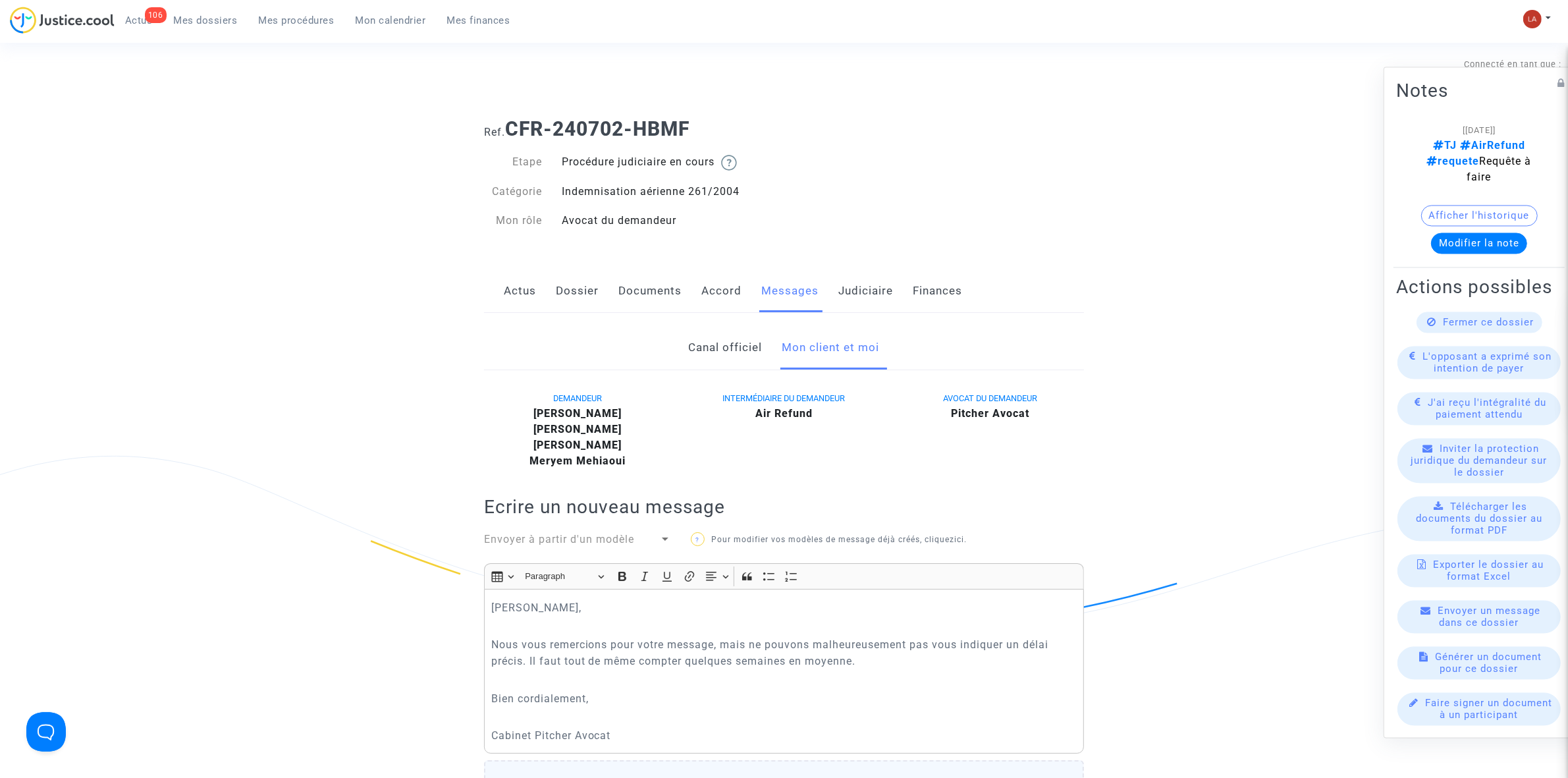
scroll to position [412, 0]
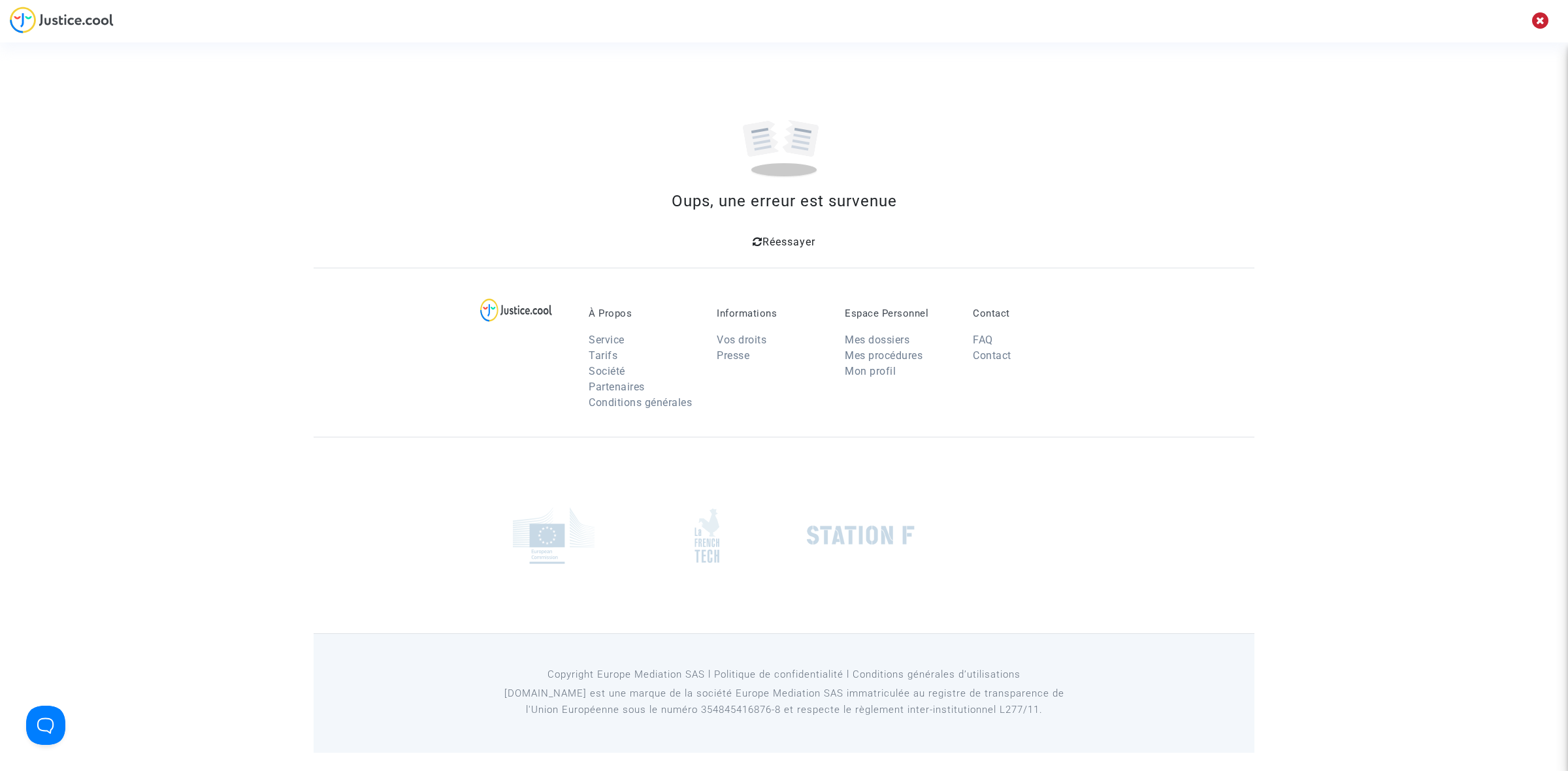
click at [758, 236] on icon at bounding box center [757, 241] width 10 height 11
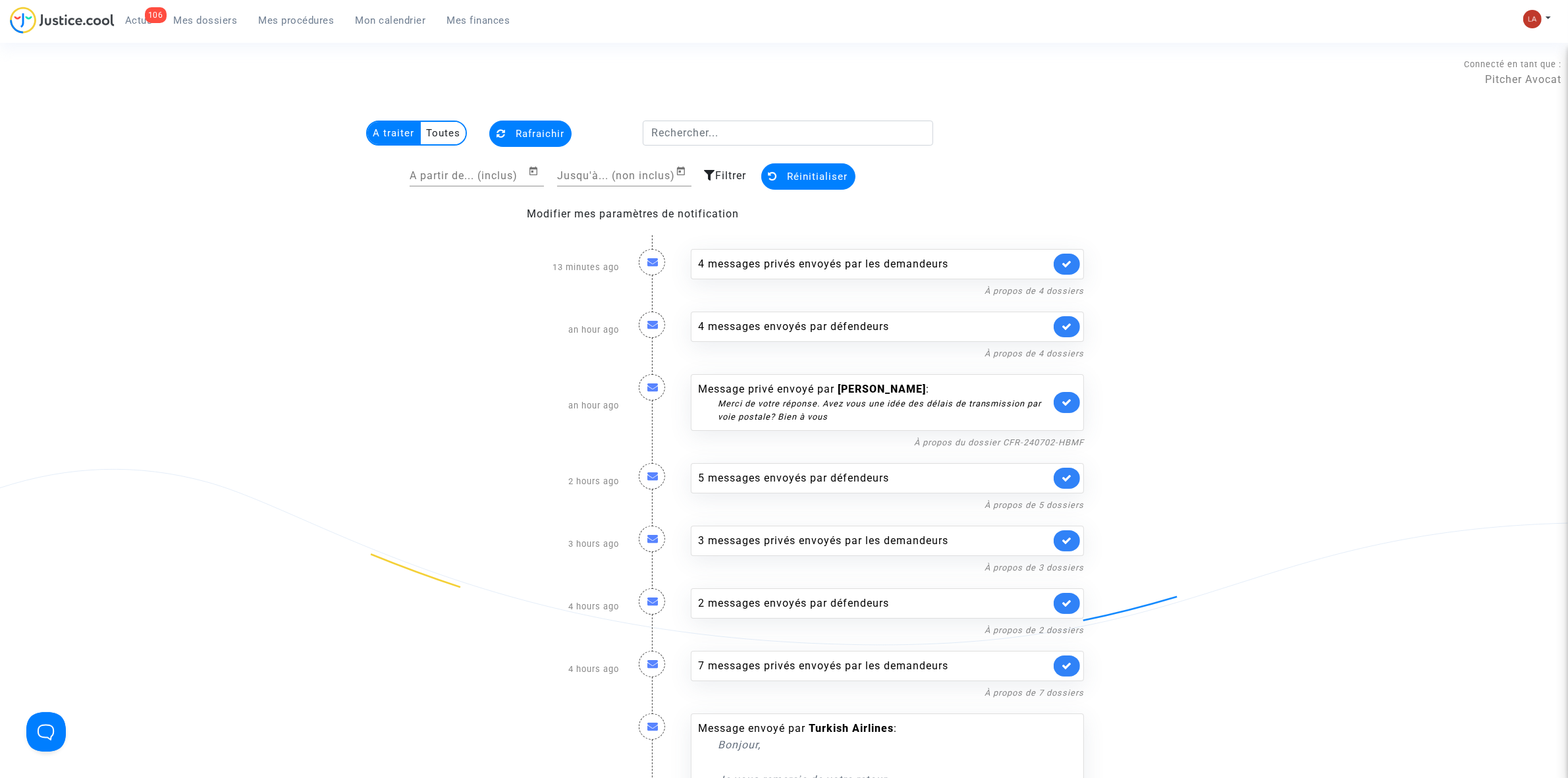
click at [1058, 403] on link at bounding box center [1067, 402] width 27 height 21
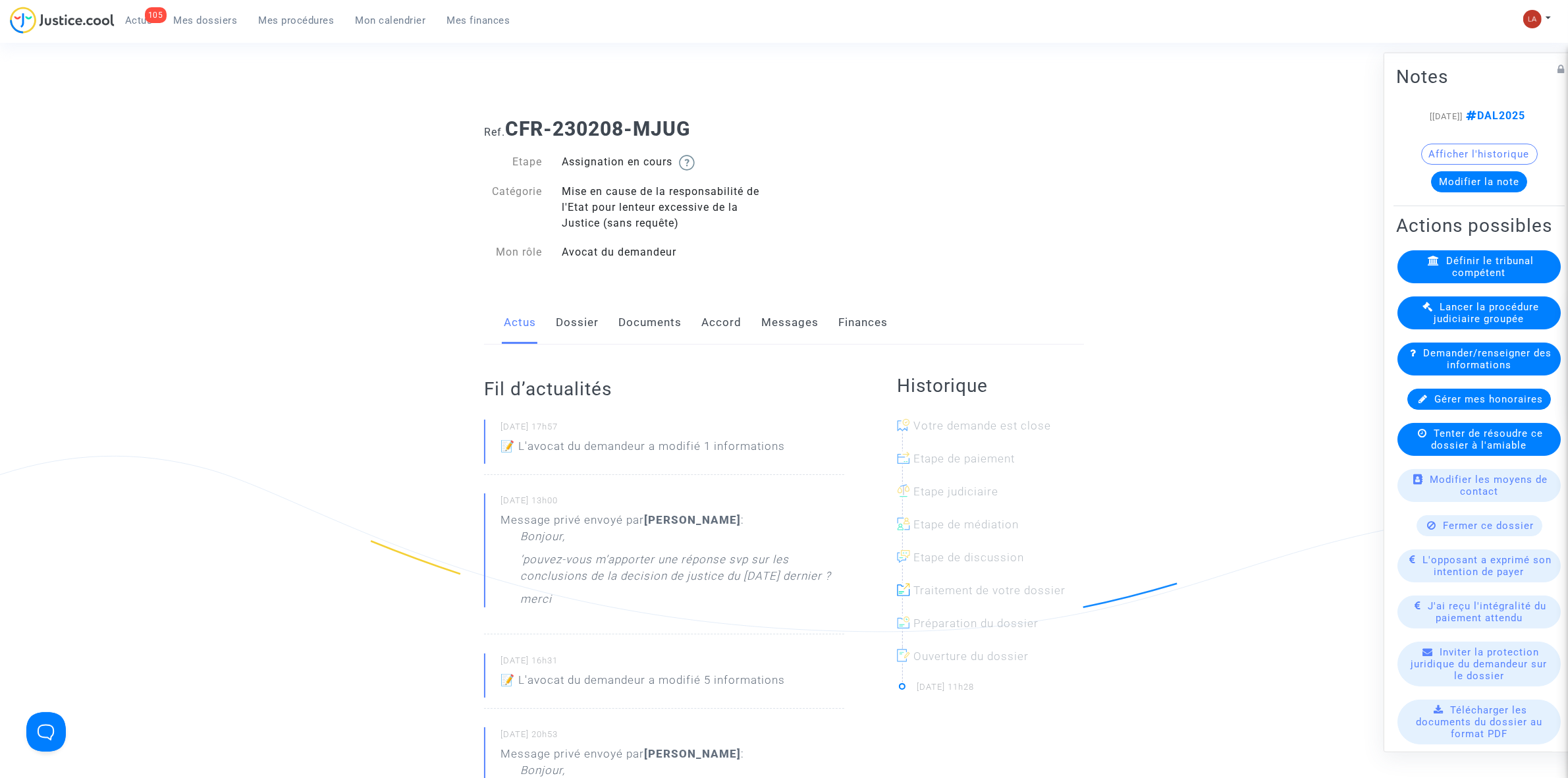
click at [778, 318] on link "Messages" at bounding box center [790, 324] width 58 height 44
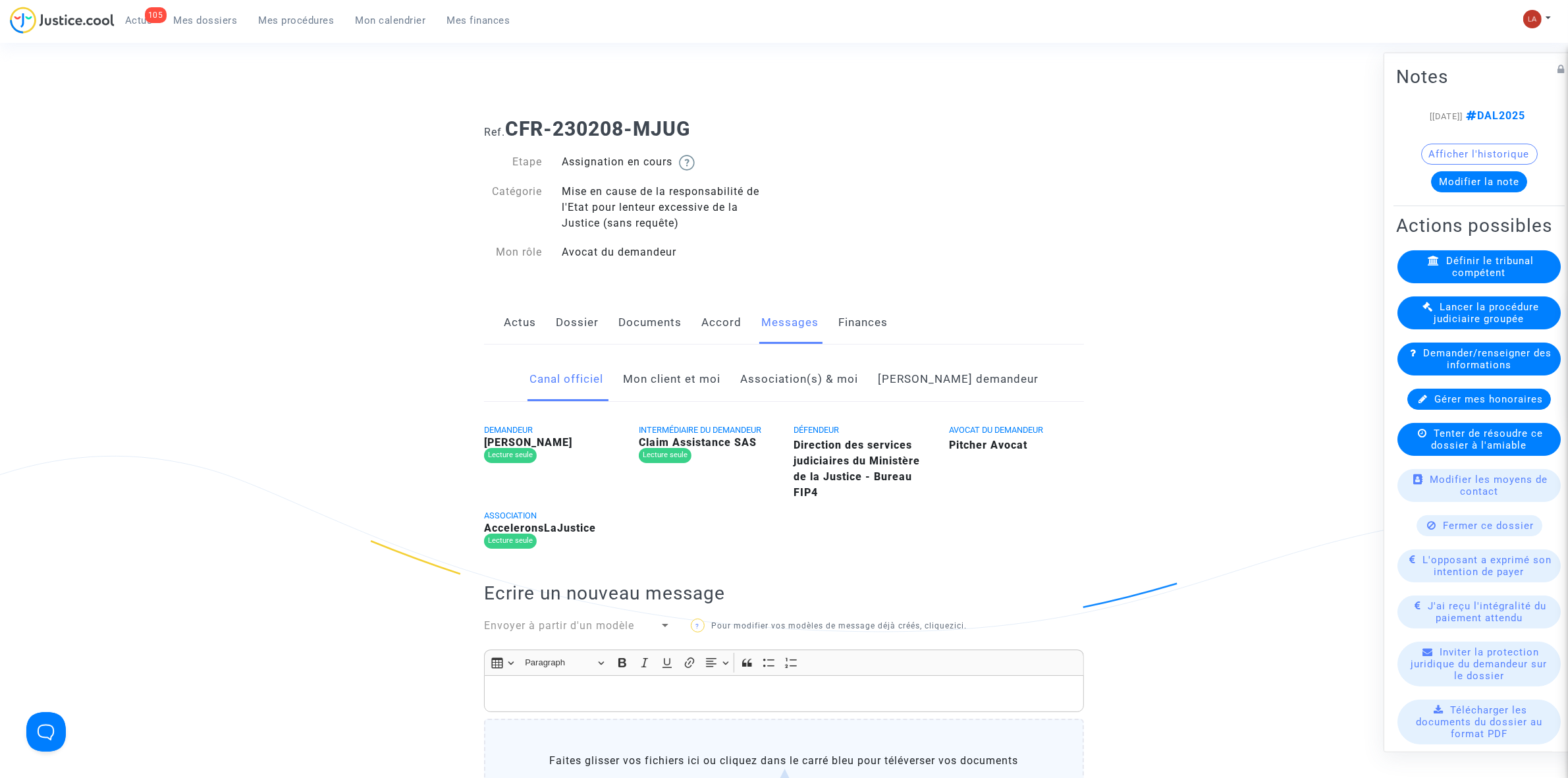
click at [709, 376] on link "Mon client et moi" at bounding box center [671, 380] width 97 height 44
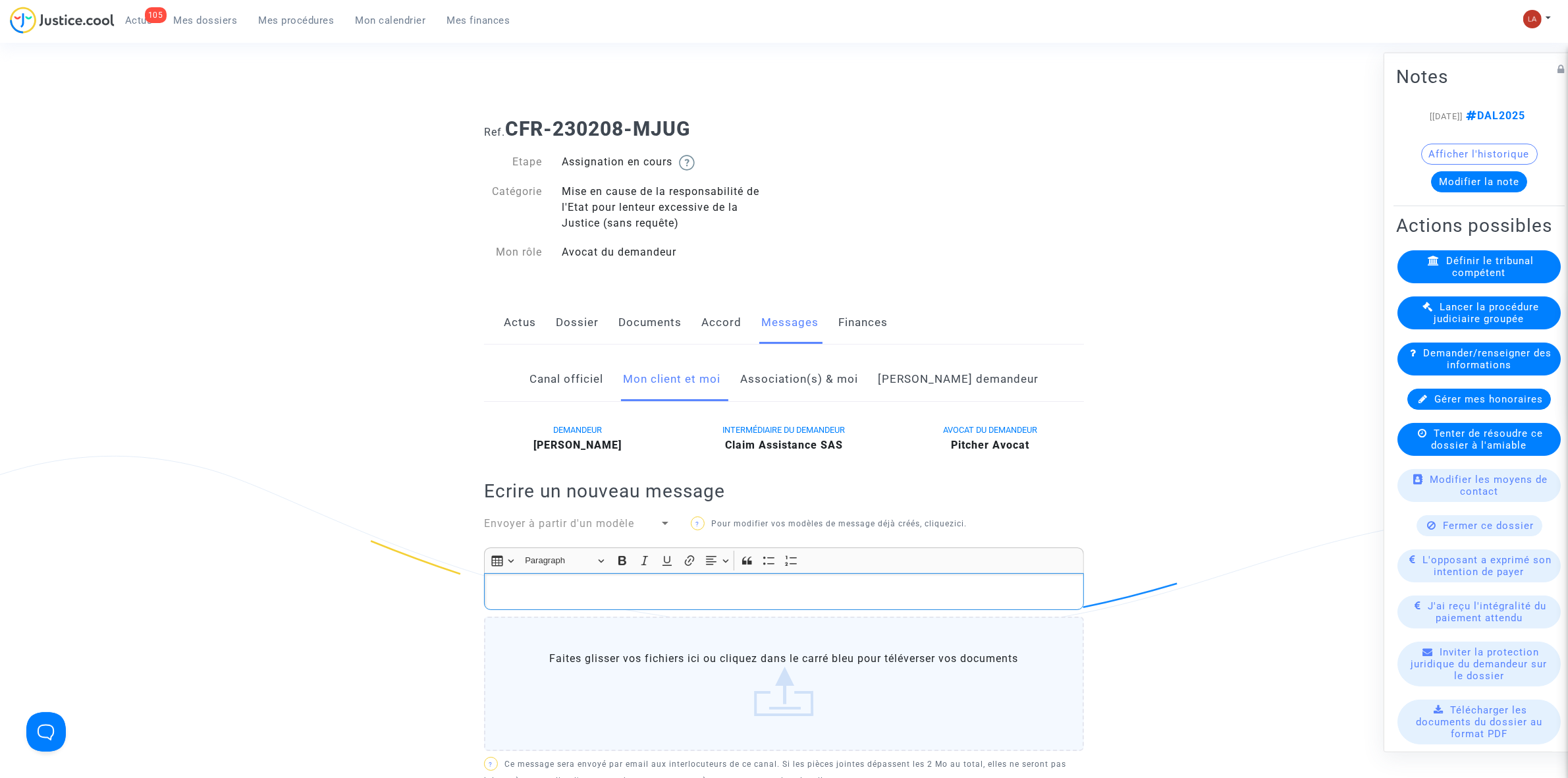
click at [797, 482] on p "Rich Text Editor, main" at bounding box center [784, 591] width 586 height 17
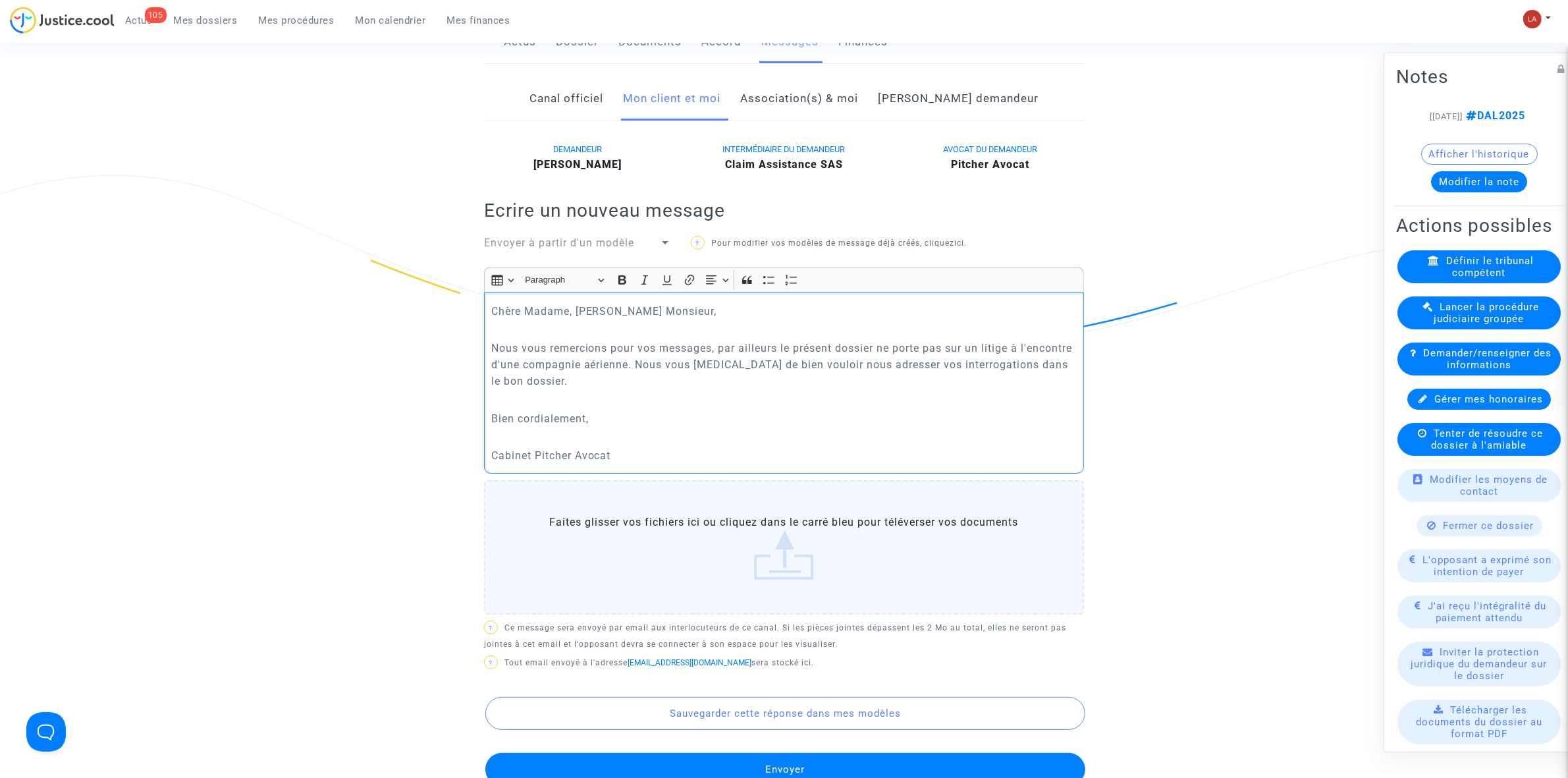
scroll to position [407, 0]
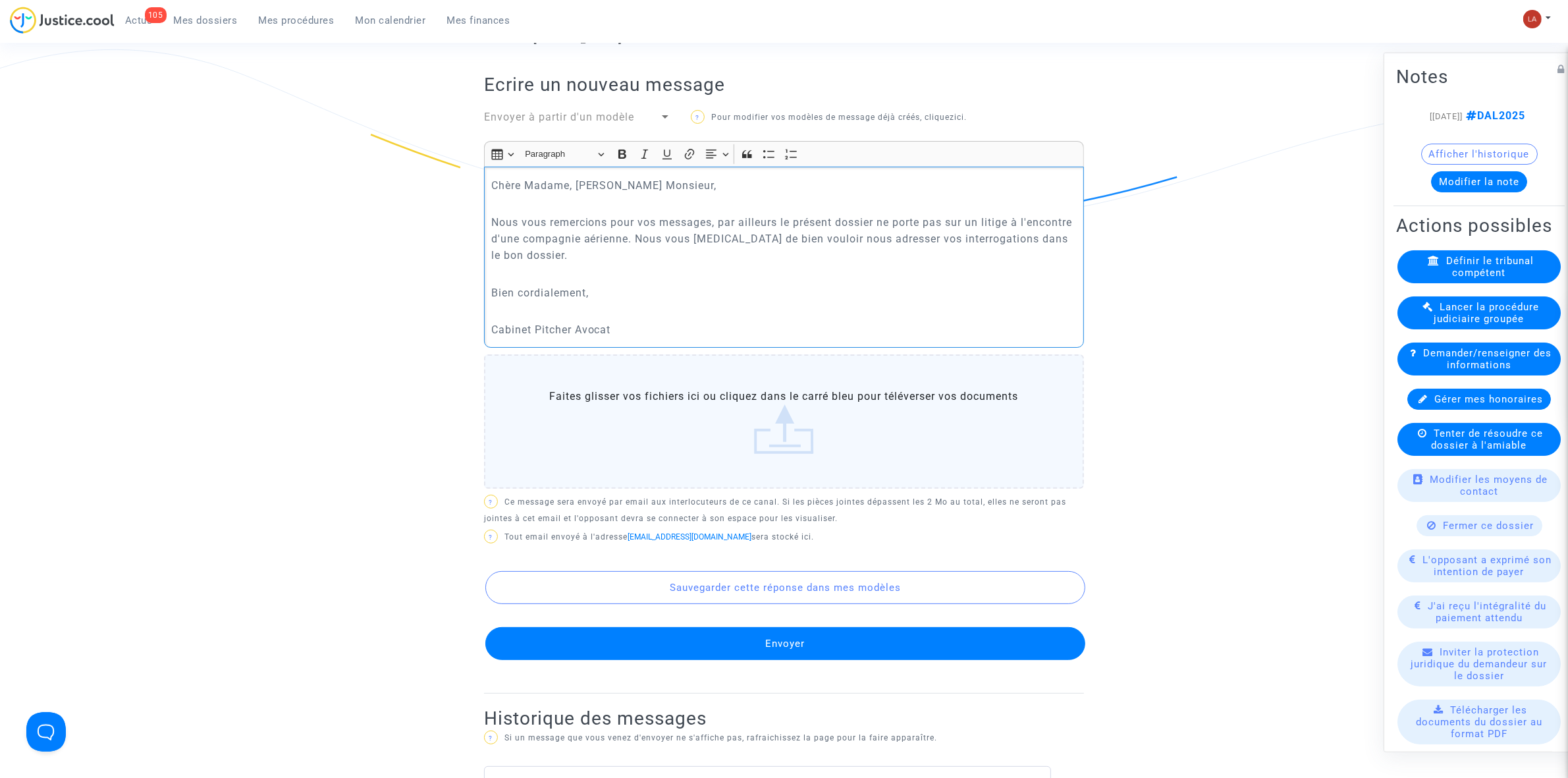
click at [931, 482] on button "Envoyer" at bounding box center [785, 643] width 600 height 33
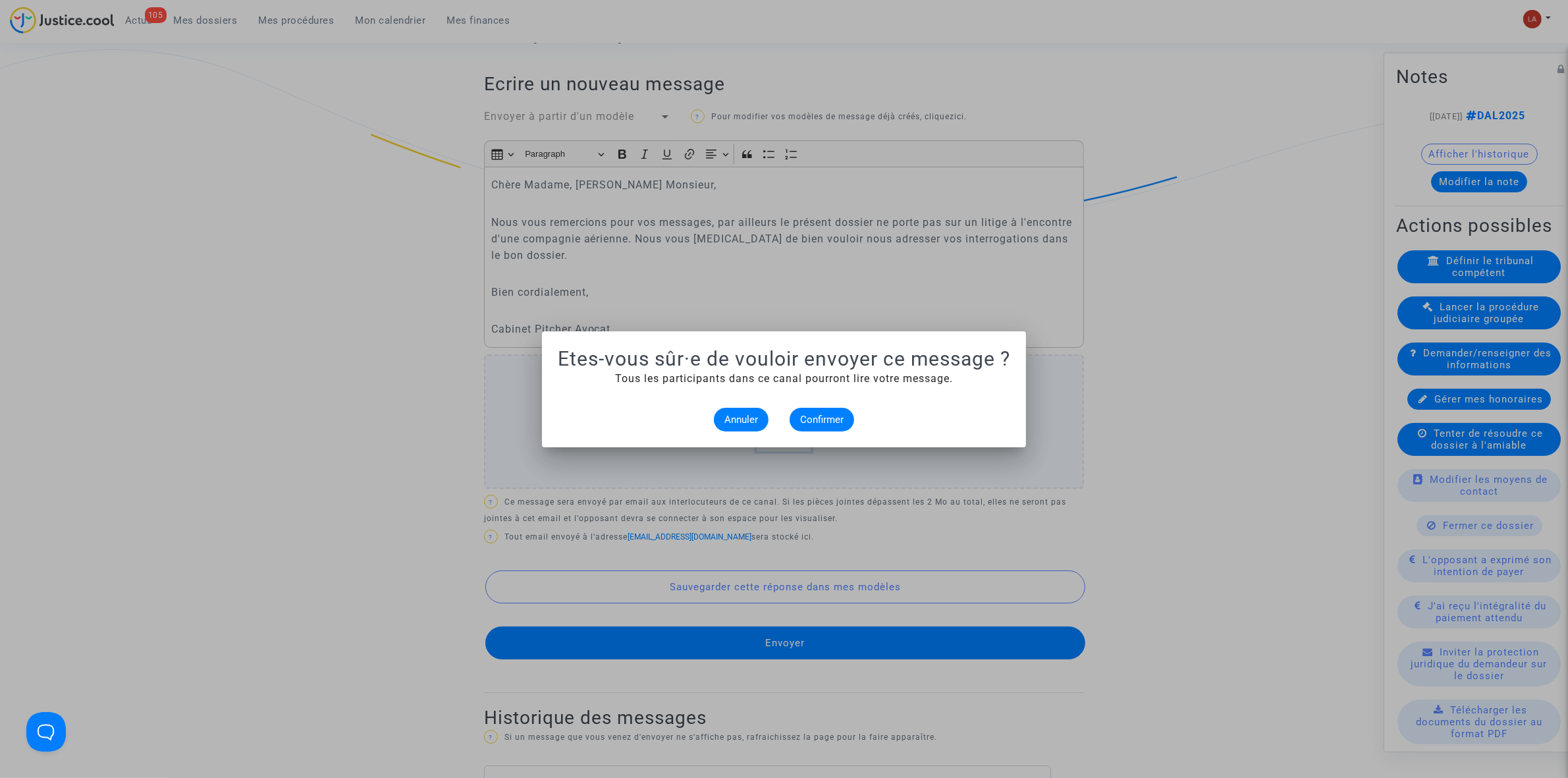
scroll to position [0, 0]
click at [824, 410] on button "Confirmer" at bounding box center [821, 420] width 64 height 24
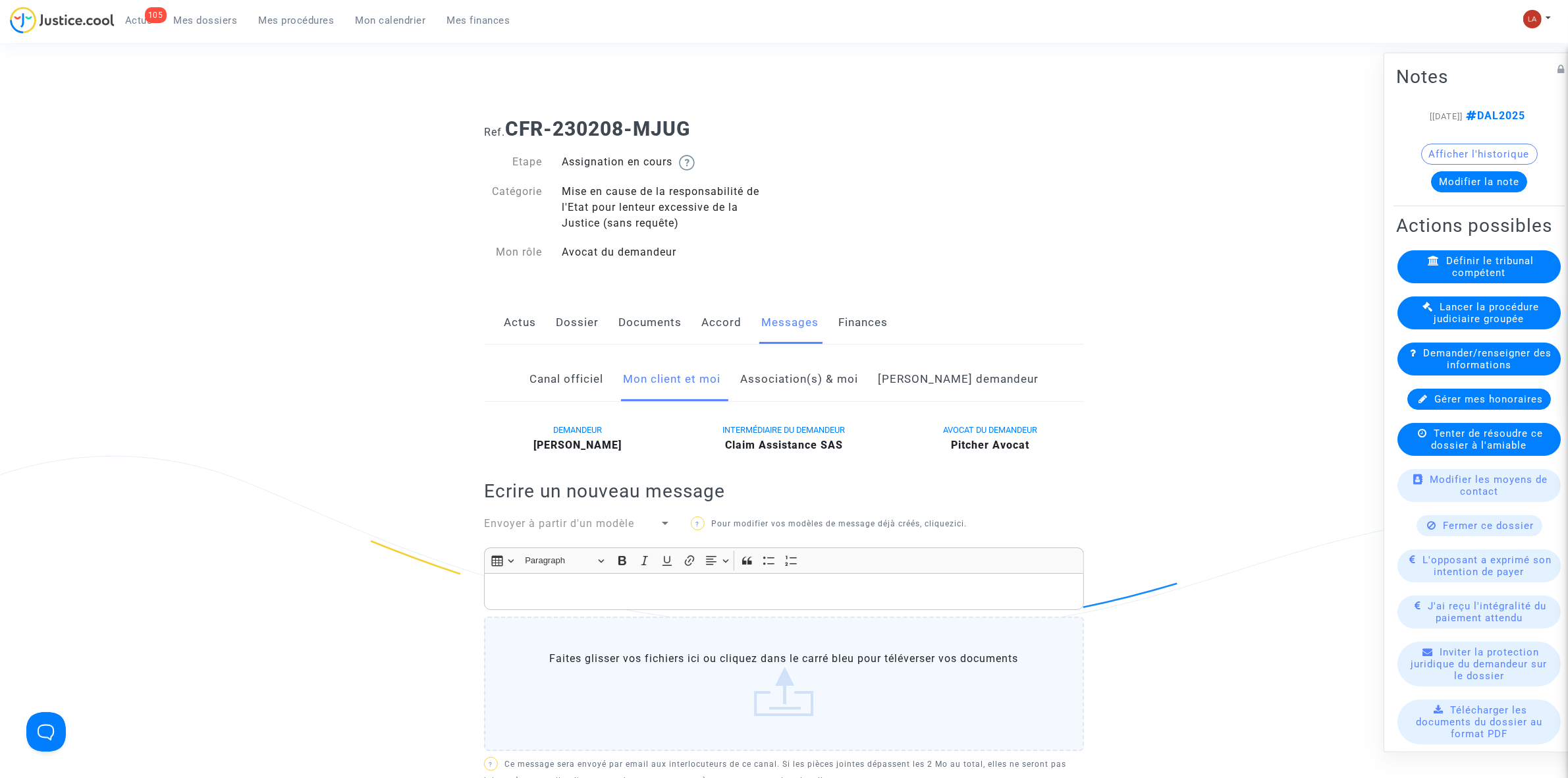
drag, startPoint x: 641, startPoint y: 324, endPoint x: 789, endPoint y: 324, distance: 148.0
click at [641, 324] on link "Documents" at bounding box center [651, 324] width 63 height 44
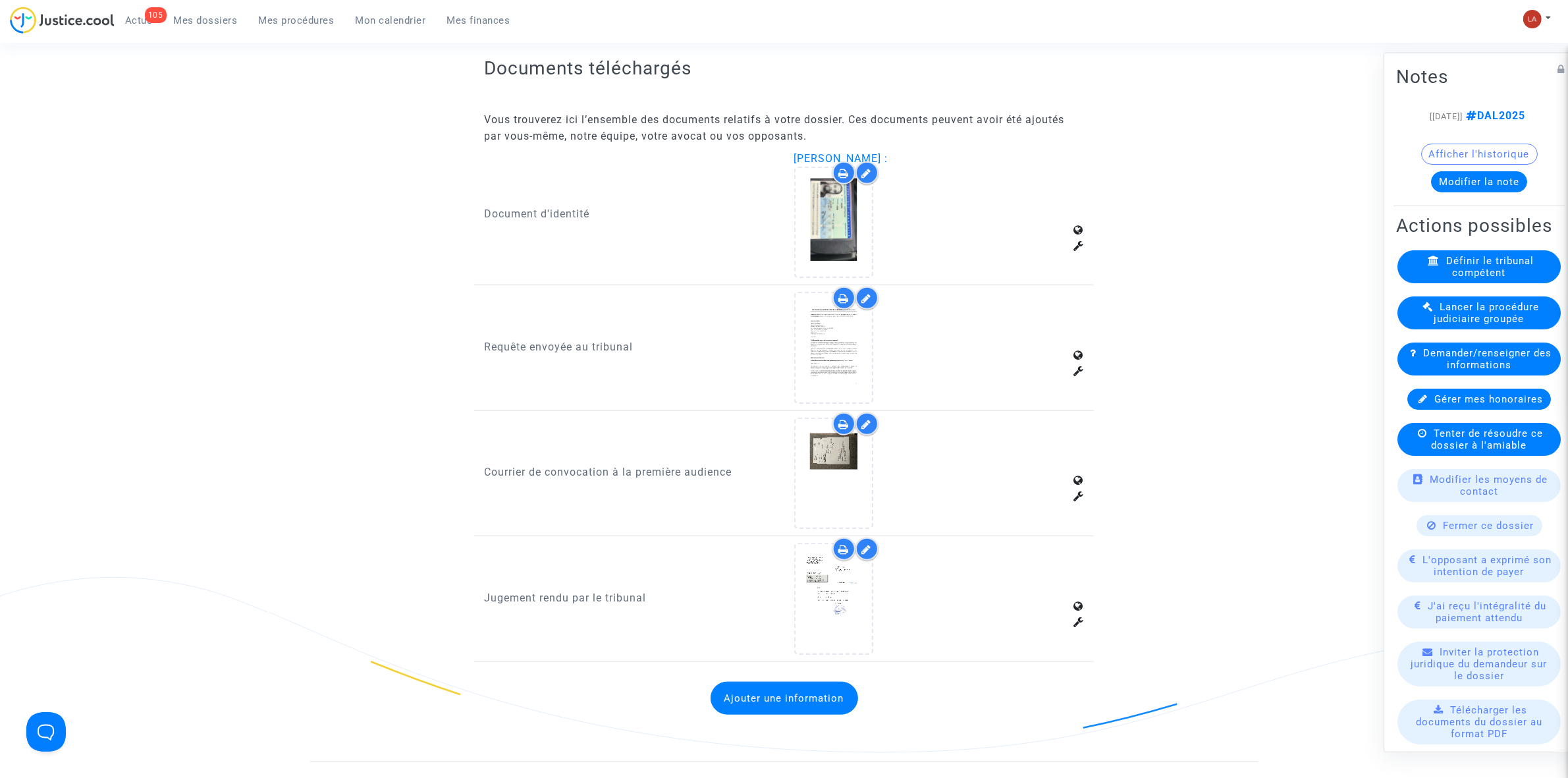
scroll to position [1813, 0]
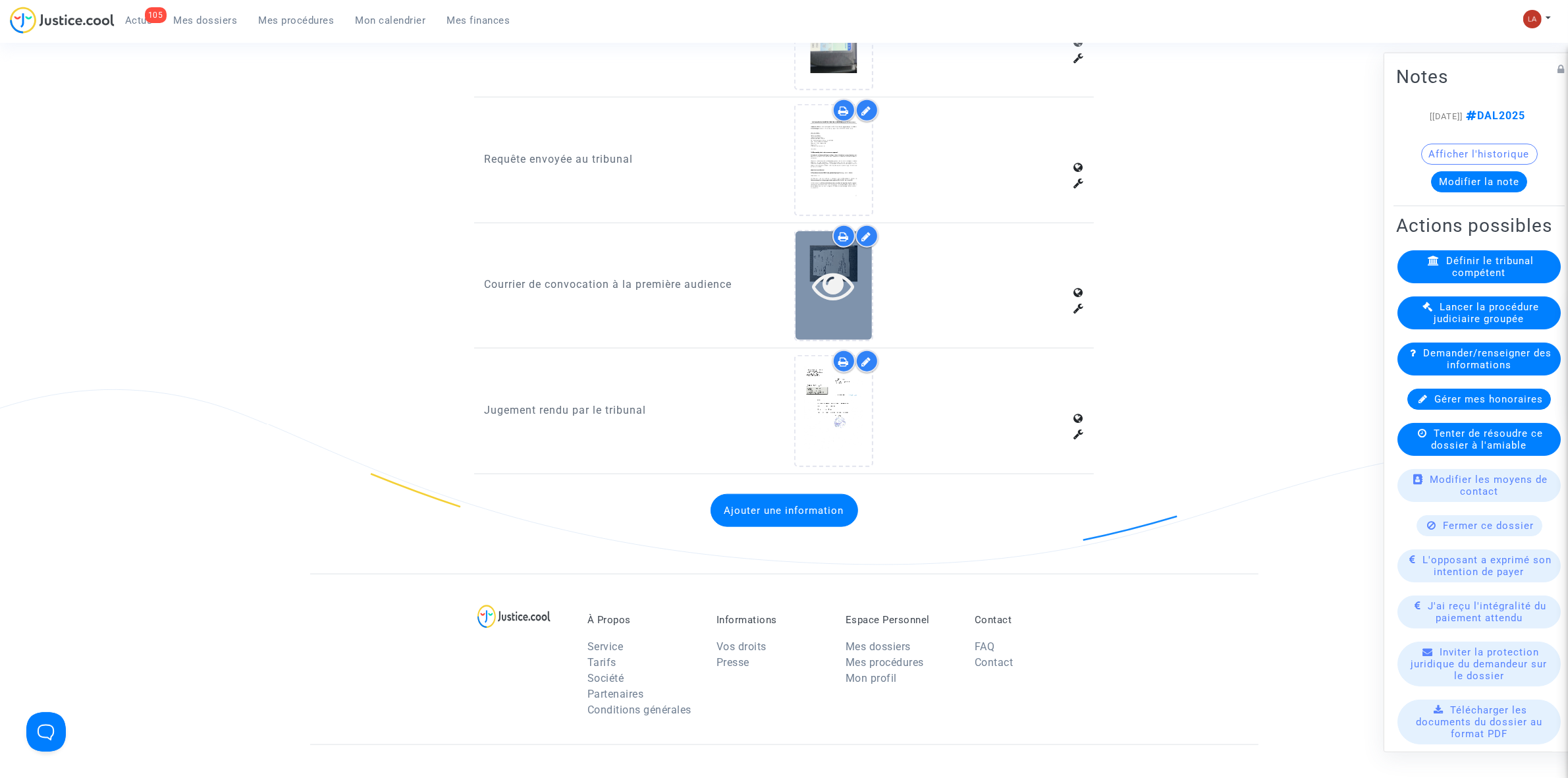
click at [813, 241] on div at bounding box center [833, 286] width 76 height 109
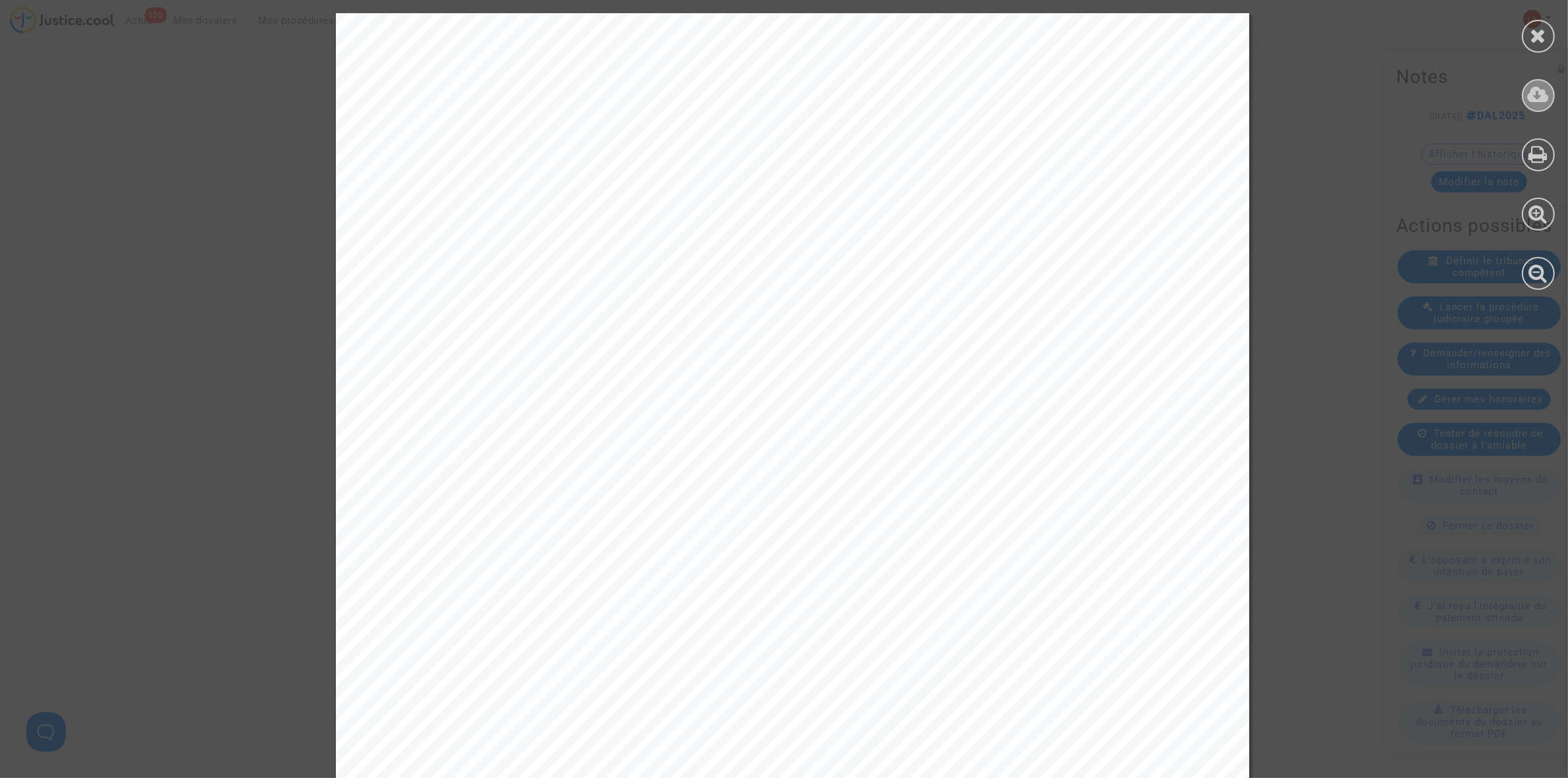
click at [1040, 93] on div at bounding box center [1538, 95] width 33 height 33
drag, startPoint x: 1530, startPoint y: 31, endPoint x: 1353, endPoint y: 117, distance: 196.8
click at [1040, 31] on div at bounding box center [1538, 36] width 33 height 33
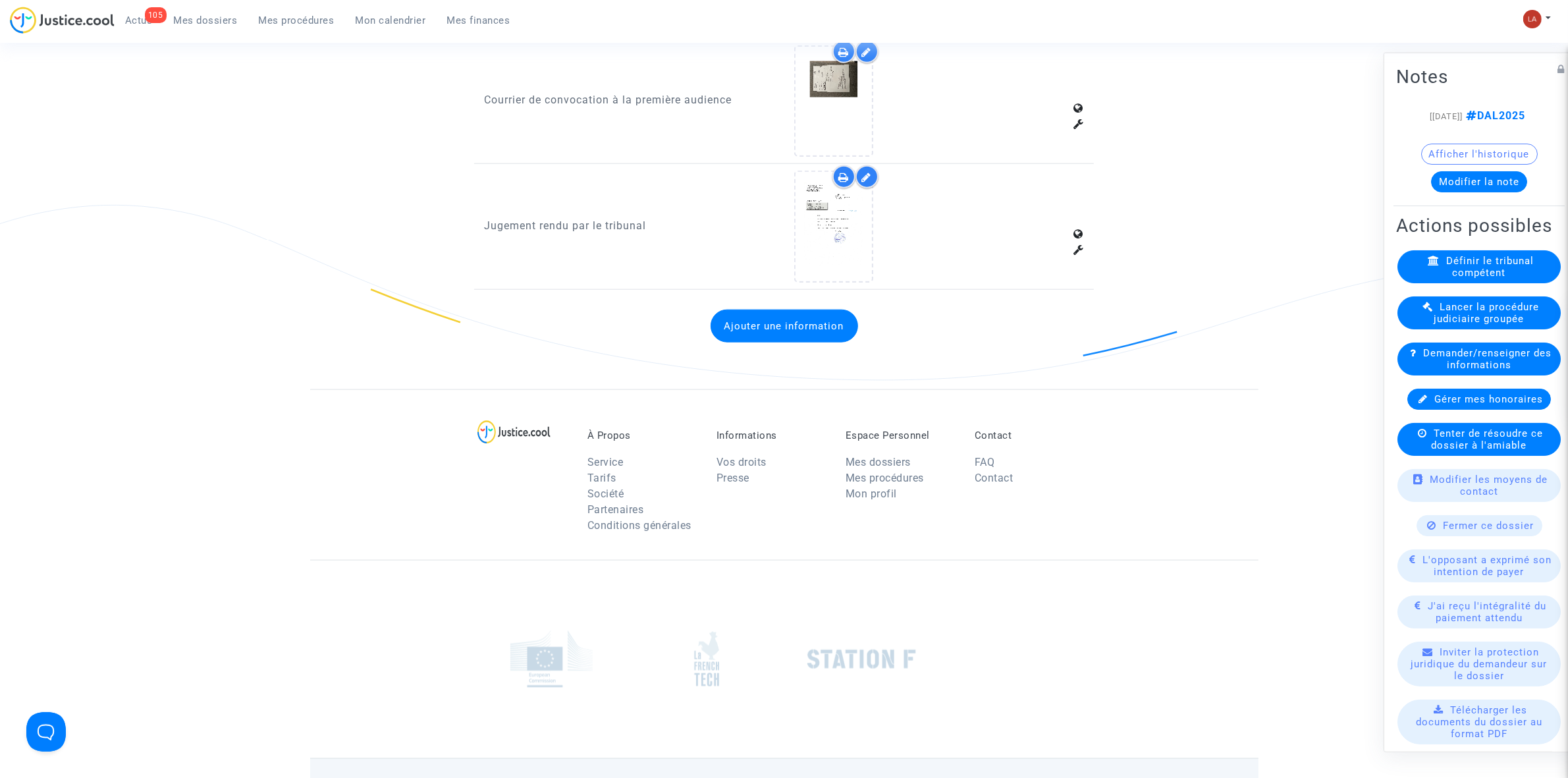
scroll to position [1918, 0]
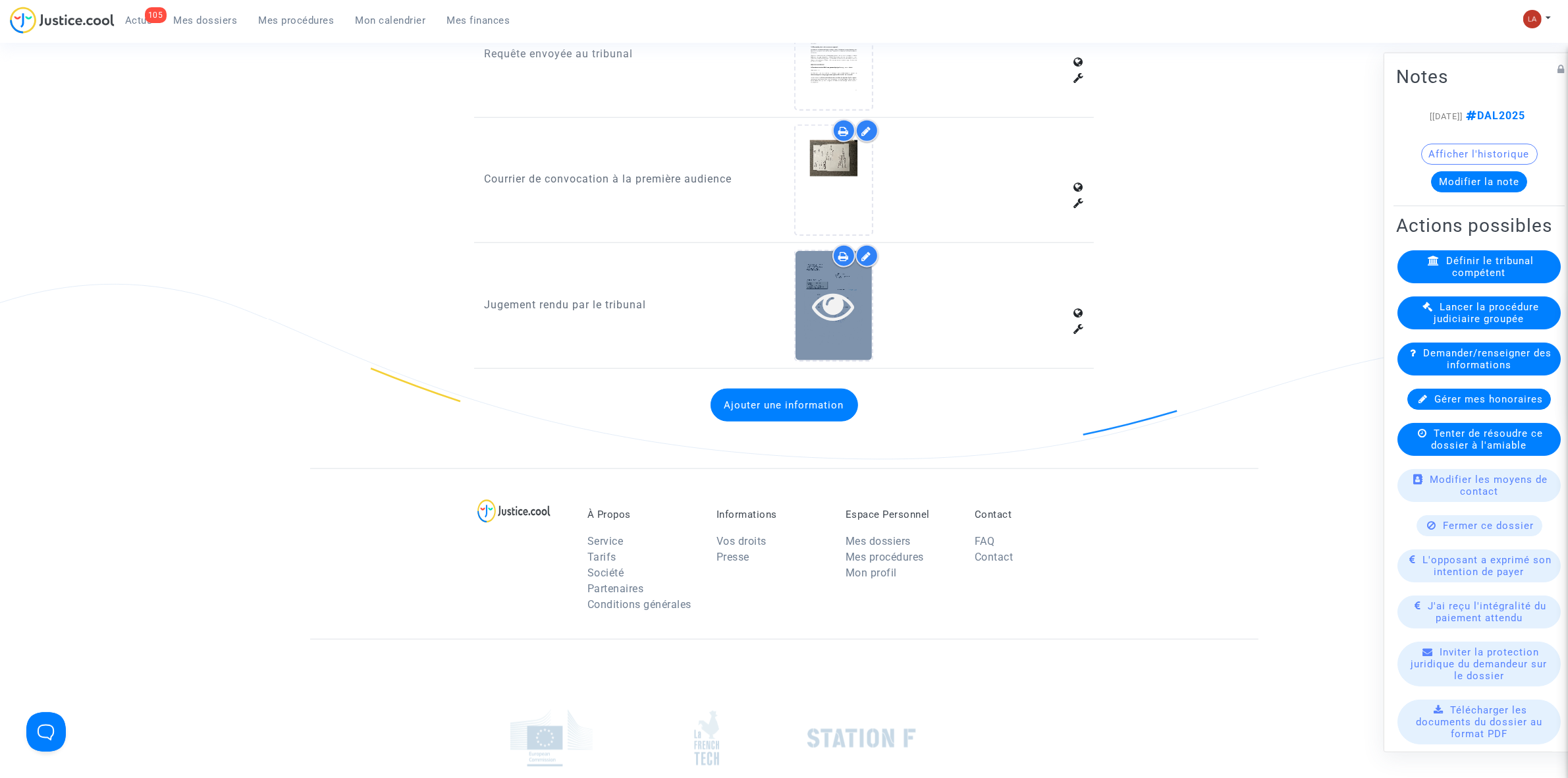
drag, startPoint x: 831, startPoint y: 348, endPoint x: 827, endPoint y: 340, distance: 8.9
click at [831, 348] on div "Jugement rendu par le tribunal" at bounding box center [784, 310] width 620 height 119
click at [827, 329] on div at bounding box center [833, 306] width 76 height 109
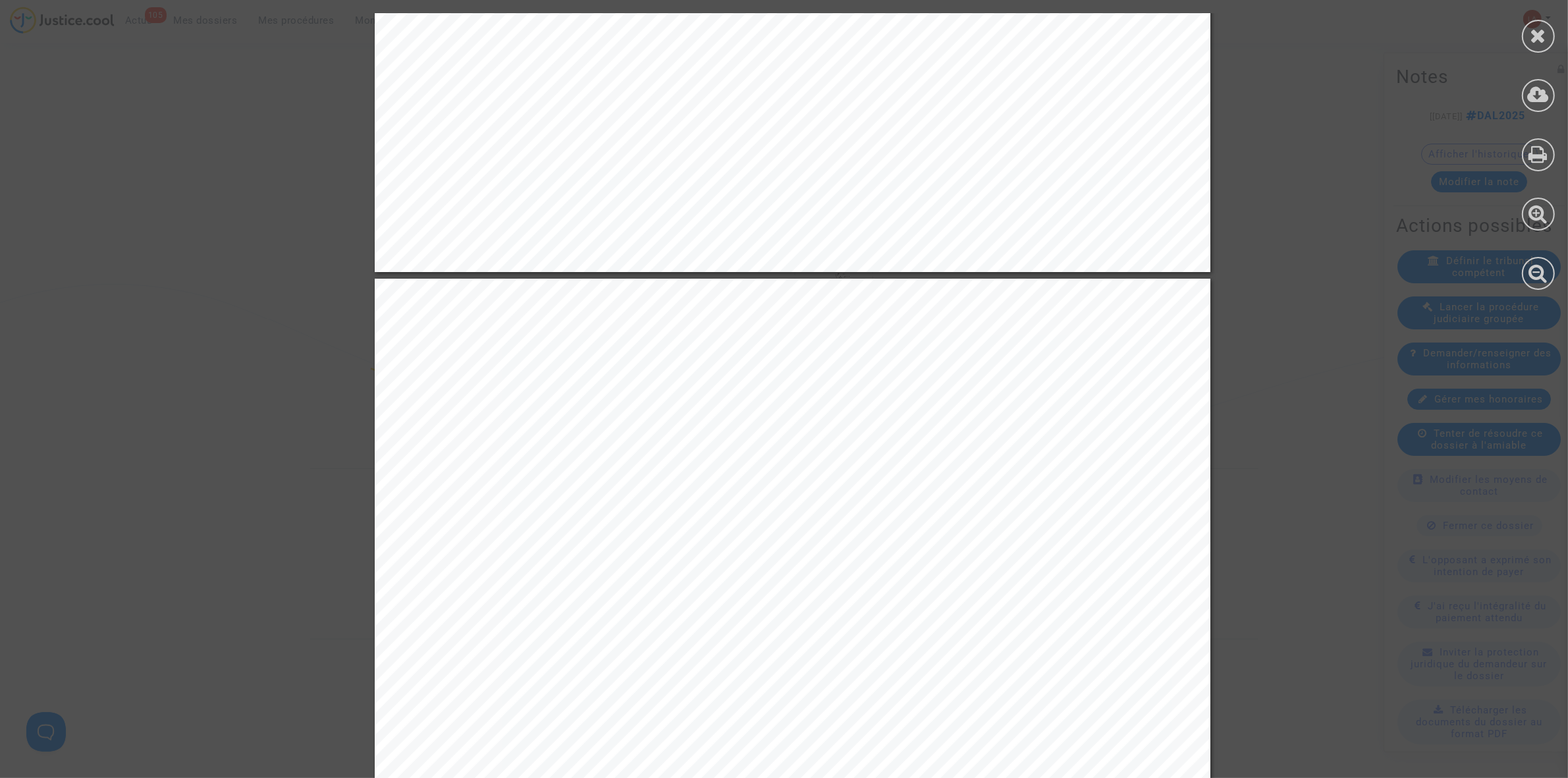
scroll to position [2142, 0]
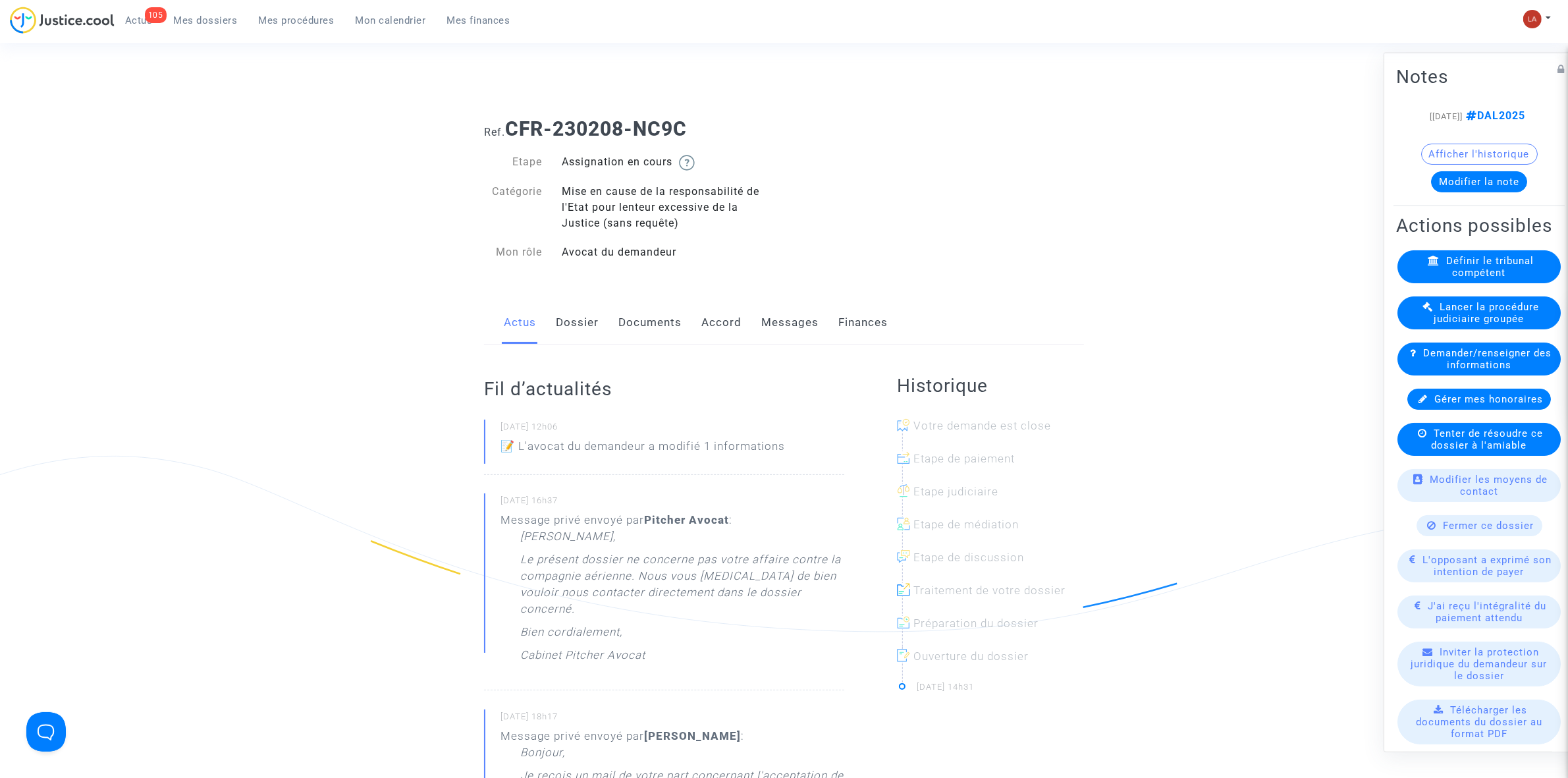
click at [640, 340] on link "Documents" at bounding box center [651, 324] width 63 height 44
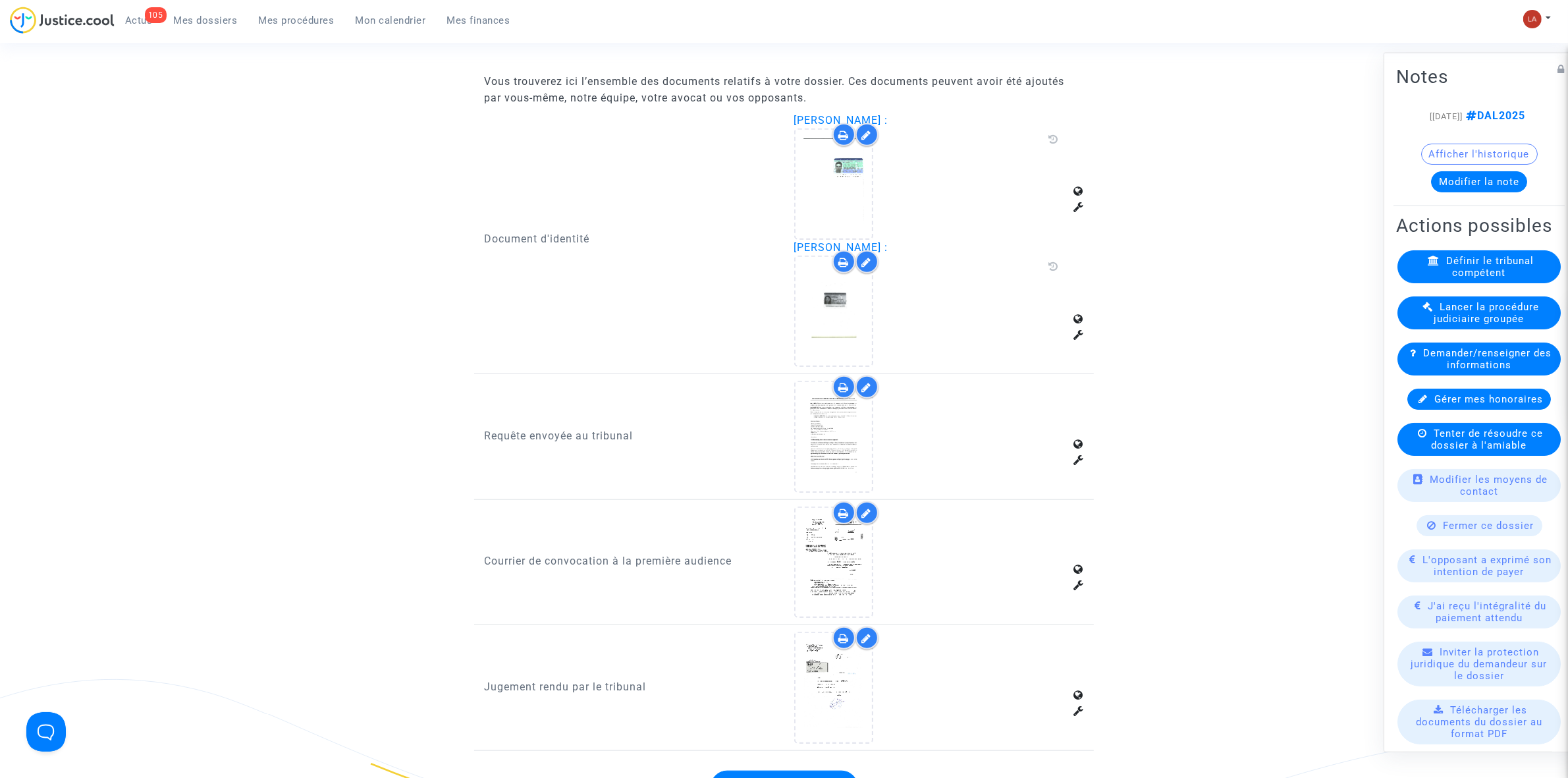
scroll to position [1731, 0]
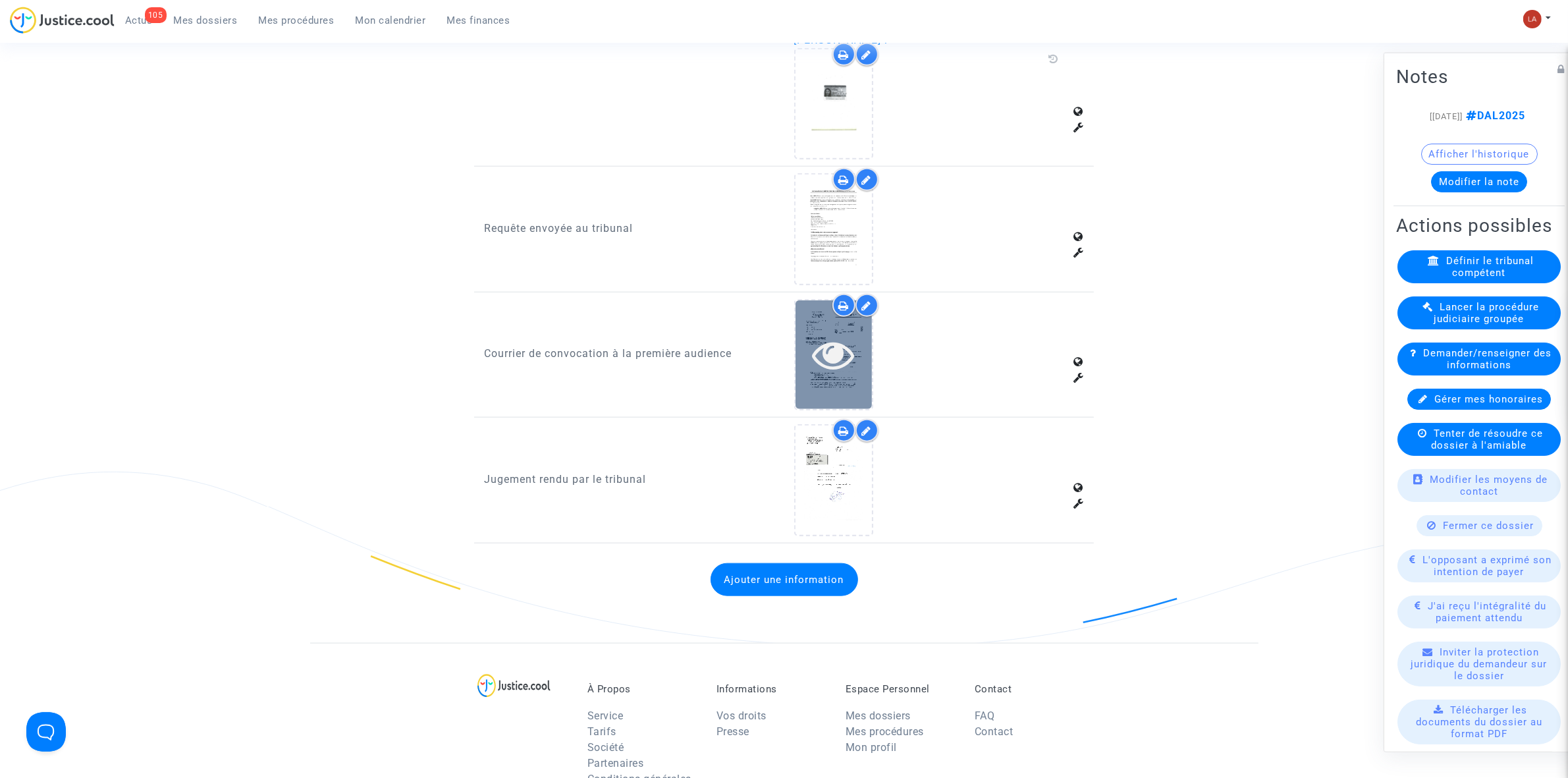
click at [827, 344] on icon at bounding box center [833, 354] width 43 height 43
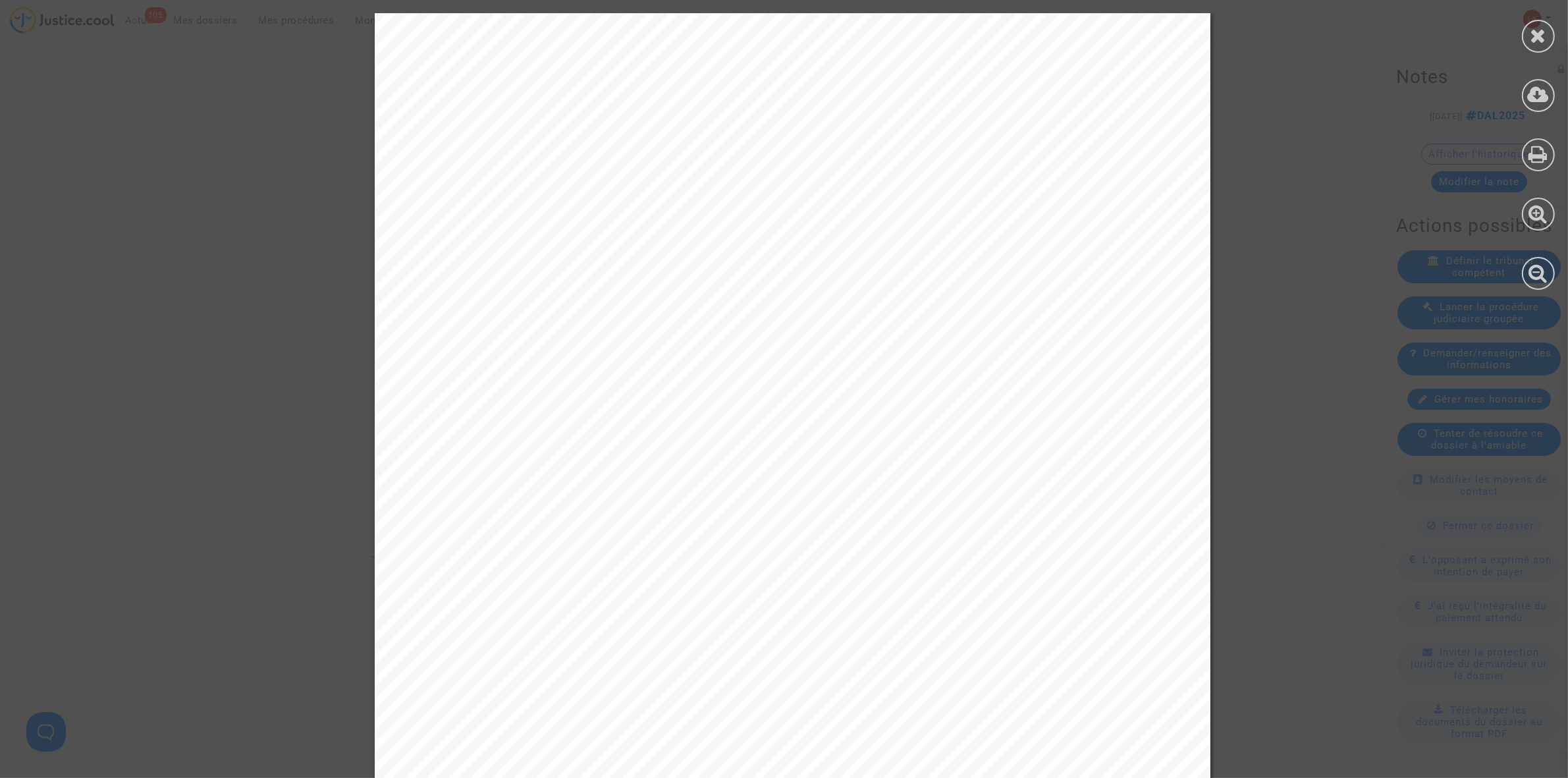
drag, startPoint x: 1537, startPoint y: 44, endPoint x: 1405, endPoint y: 89, distance: 139.5
click at [1537, 44] on icon at bounding box center [1539, 36] width 17 height 20
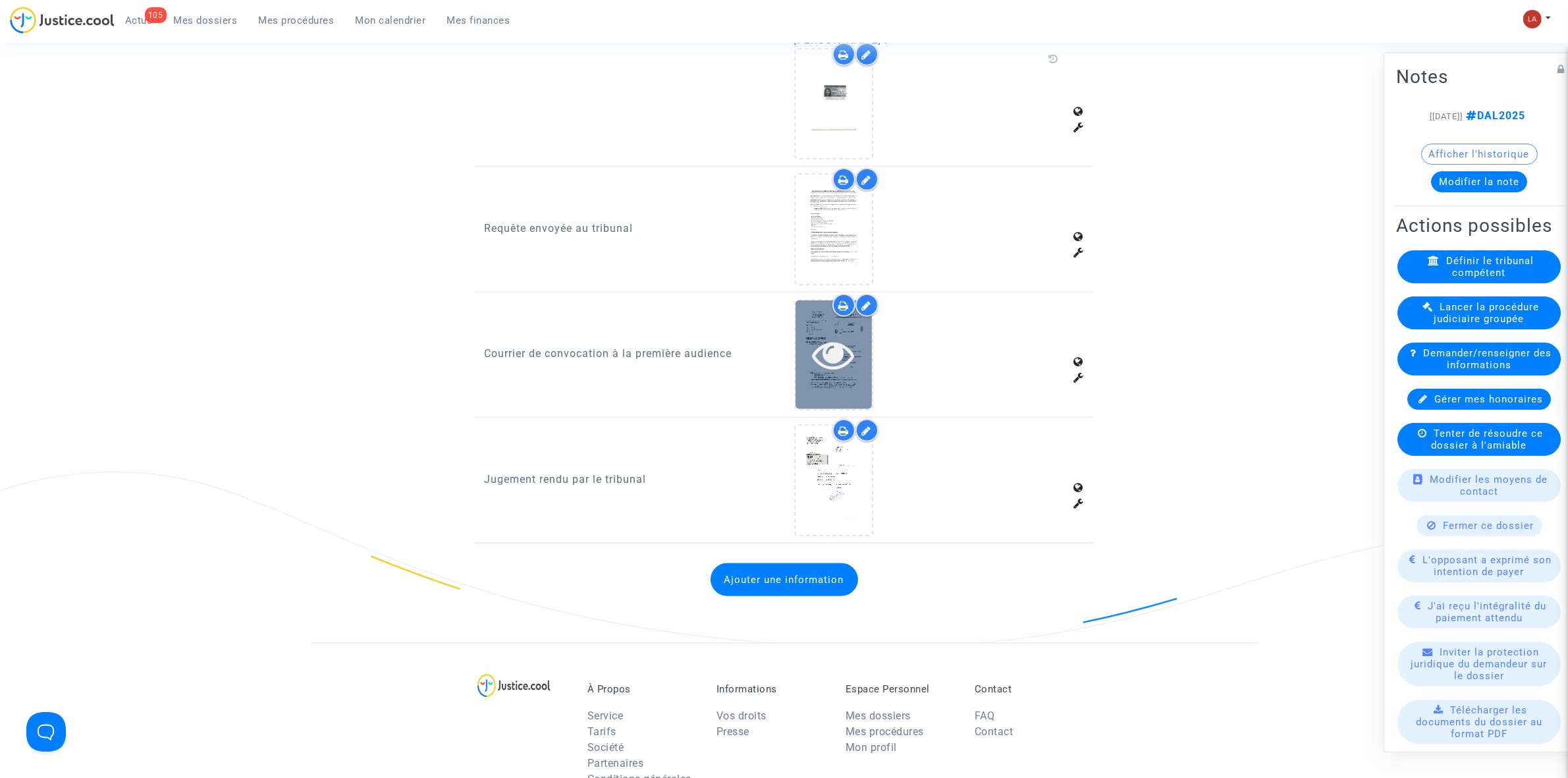
click at [846, 340] on icon at bounding box center [833, 354] width 43 height 43
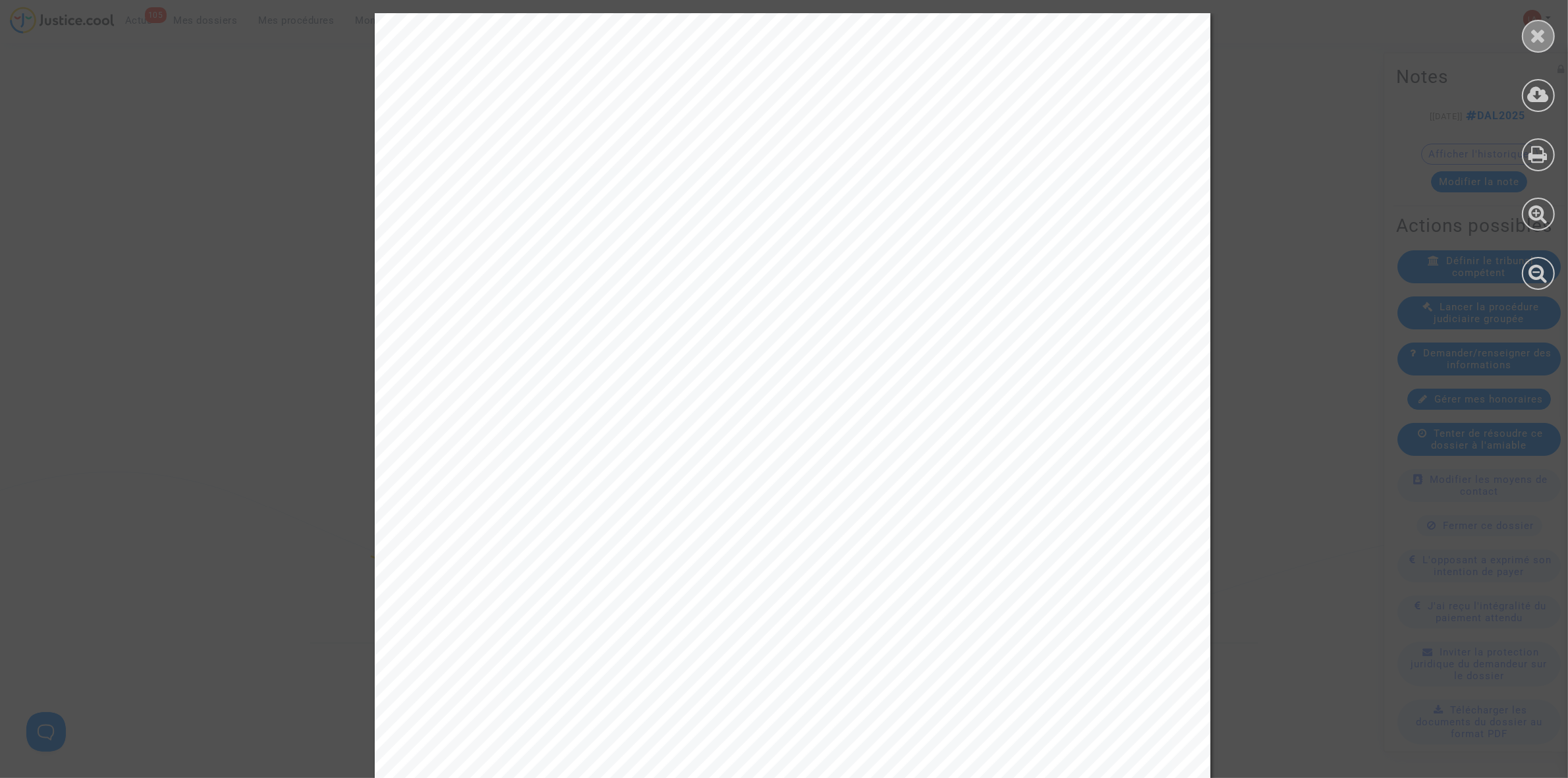
click at [1535, 26] on icon at bounding box center [1539, 36] width 17 height 20
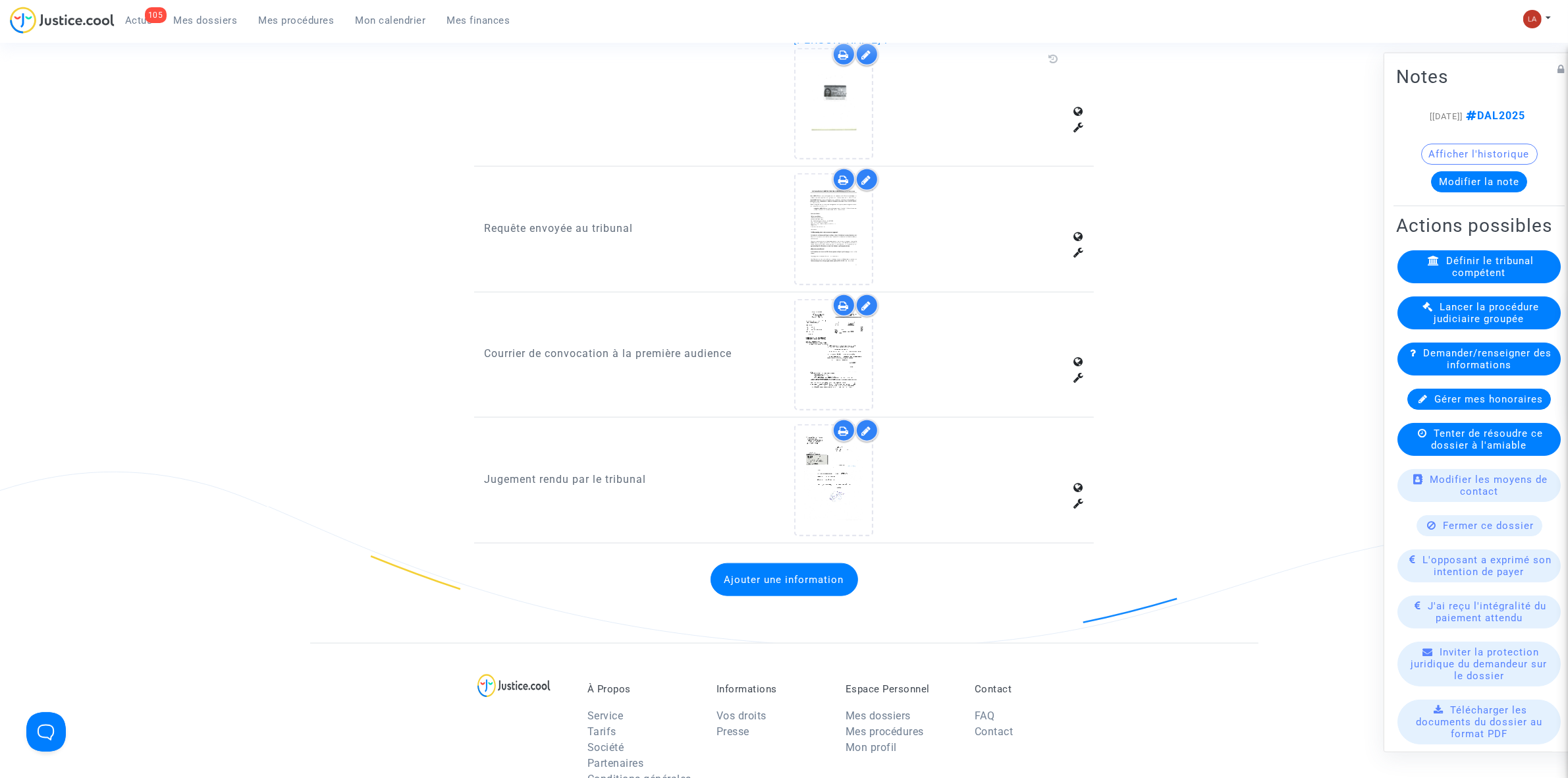
click at [791, 463] on div at bounding box center [939, 480] width 310 height 111
click at [960, 407] on div "Document d'identité [PERSON_NAME] : [PERSON_NAME] : Requête envoyée au tribunal…" at bounding box center [784, 224] width 600 height 639
click at [938, 425] on div at bounding box center [929, 480] width 271 height 111
click at [821, 472] on icon at bounding box center [833, 480] width 43 height 43
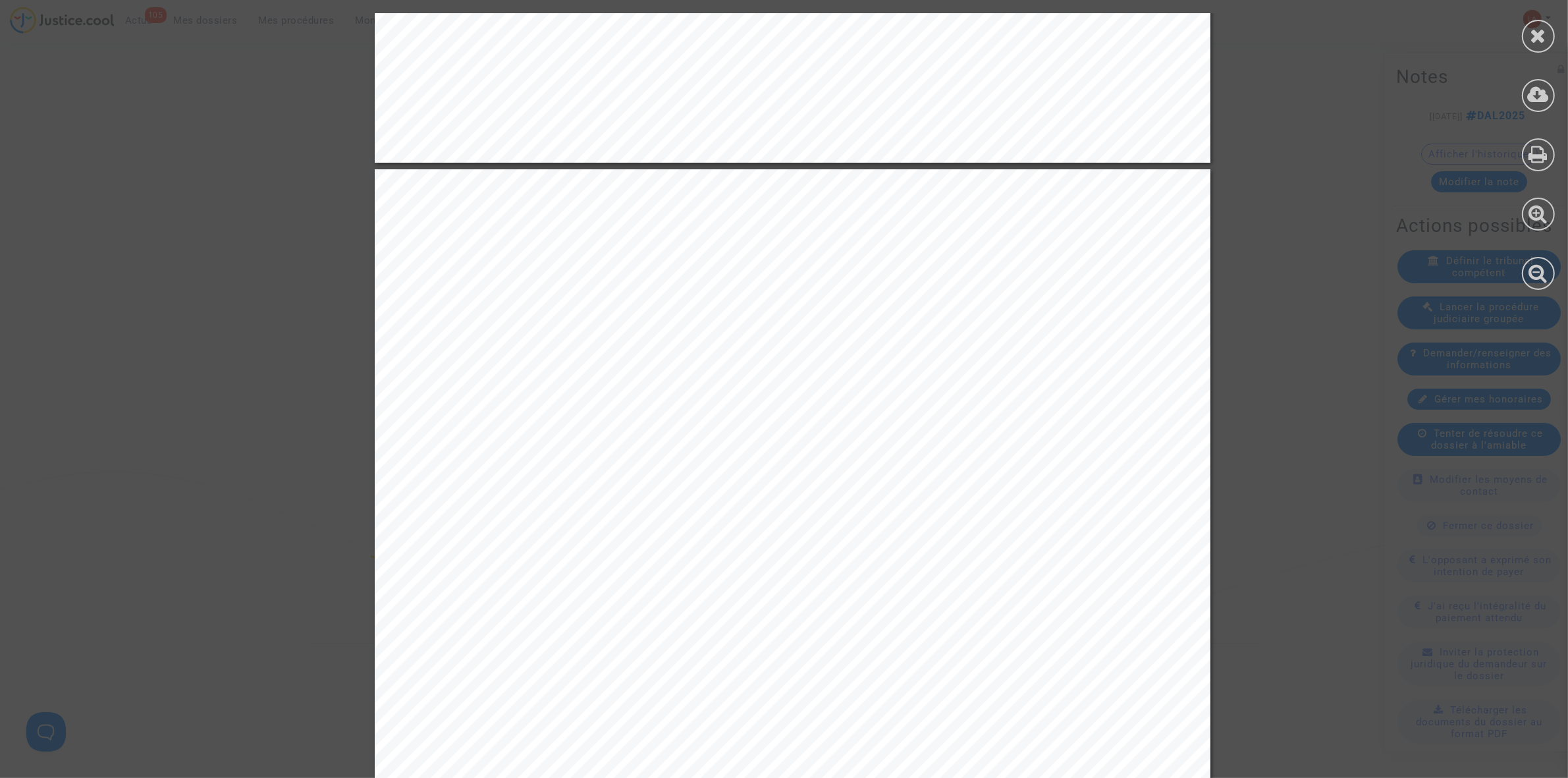
scroll to position [2225, 0]
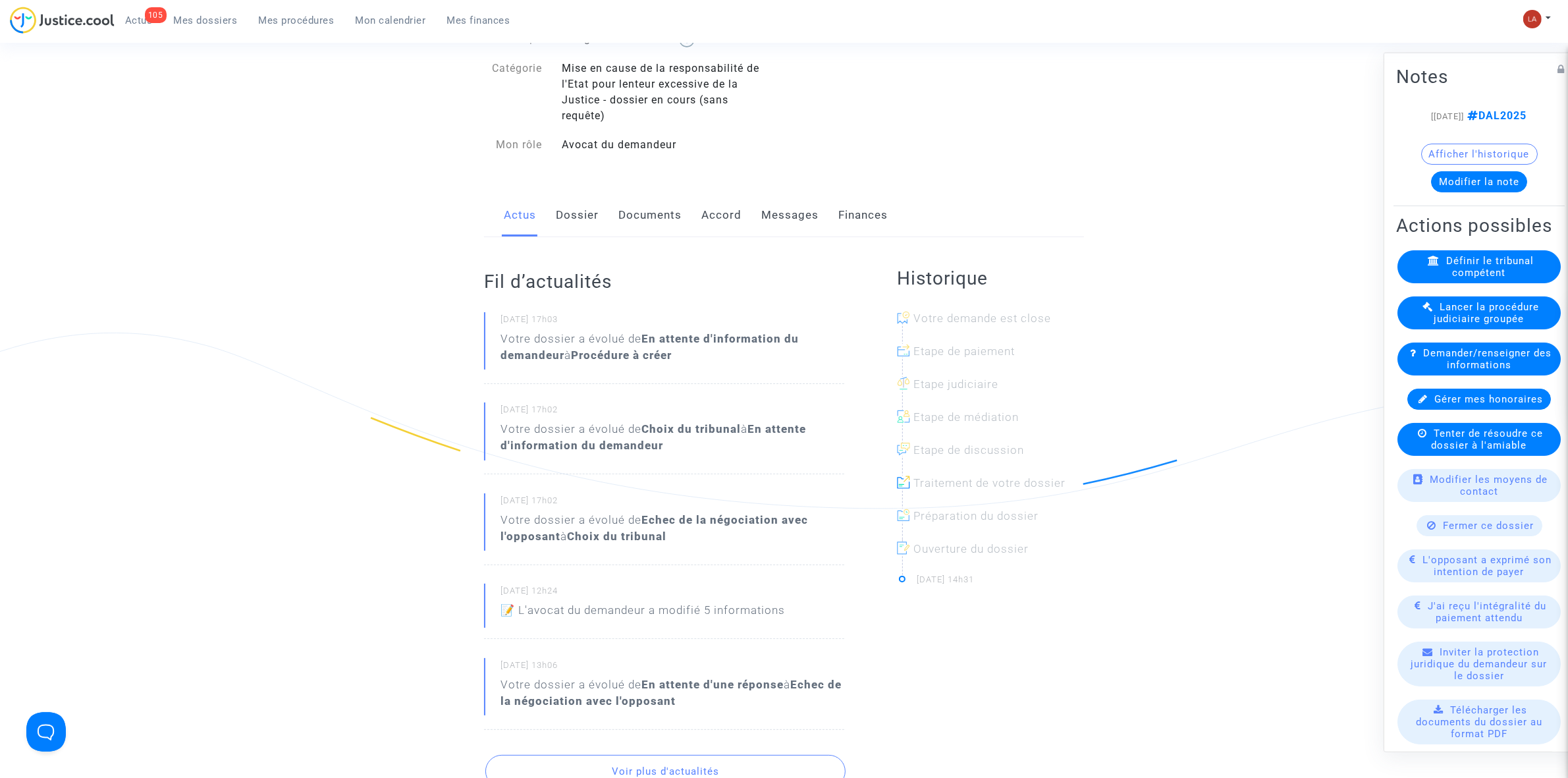
click at [637, 219] on link "Documents" at bounding box center [651, 215] width 63 height 44
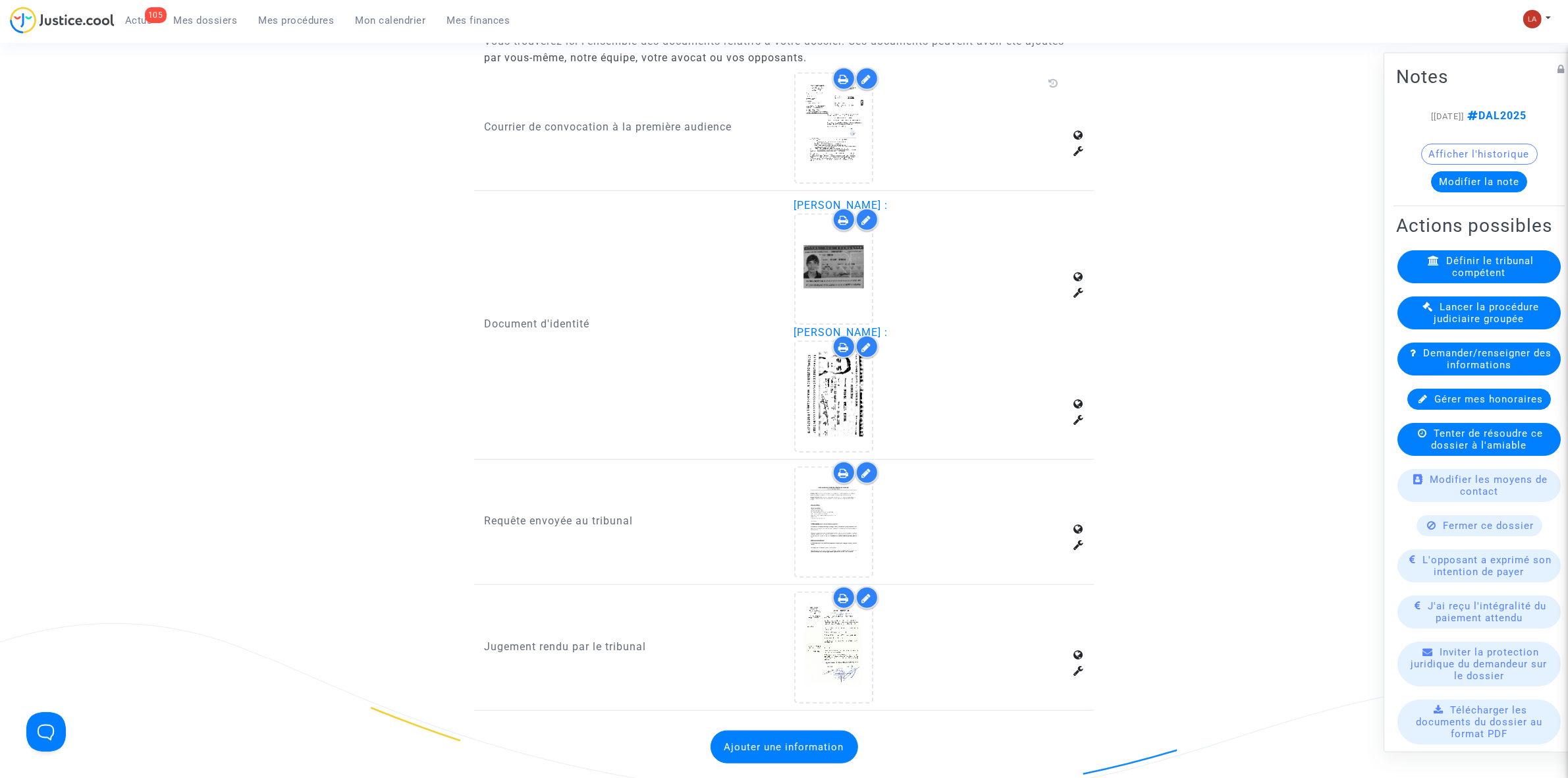
scroll to position [1360, 0]
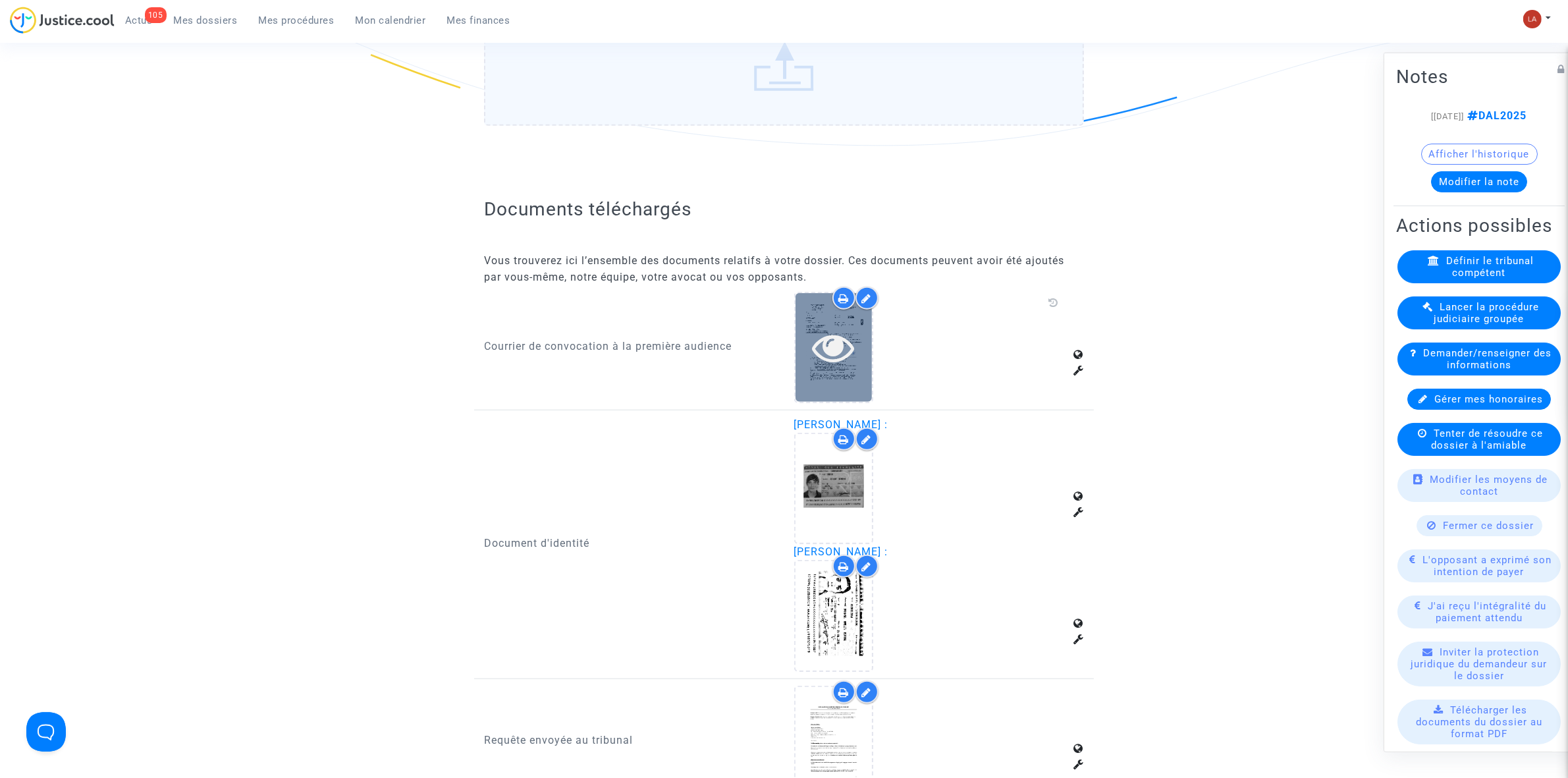
click at [820, 326] on icon at bounding box center [833, 347] width 43 height 43
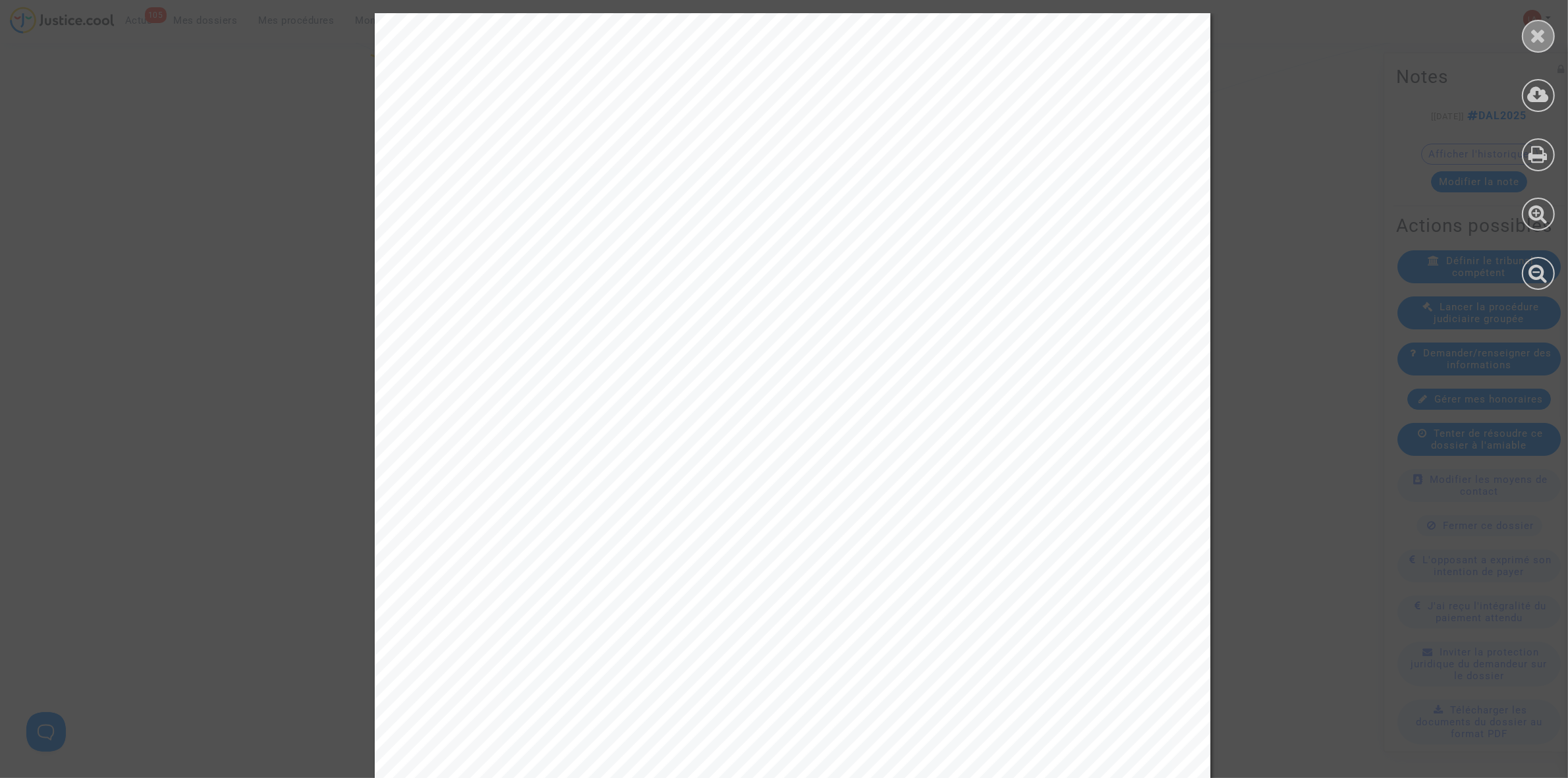
drag, startPoint x: 1545, startPoint y: 48, endPoint x: 1161, endPoint y: 270, distance: 443.6
click at [1040, 48] on div at bounding box center [1538, 36] width 33 height 33
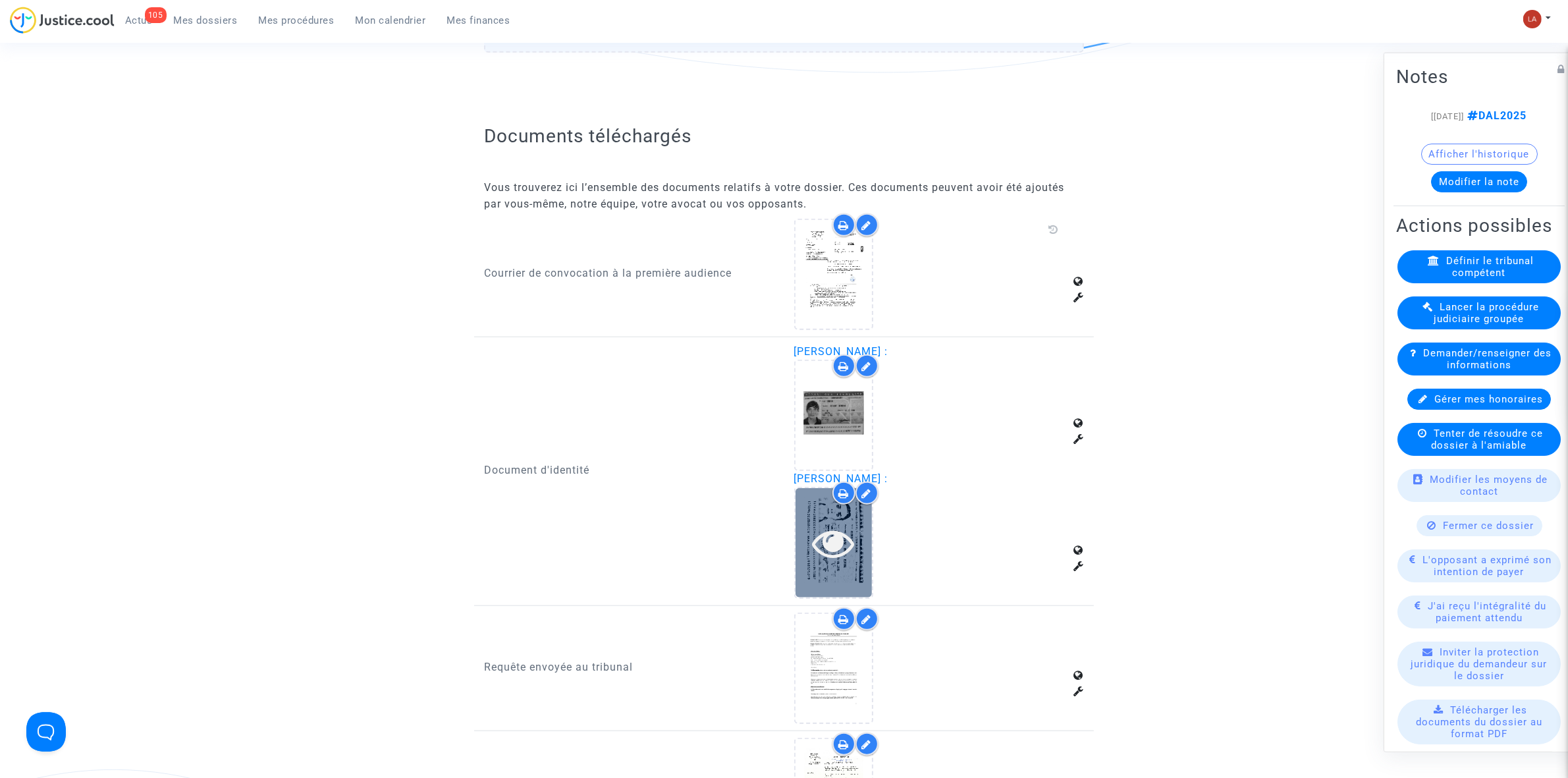
scroll to position [1524, 0]
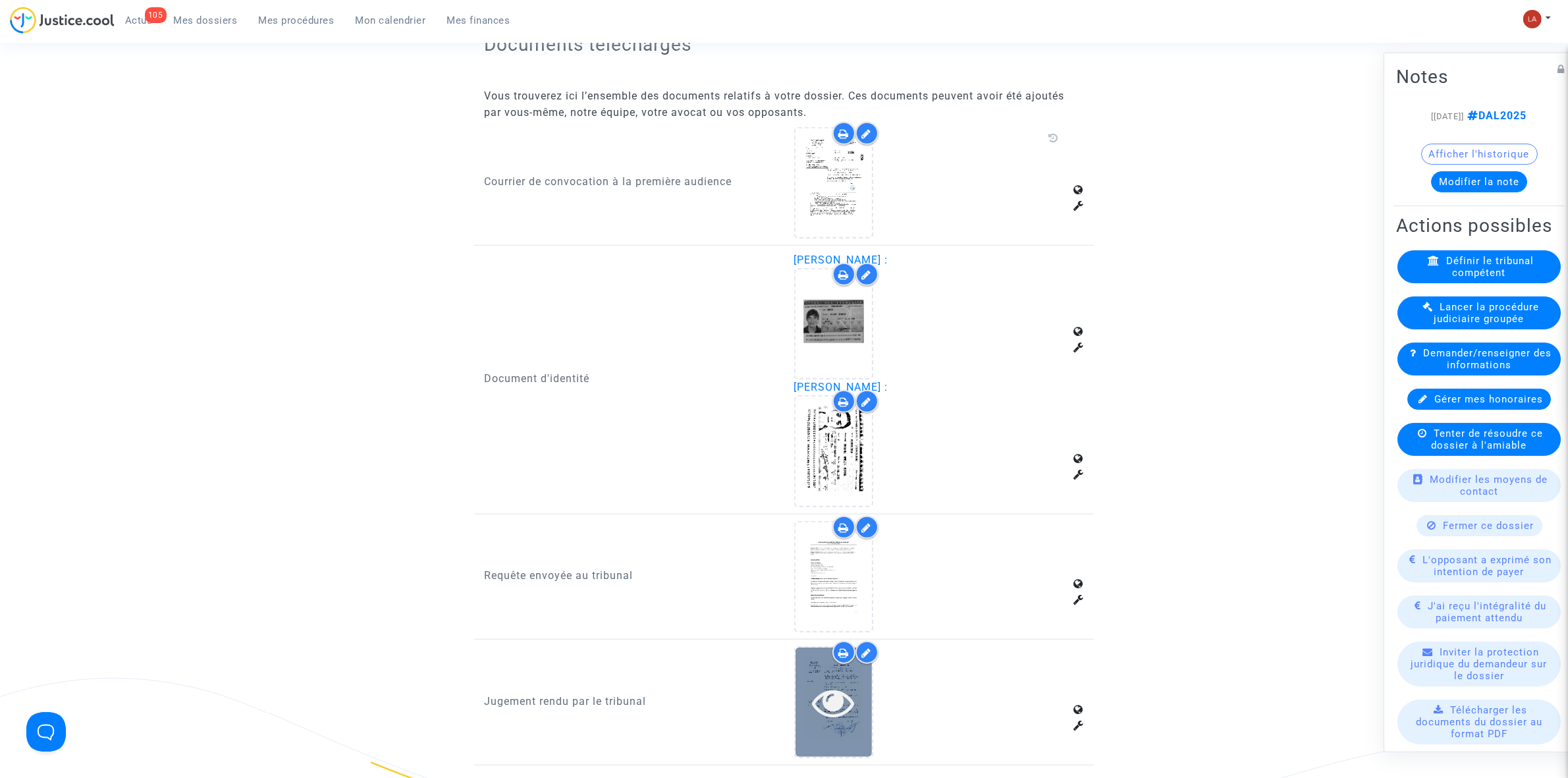
click at [846, 481] on icon at bounding box center [833, 703] width 43 height 43
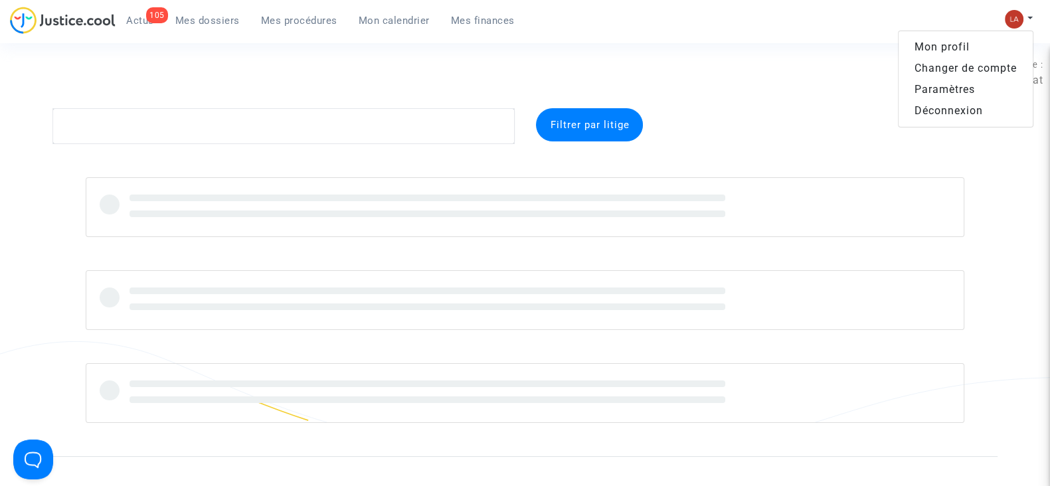
click at [917, 62] on link "Changer de compte" at bounding box center [966, 68] width 134 height 21
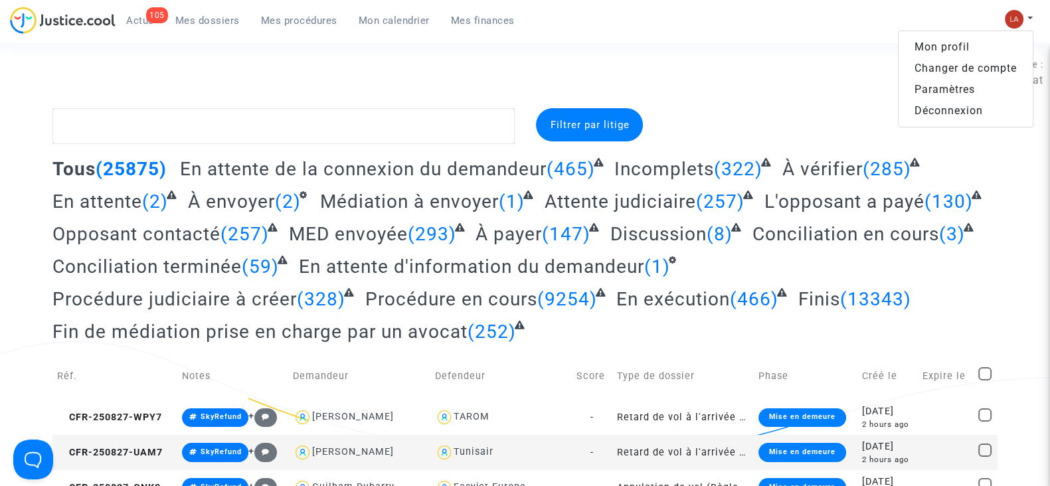
click at [956, 68] on link "Changer de compte" at bounding box center [966, 68] width 134 height 21
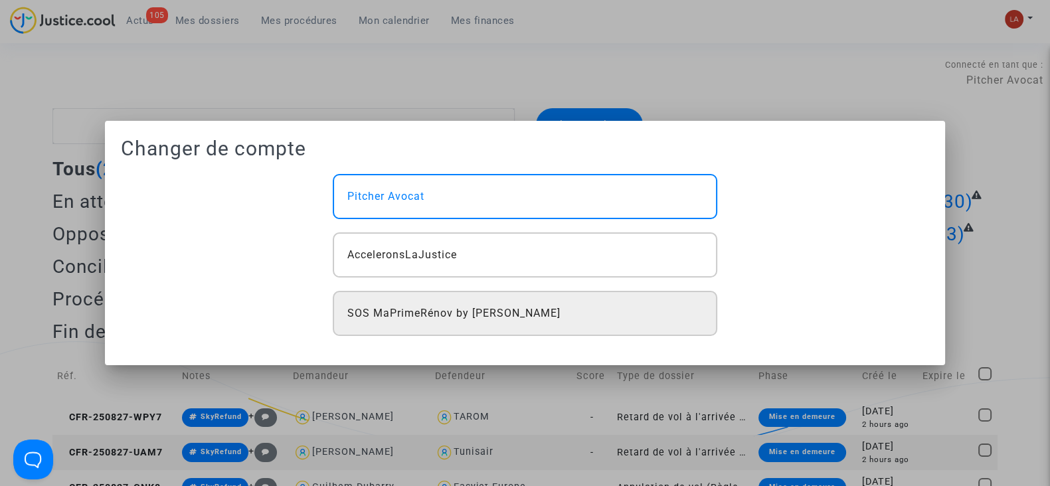
click at [535, 314] on span "SOS MaPrimeRénov by [PERSON_NAME]" at bounding box center [453, 314] width 213 height 16
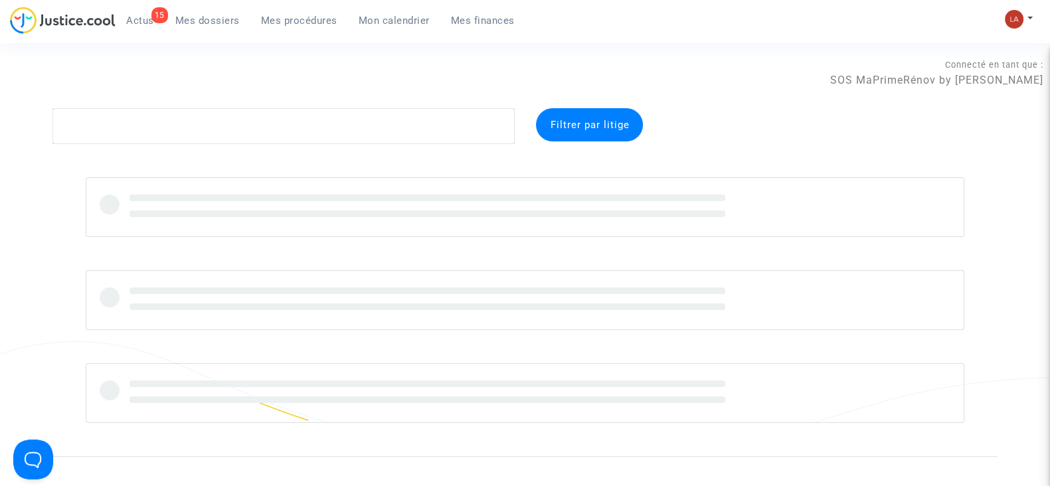
click at [302, 25] on span "Mes procédures" at bounding box center [299, 21] width 76 height 12
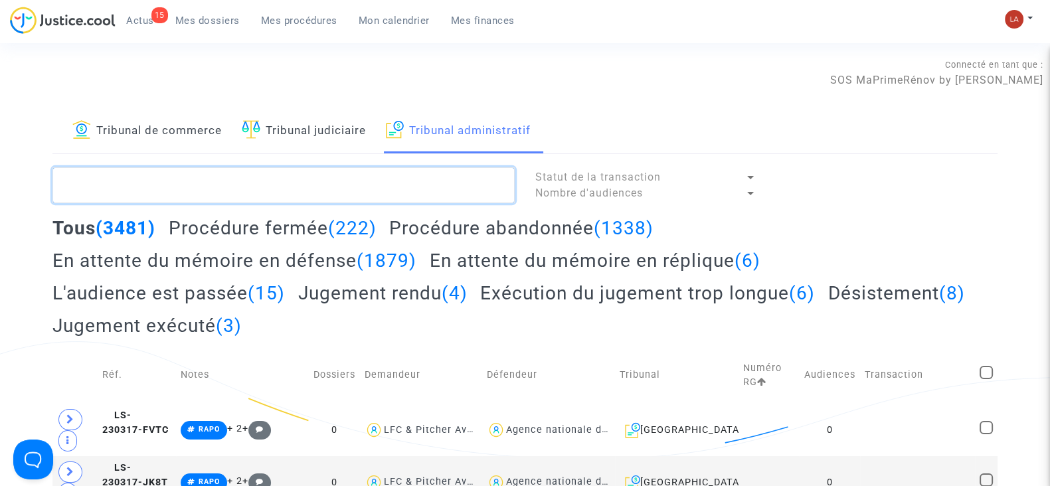
click at [352, 182] on textarea at bounding box center [283, 185] width 462 height 36
type textarea "YOUNES"
